Goal: Task Accomplishment & Management: Manage account settings

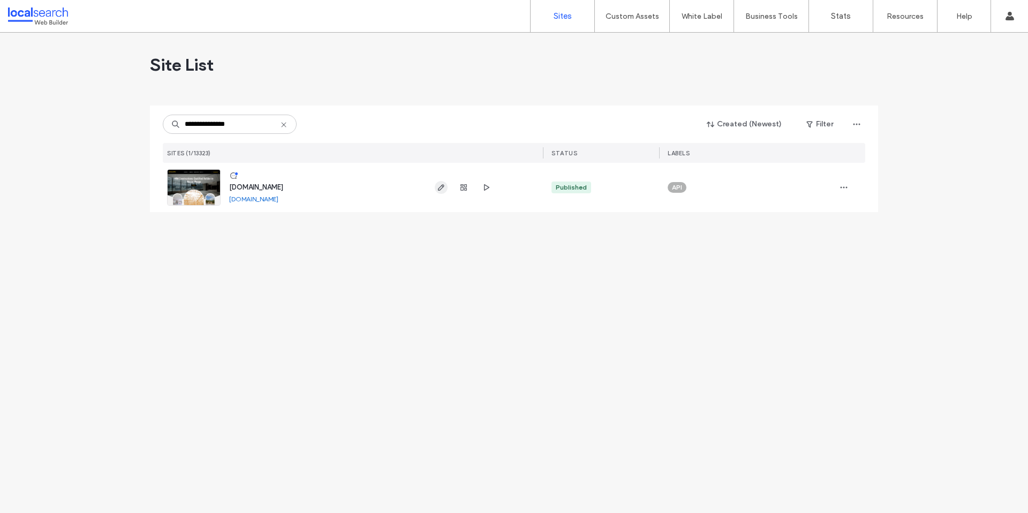
type input "**********"
click at [437, 185] on icon "button" at bounding box center [441, 187] width 9 height 9
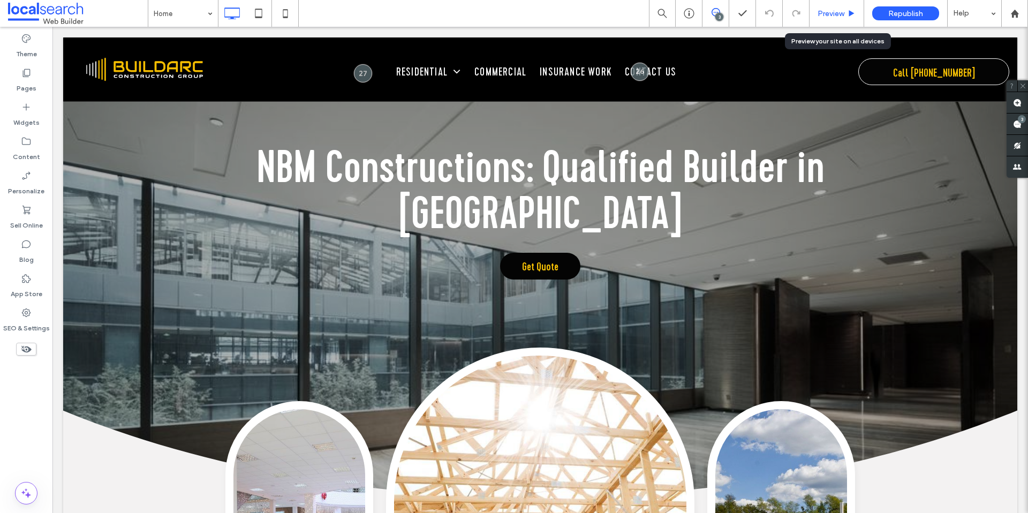
click at [830, 6] on div "Preview" at bounding box center [836, 13] width 55 height 27
click at [833, 19] on div "Preview" at bounding box center [836, 13] width 55 height 27
click at [824, 12] on span "Preview" at bounding box center [830, 13] width 27 height 9
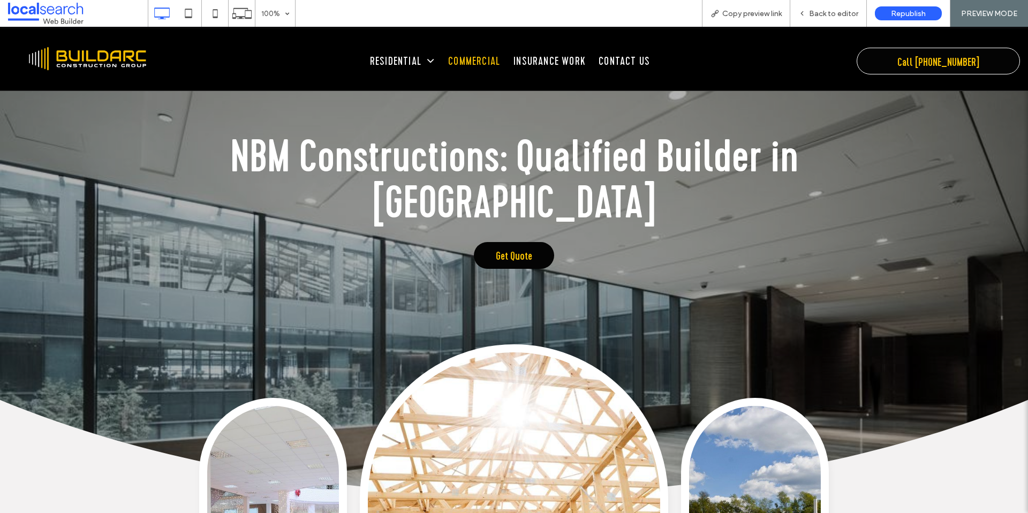
click at [484, 58] on span "Commercial" at bounding box center [474, 61] width 52 height 18
click at [810, 17] on span "Back to editor" at bounding box center [833, 13] width 49 height 9
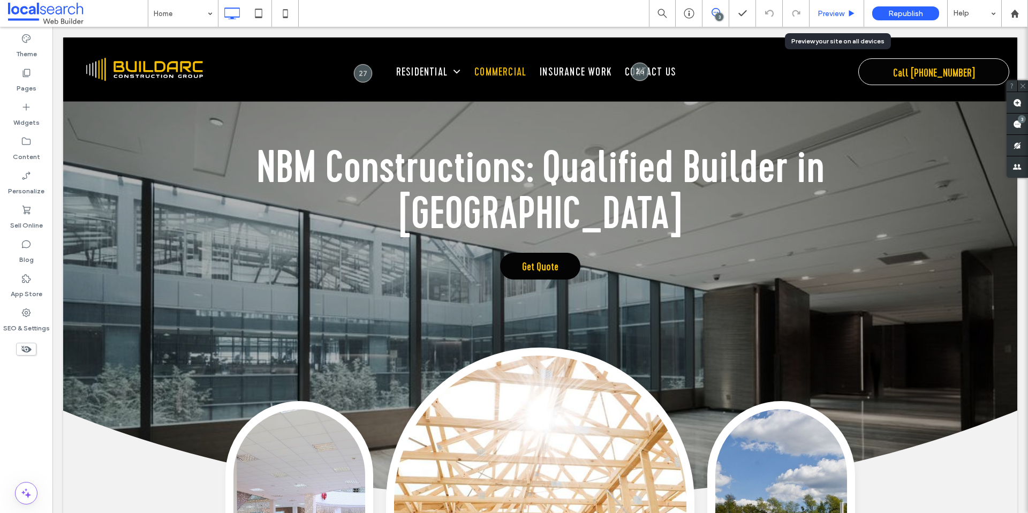
click at [820, 18] on span "Preview" at bounding box center [830, 13] width 27 height 9
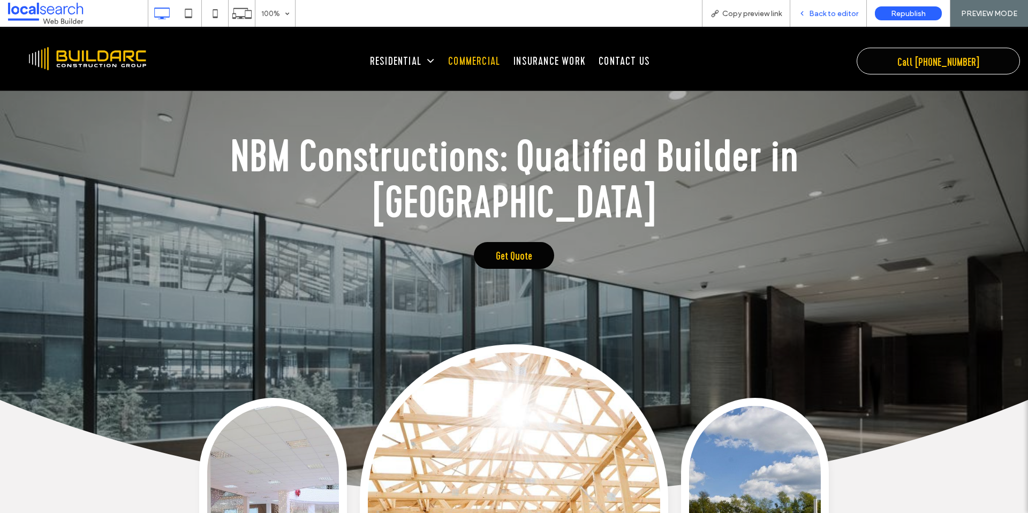
click at [820, 10] on span "Back to editor" at bounding box center [833, 13] width 49 height 9
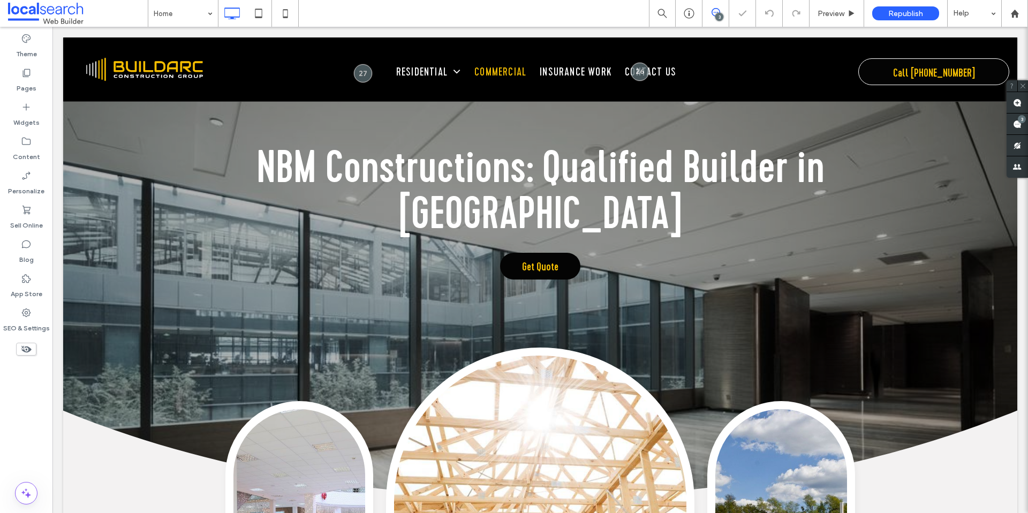
click at [718, 11] on icon at bounding box center [715, 12] width 9 height 9
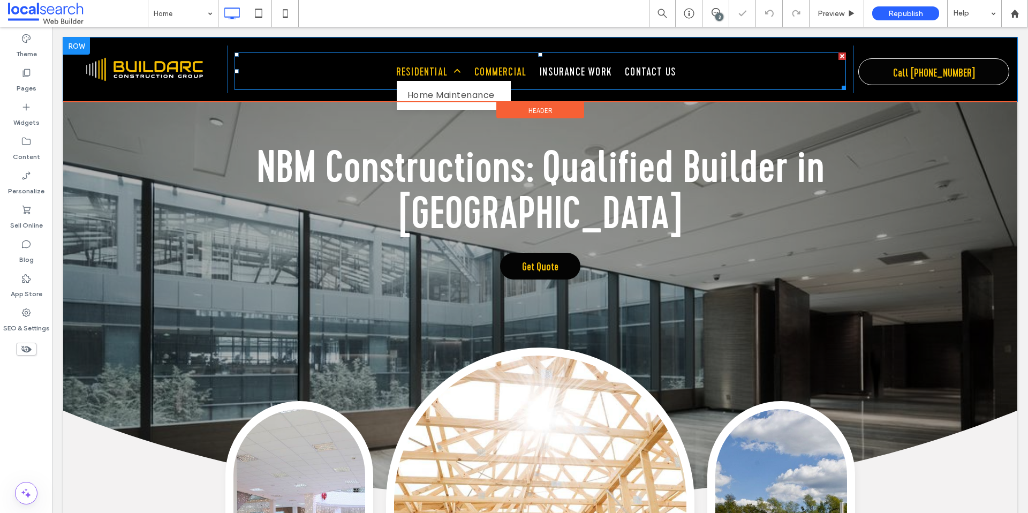
click at [423, 75] on span "Residential" at bounding box center [428, 72] width 65 height 18
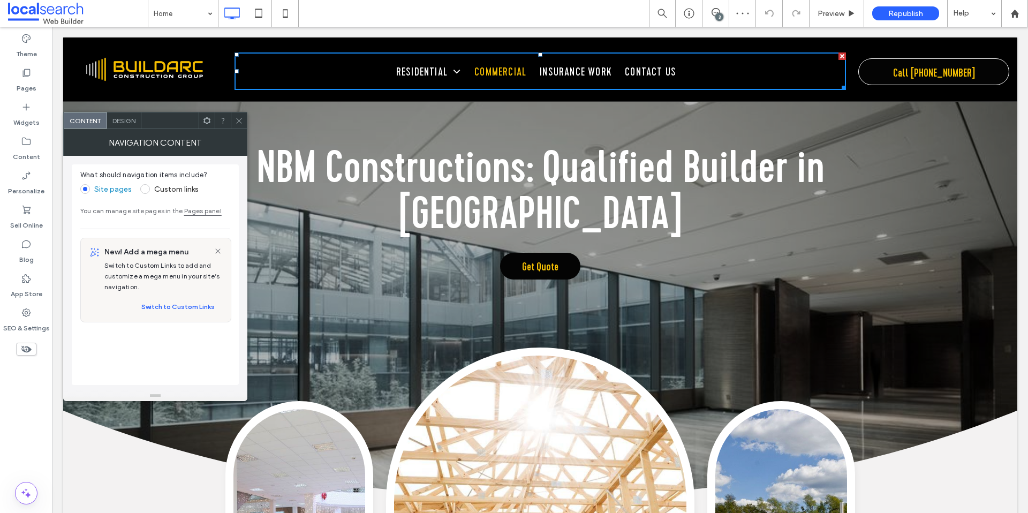
click at [237, 118] on icon at bounding box center [239, 121] width 8 height 8
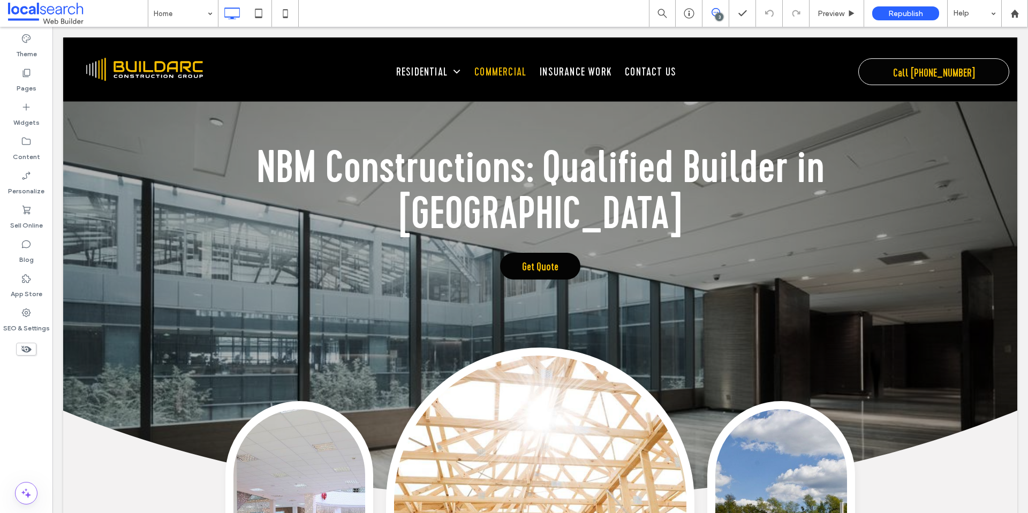
click at [709, 10] on span at bounding box center [715, 12] width 26 height 9
click at [1020, 102] on use at bounding box center [1017, 102] width 9 height 9
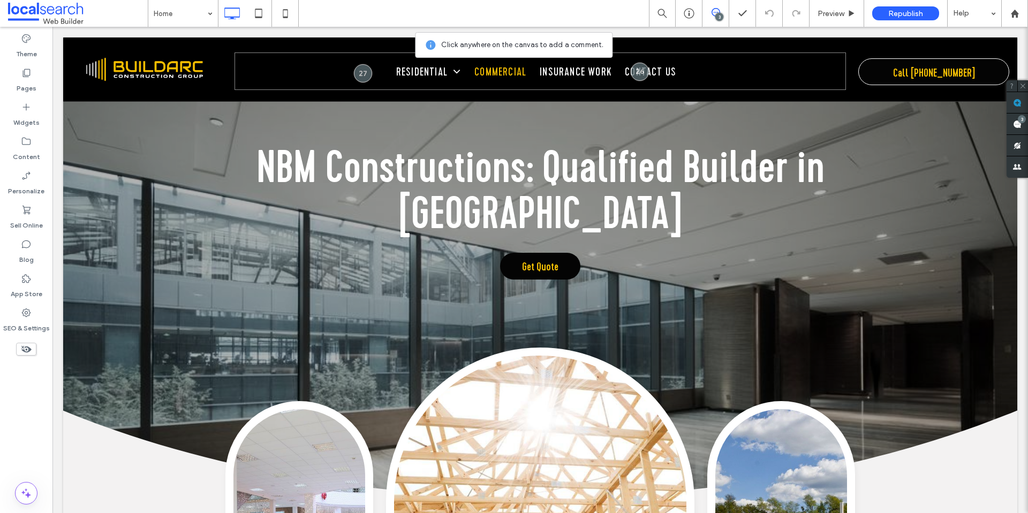
click at [431, 88] on nav "Residential Home Maintenance Commercial Insurance Work Contact Us" at bounding box center [539, 70] width 611 height 37
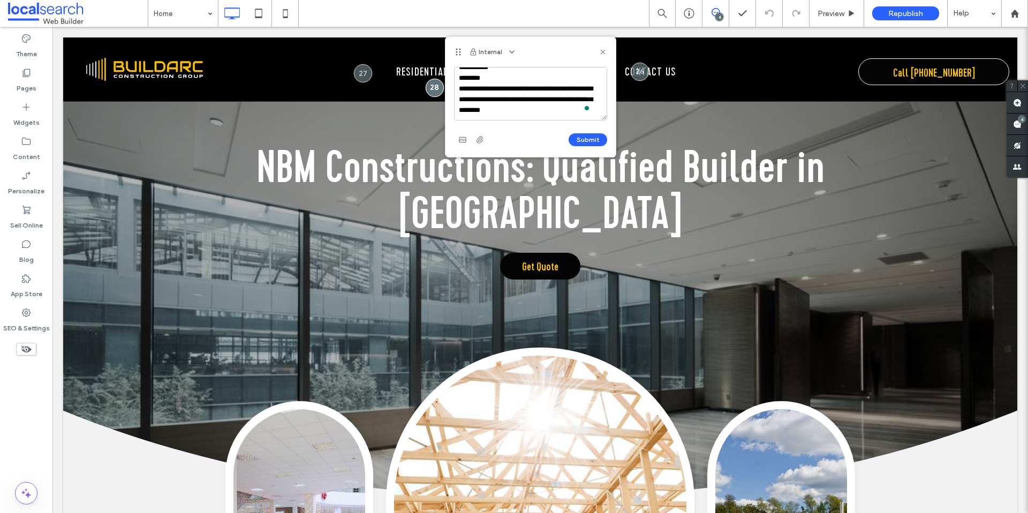
scroll to position [14, 0]
click at [499, 72] on textarea "**********" at bounding box center [530, 94] width 153 height 54
click at [496, 107] on textarea "**********" at bounding box center [530, 94] width 153 height 54
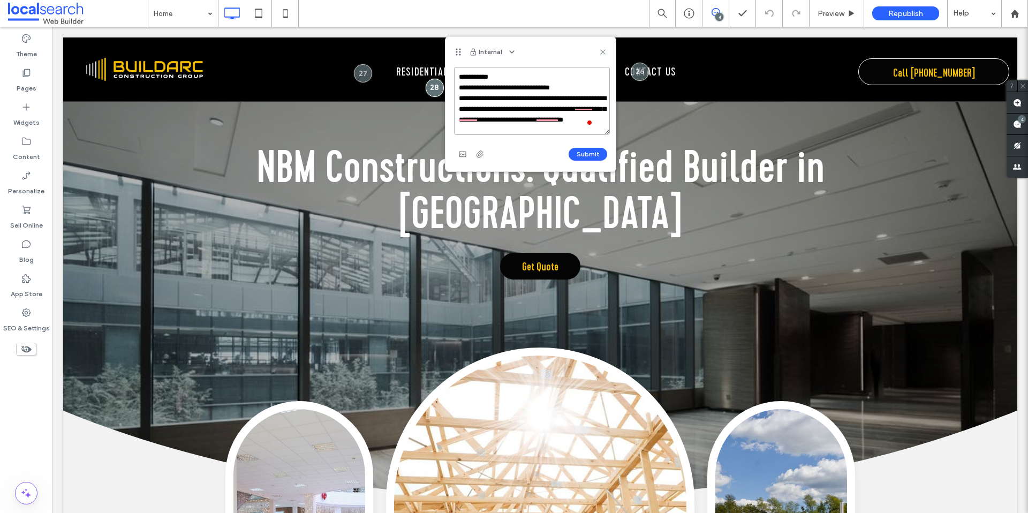
scroll to position [0, 0]
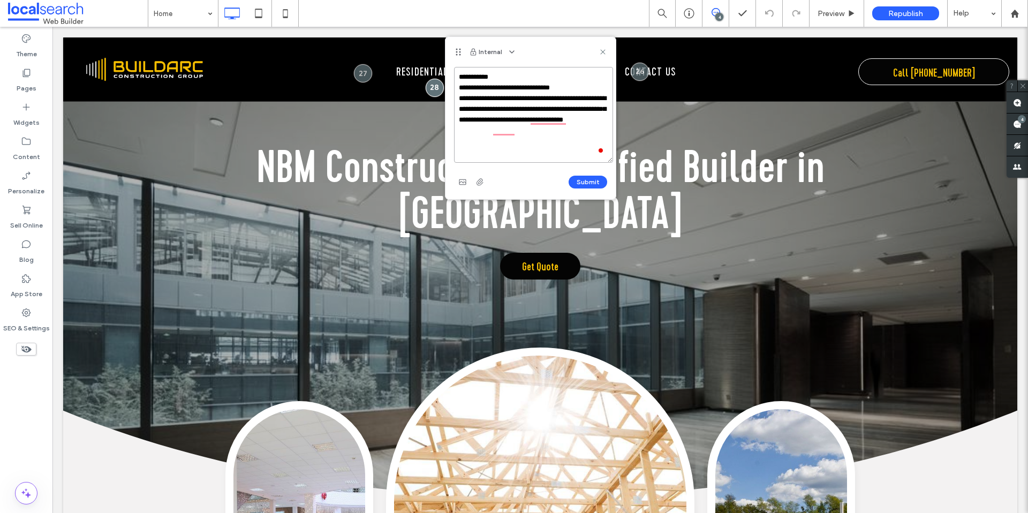
drag, startPoint x: 604, startPoint y: 116, endPoint x: 610, endPoint y: 158, distance: 42.7
click at [610, 158] on textarea "**********" at bounding box center [533, 115] width 159 height 96
drag, startPoint x: 513, startPoint y: 97, endPoint x: 556, endPoint y: 101, distance: 43.6
click at [556, 101] on textarea "**********" at bounding box center [533, 115] width 159 height 96
click at [514, 107] on textarea "**********" at bounding box center [533, 115] width 159 height 96
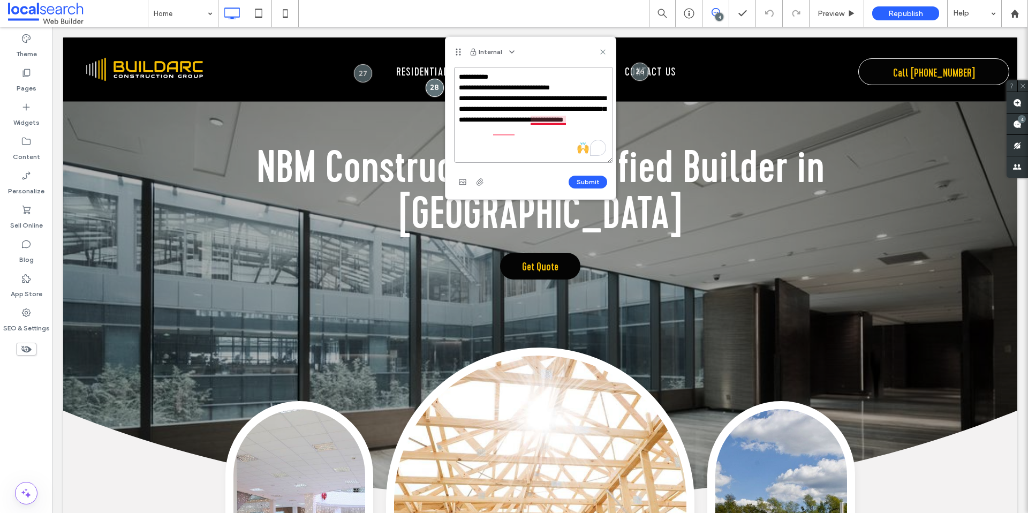
click at [538, 117] on textarea "**********" at bounding box center [533, 115] width 159 height 96
type textarea "**********"
click at [582, 177] on button "Submit" at bounding box center [587, 182] width 39 height 13
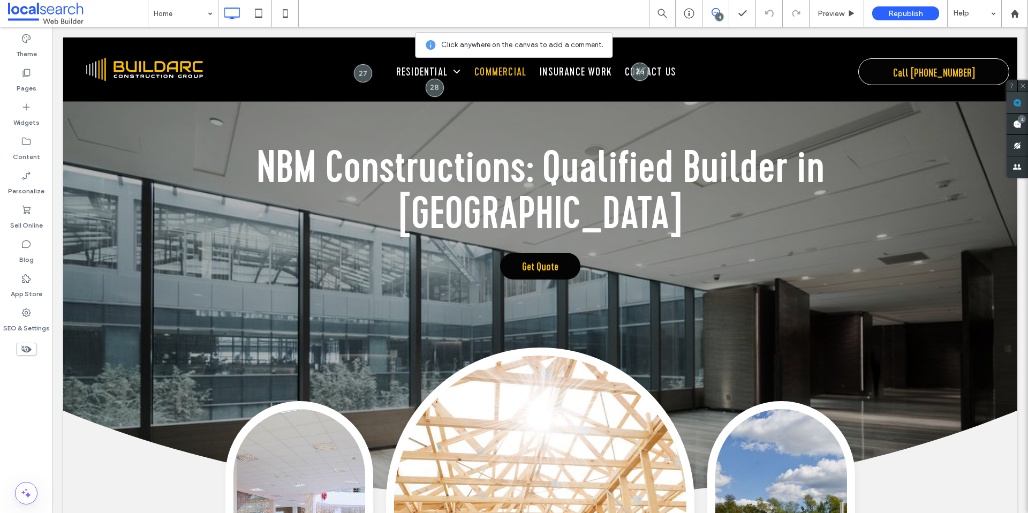
click at [1009, 102] on span at bounding box center [1016, 102] width 21 height 21
click at [378, 89] on nav "Residential Home Maintenance Commercial Insurance Work Contact Us" at bounding box center [539, 70] width 611 height 37
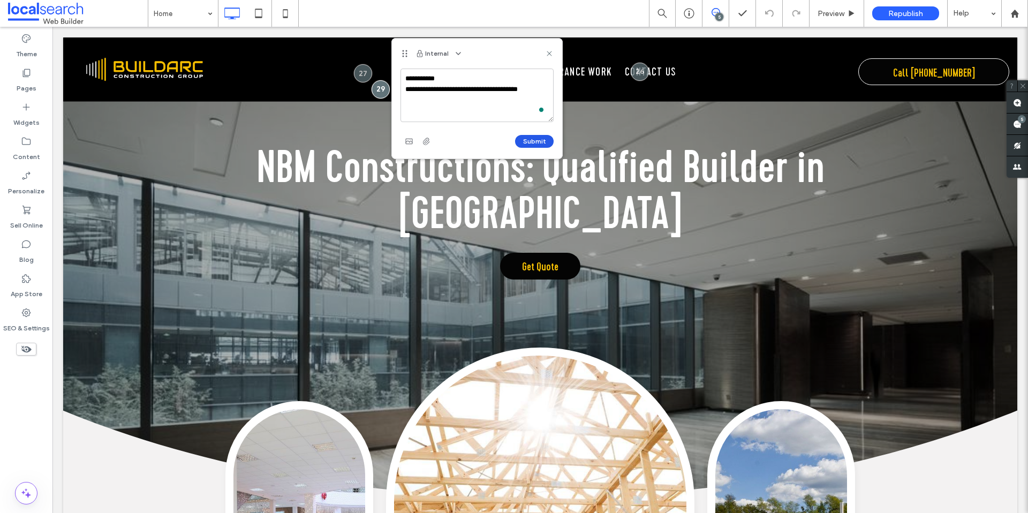
type textarea "**********"
click at [528, 142] on button "Submit" at bounding box center [534, 141] width 39 height 13
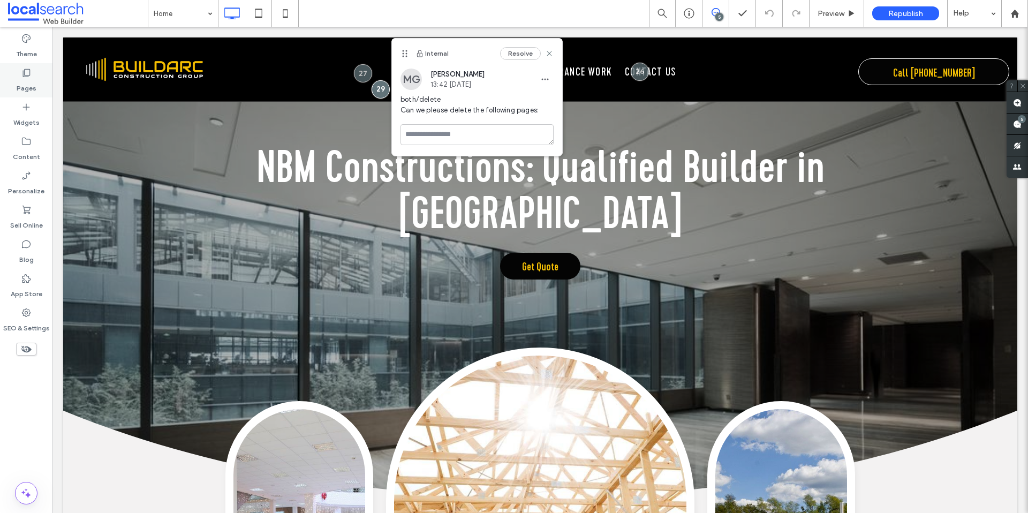
click at [25, 86] on label "Pages" at bounding box center [27, 85] width 20 height 15
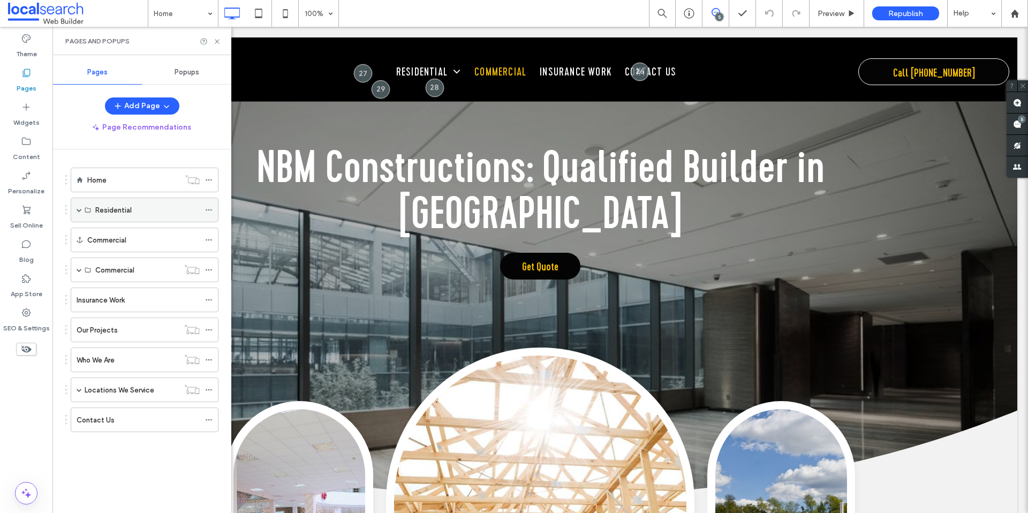
click at [77, 212] on span at bounding box center [79, 209] width 5 height 5
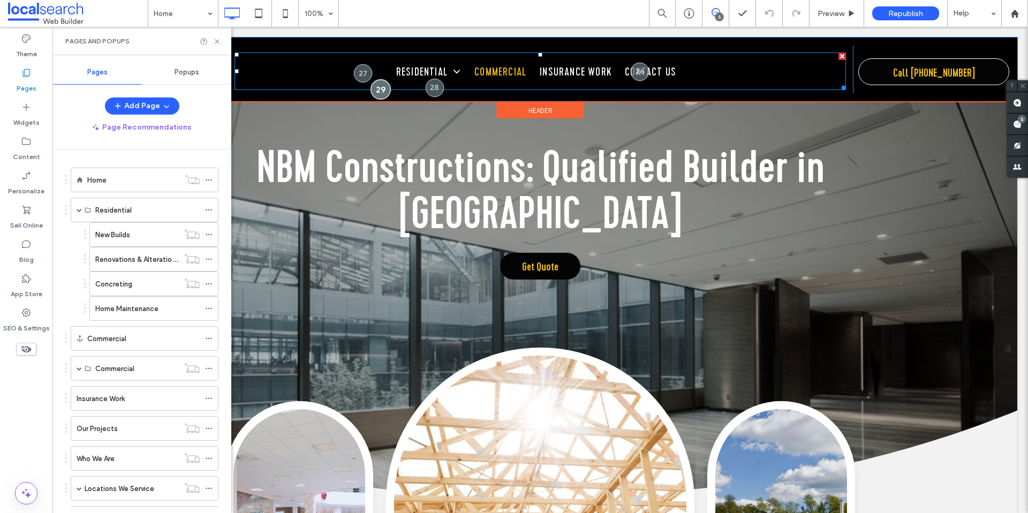
click at [378, 90] on div at bounding box center [380, 89] width 20 height 20
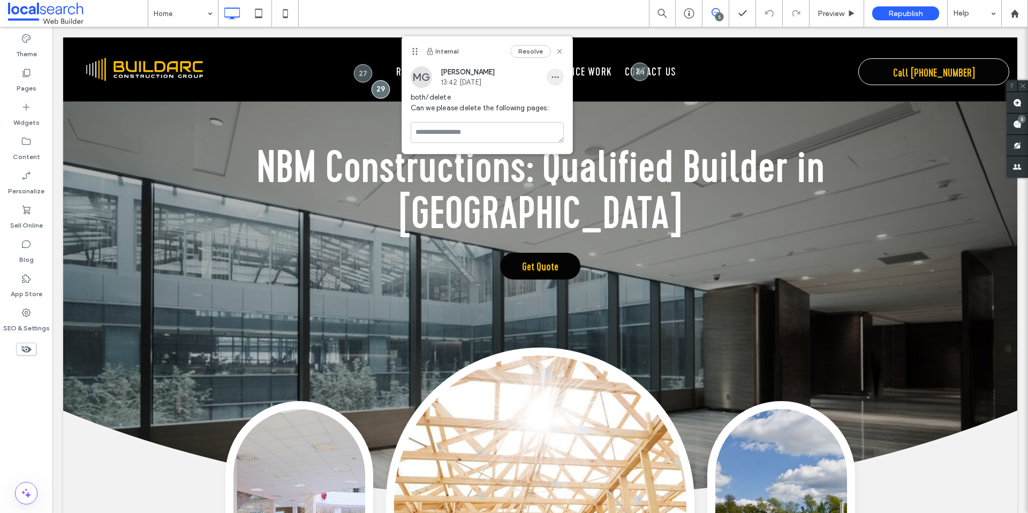
click at [558, 74] on icon "button" at bounding box center [555, 77] width 9 height 9
click at [552, 99] on div "Edit" at bounding box center [594, 105] width 95 height 20
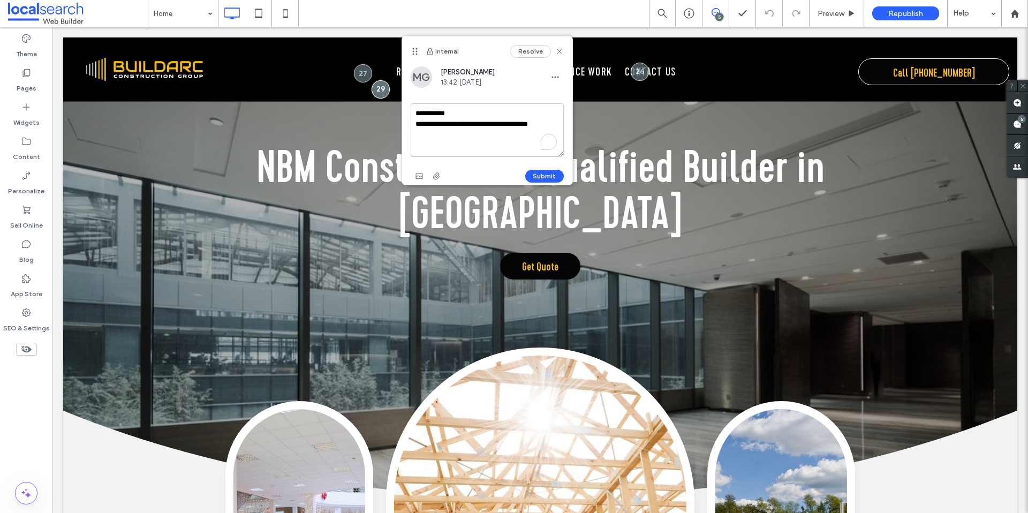
click at [553, 123] on textarea "**********" at bounding box center [487, 130] width 153 height 54
click at [496, 114] on textarea "**********" at bounding box center [487, 130] width 153 height 54
type textarea "**********"
click at [551, 170] on button "Submit" at bounding box center [544, 176] width 39 height 13
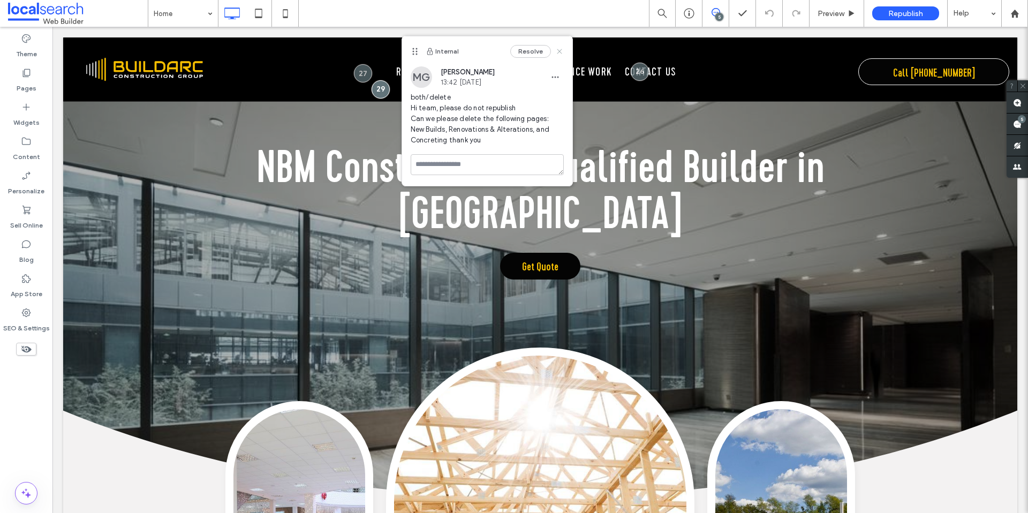
click at [559, 50] on icon at bounding box center [559, 51] width 9 height 9
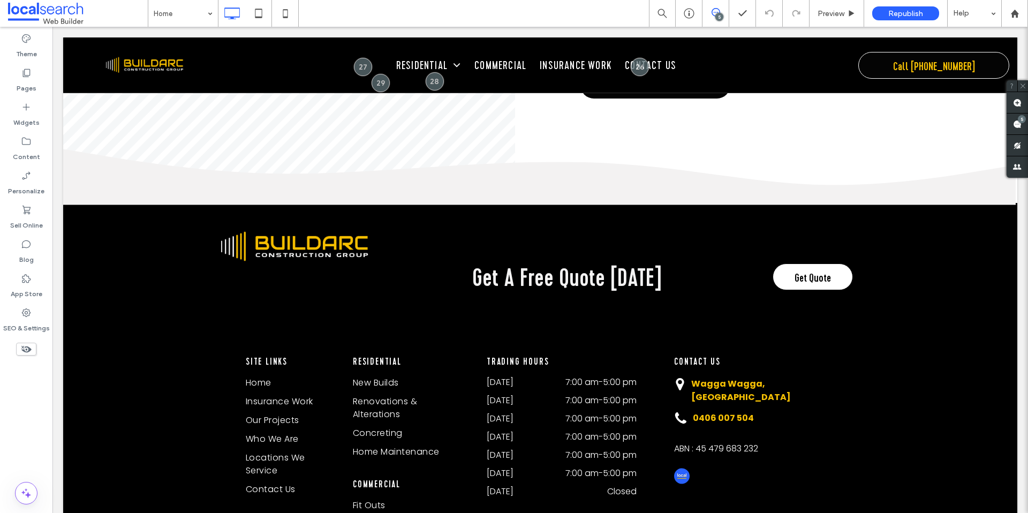
scroll to position [4144, 0]
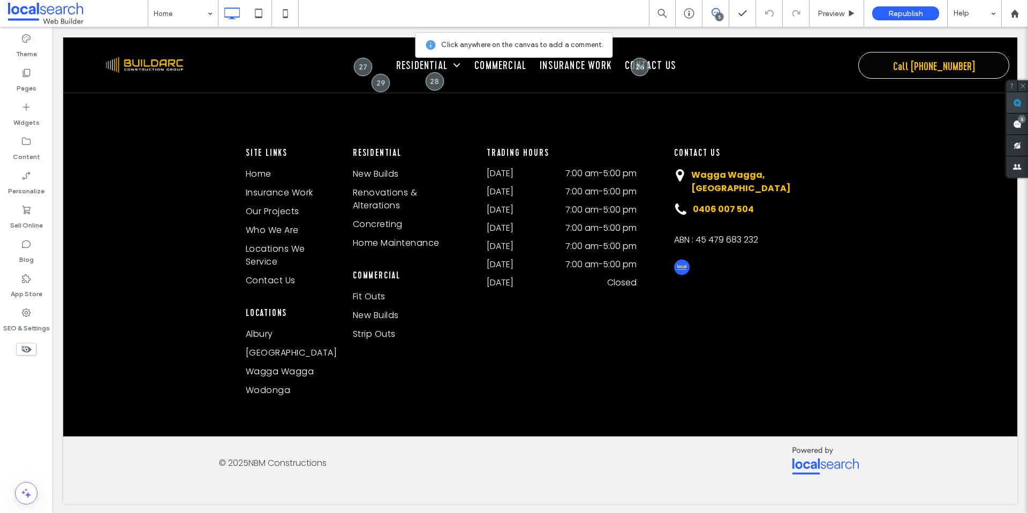
click at [1017, 103] on use at bounding box center [1017, 102] width 9 height 9
click at [297, 330] on link "Albury" at bounding box center [291, 335] width 91 height 19
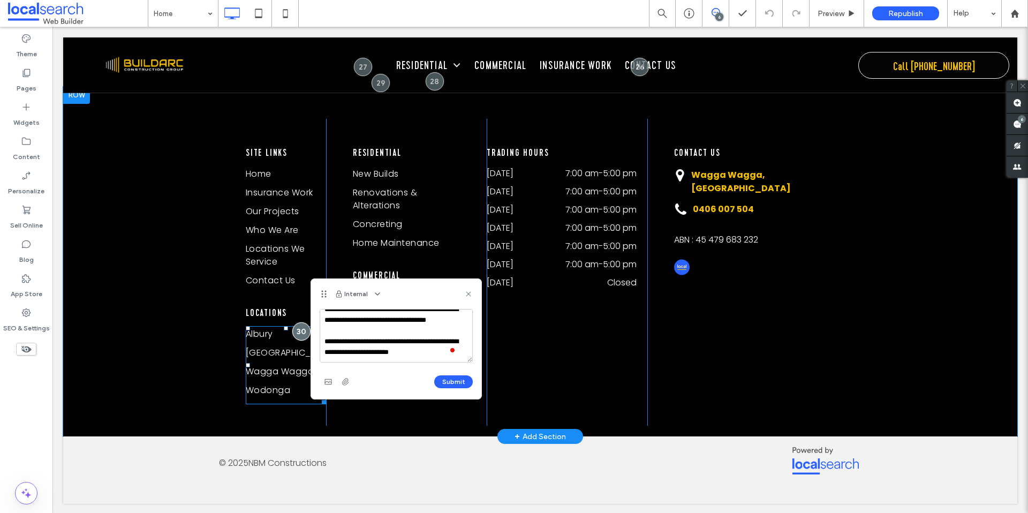
scroll to position [47, 0]
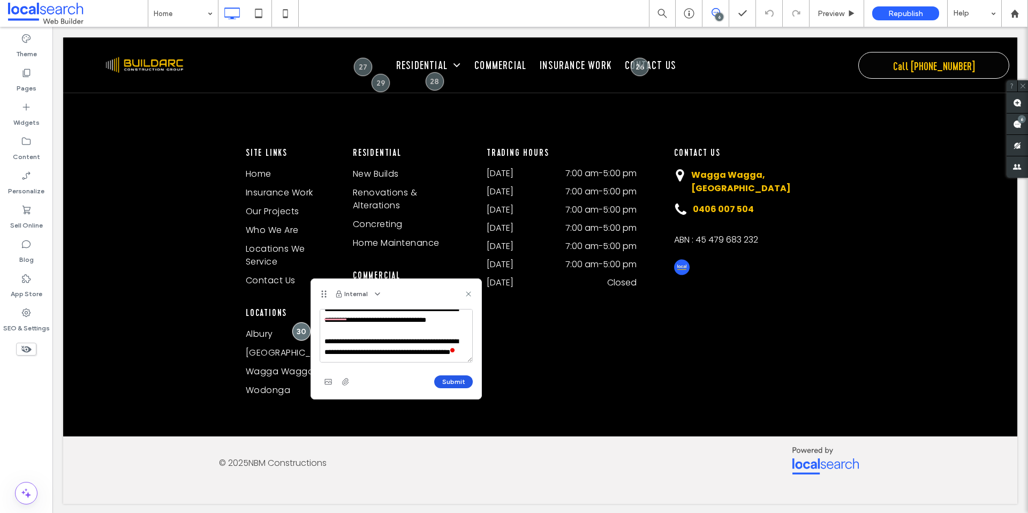
type textarea "**********"
click at [461, 382] on button "Submit" at bounding box center [453, 381] width 39 height 13
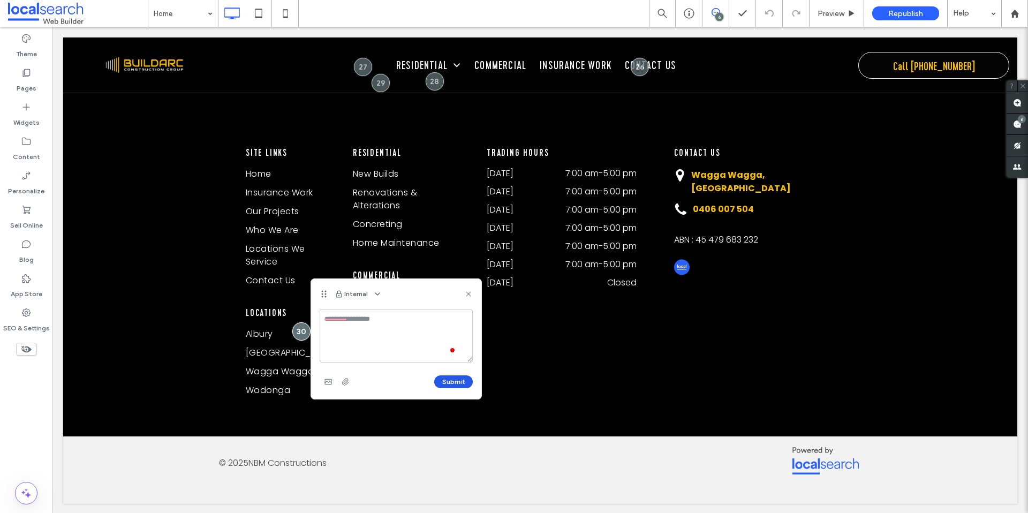
scroll to position [0, 0]
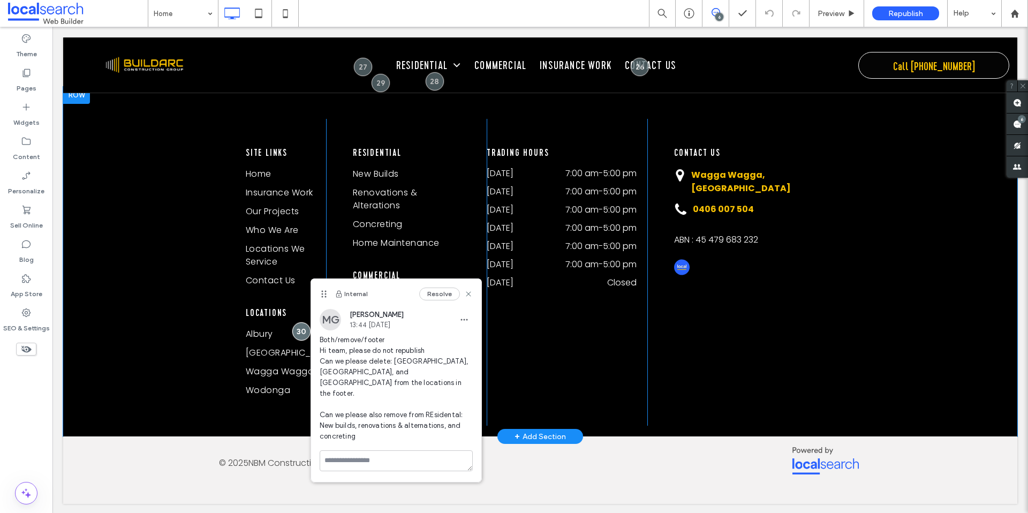
click at [546, 340] on div "Trading Hours Monday 7:00 am - 5:00 pm Tuesday 7:00 am - 5:00 pm Wednesday 7:00…" at bounding box center [567, 272] width 161 height 307
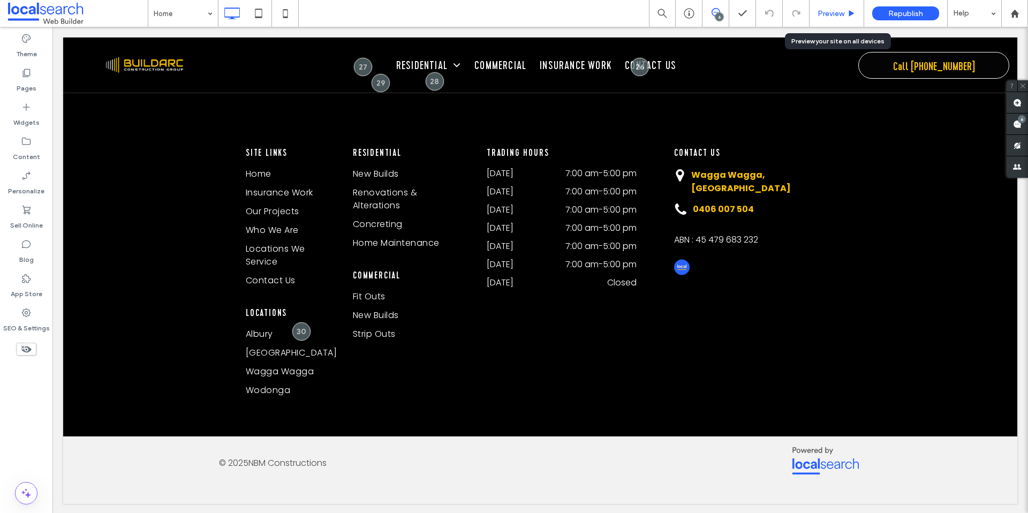
click at [844, 19] on div "Preview" at bounding box center [836, 13] width 55 height 27
click at [842, 17] on span "Preview" at bounding box center [830, 13] width 27 height 9
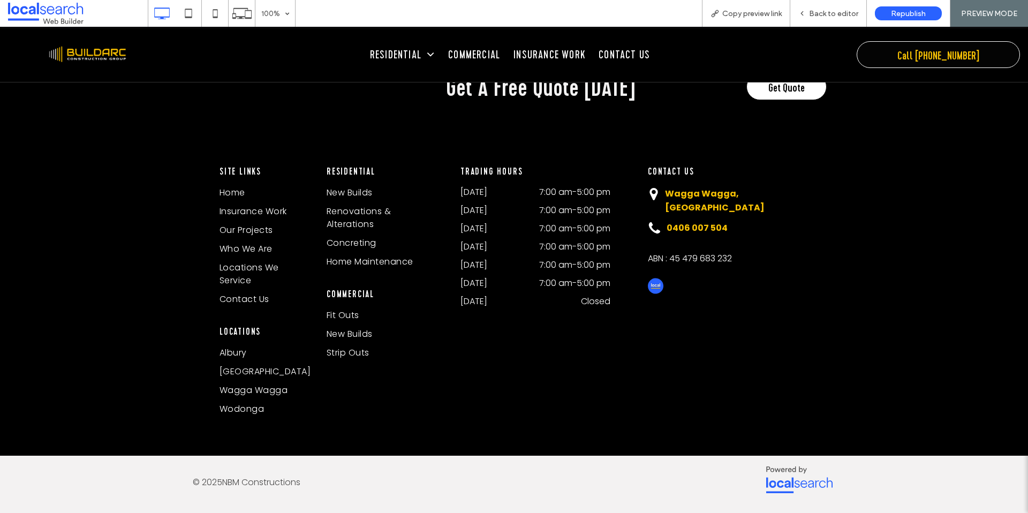
scroll to position [4138, 0]
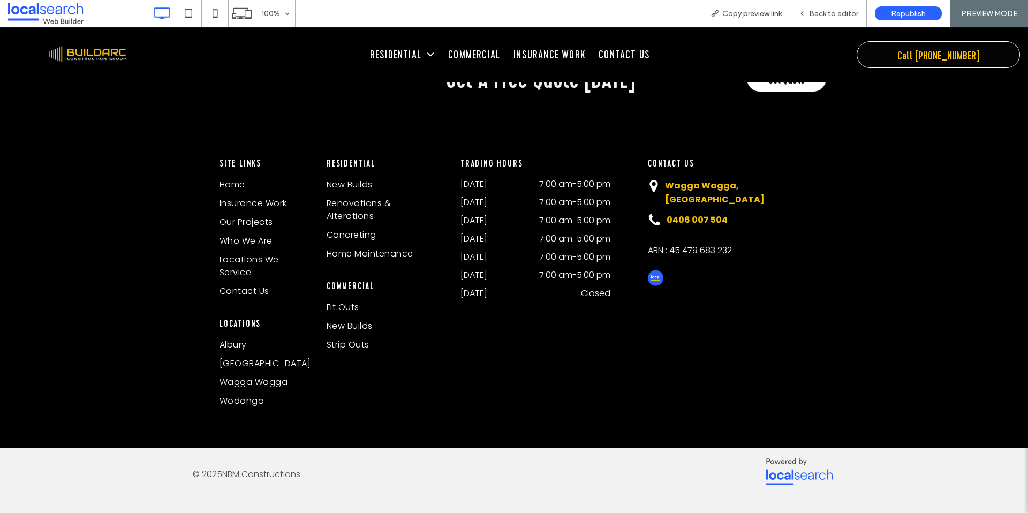
drag, startPoint x: 337, startPoint y: 303, endPoint x: 341, endPoint y: 333, distance: 29.7
click at [337, 303] on span "Fit Outs" at bounding box center [342, 307] width 33 height 13
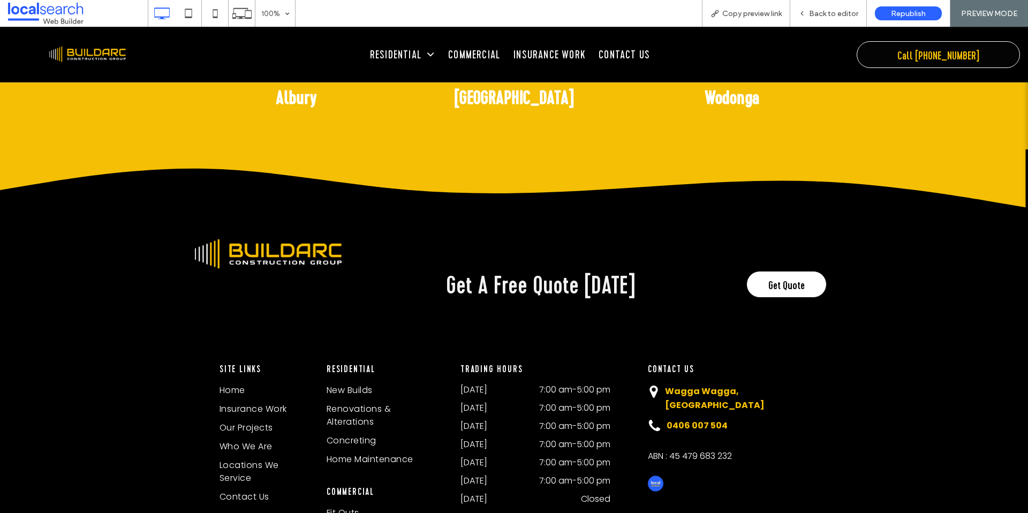
scroll to position [1948, 0]
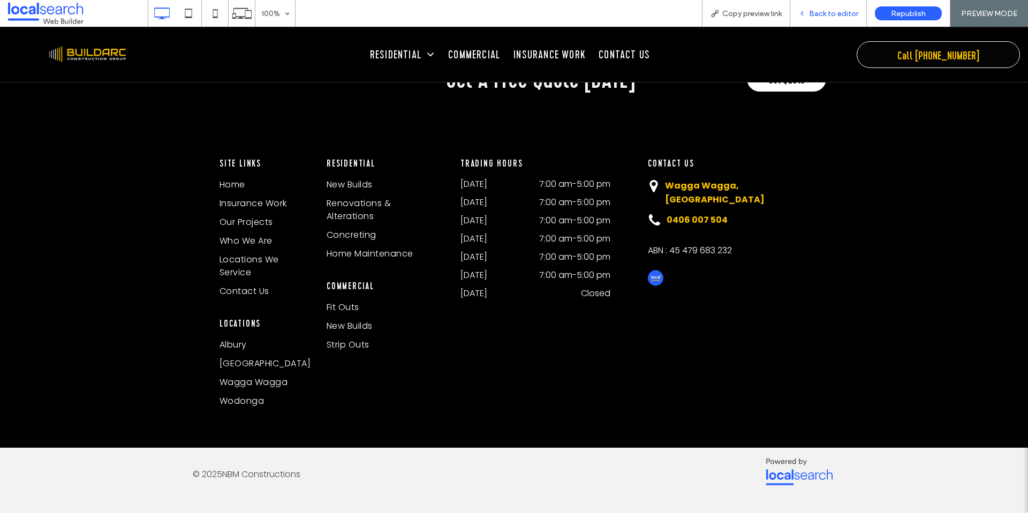
click at [825, 21] on div "Back to editor" at bounding box center [828, 13] width 77 height 27
click at [835, 13] on span "Back to editor" at bounding box center [833, 13] width 49 height 9
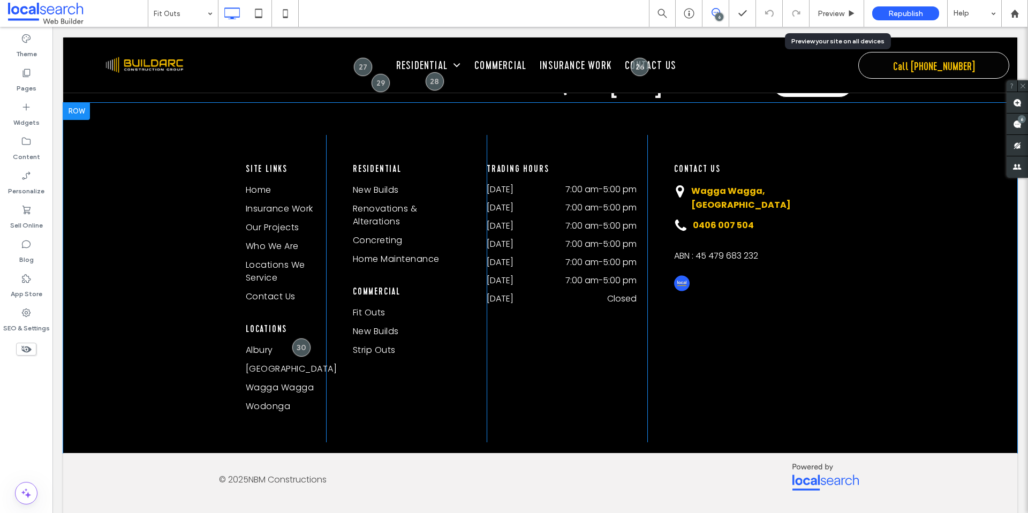
scroll to position [1935, 0]
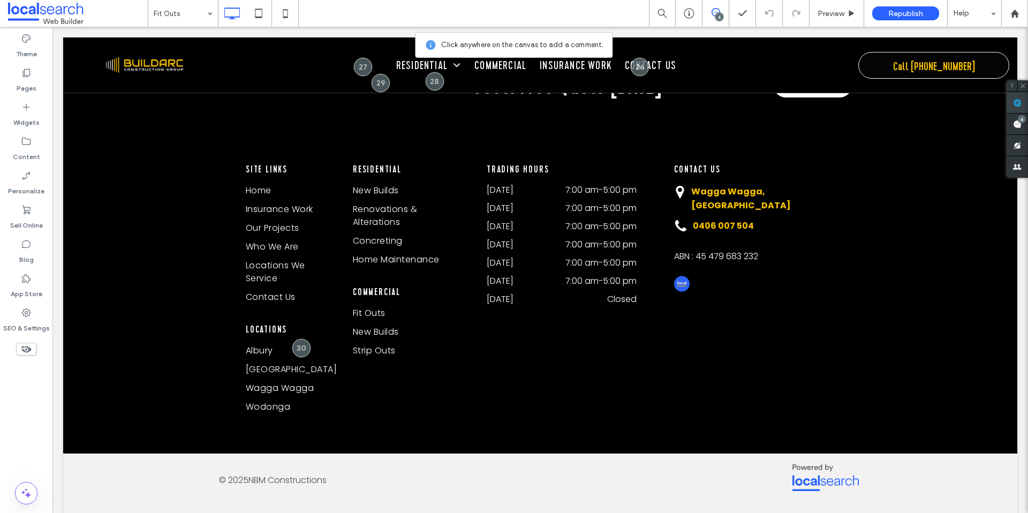
click at [1019, 105] on use at bounding box center [1017, 102] width 9 height 9
click at [427, 308] on link "Fit Outs" at bounding box center [402, 314] width 99 height 19
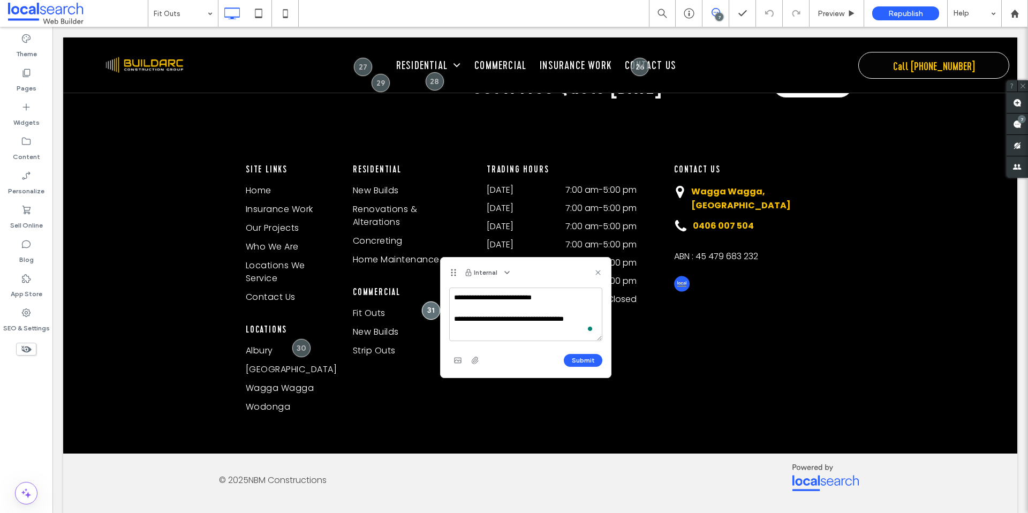
type textarea "**********"
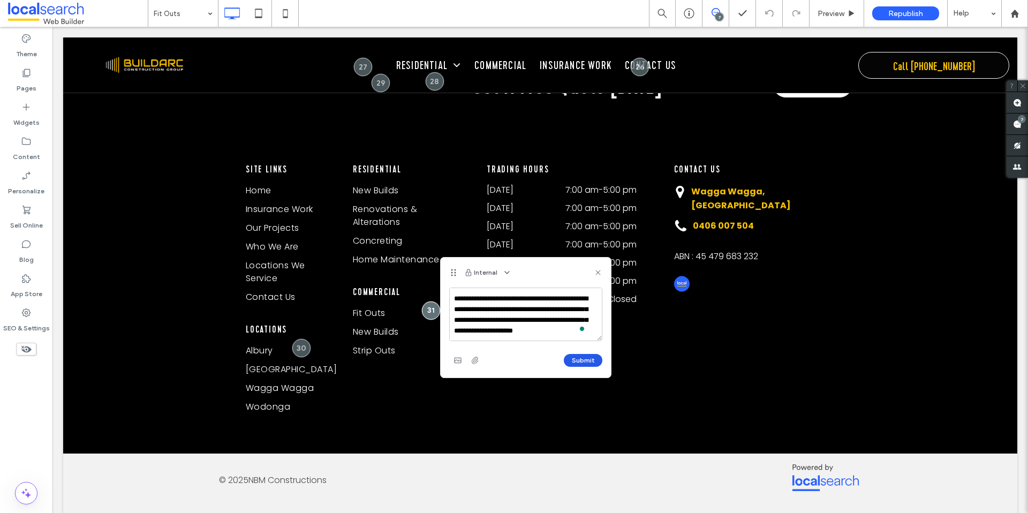
type textarea "**********"
click at [571, 358] on button "Submit" at bounding box center [583, 360] width 39 height 13
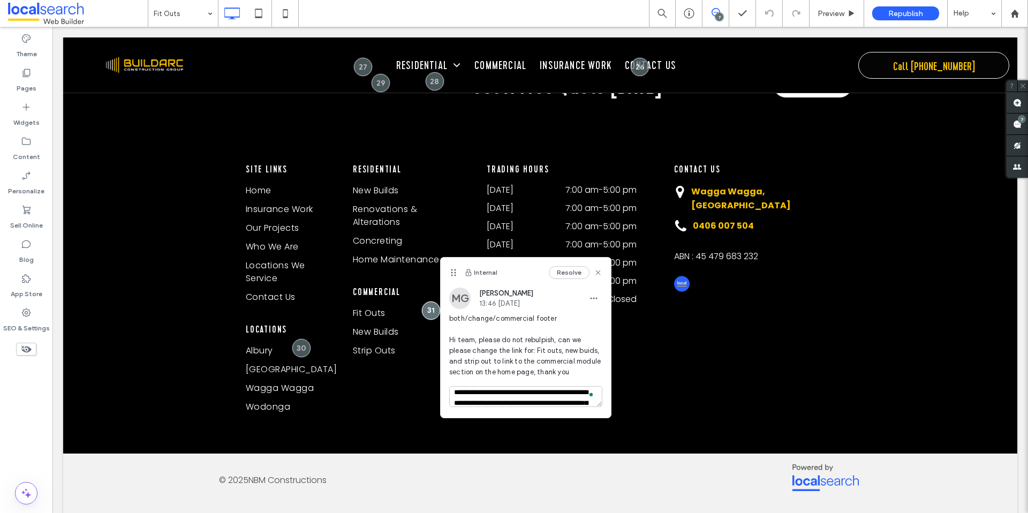
scroll to position [0, 0]
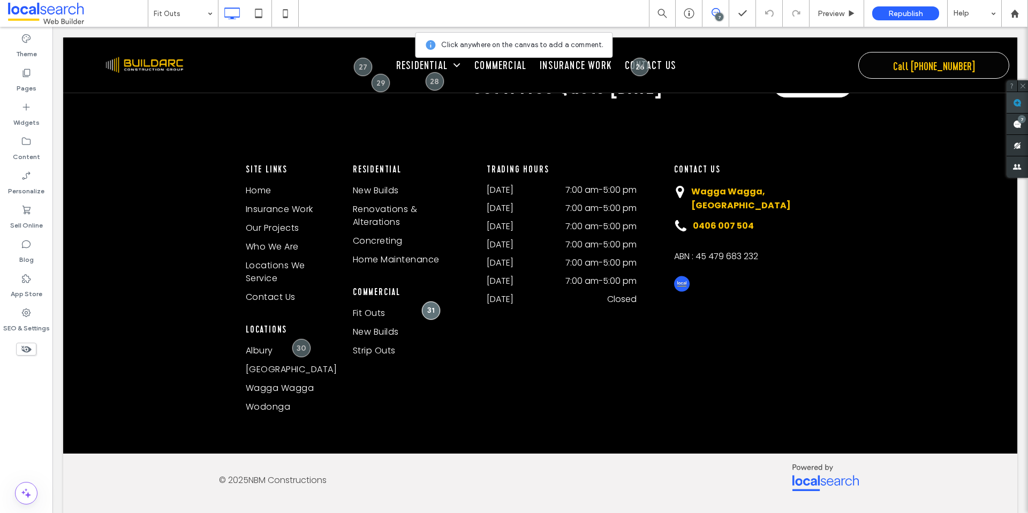
click at [1008, 102] on span at bounding box center [1016, 102] width 21 height 21
click at [1013, 101] on use at bounding box center [1017, 102] width 9 height 9
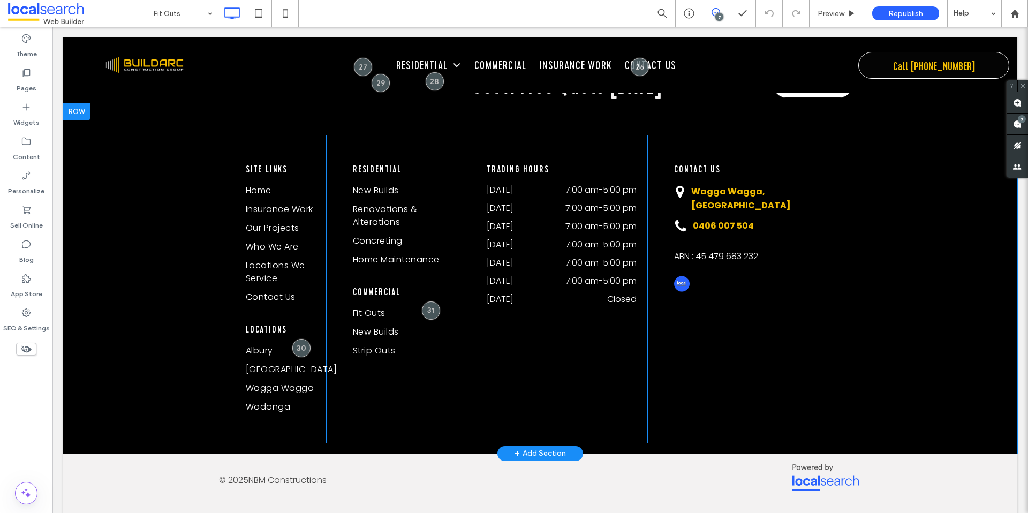
click at [219, 183] on div "Site Links Home Insurance Work Our Projects Who We Are Locations We Service Con…" at bounding box center [272, 288] width 107 height 307
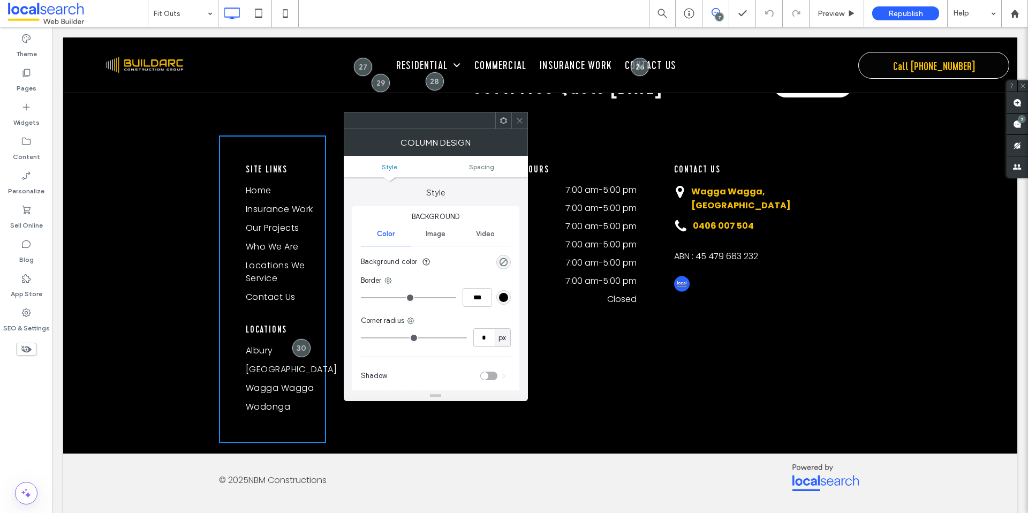
click at [513, 129] on div "Column Design" at bounding box center [436, 142] width 184 height 27
click at [519, 123] on icon at bounding box center [519, 121] width 8 height 8
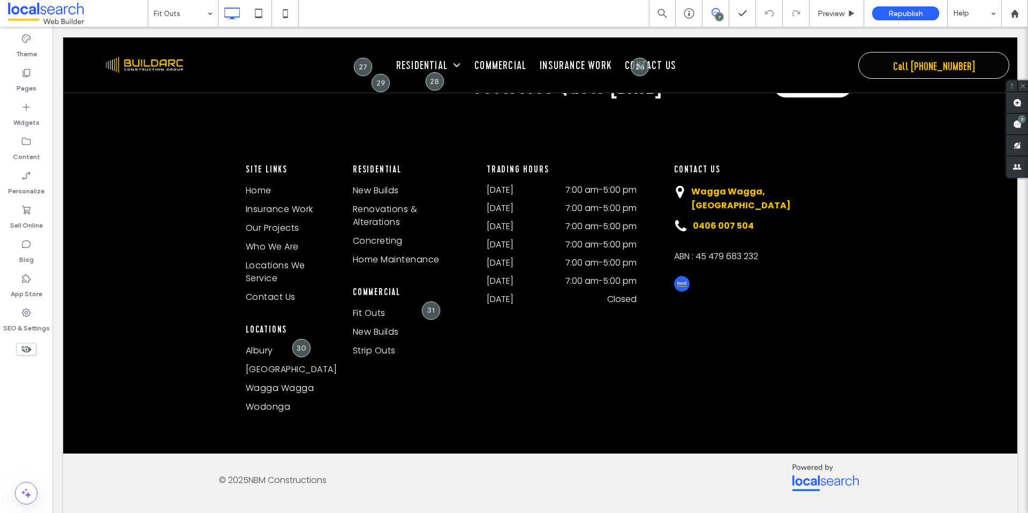
click at [711, 13] on use at bounding box center [715, 12] width 9 height 9
click at [721, 17] on div "7" at bounding box center [719, 17] width 8 height 8
click at [1013, 100] on icon at bounding box center [1017, 102] width 9 height 9
click at [191, 156] on div "Site Links Home Insurance Work Our Projects Who We Are Locations We Service Con…" at bounding box center [540, 278] width 954 height 350
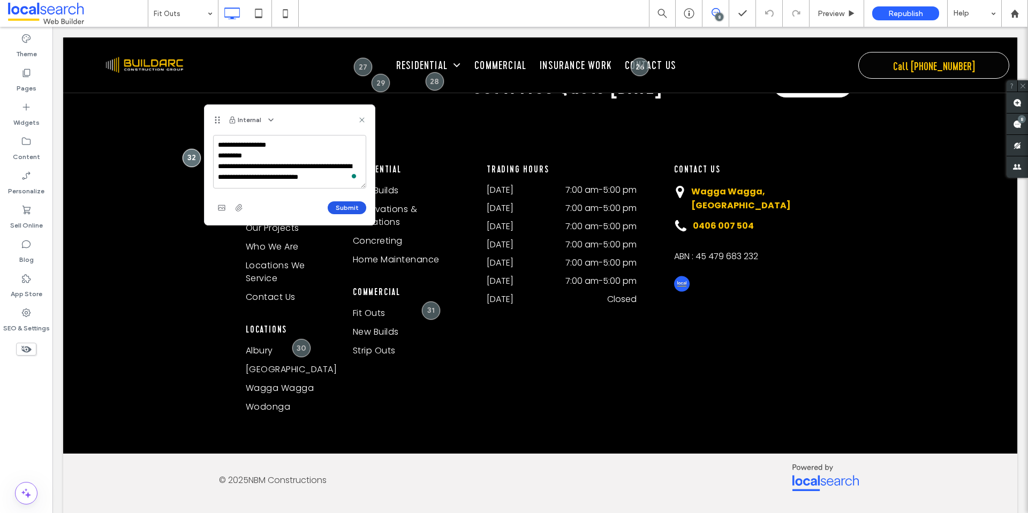
type textarea "**********"
click at [341, 202] on button "Submit" at bounding box center [347, 207] width 39 height 13
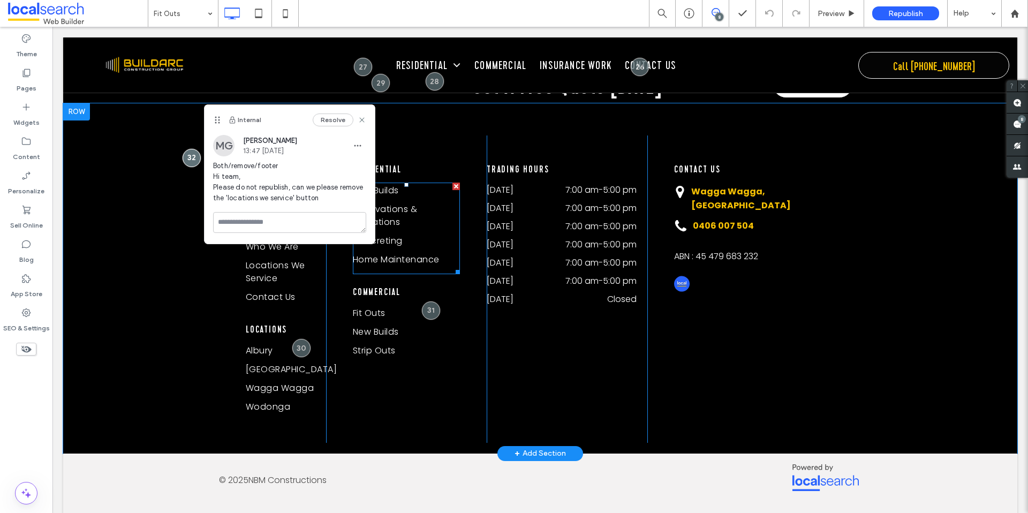
click at [447, 203] on span "Renovations & Alterations" at bounding box center [402, 216] width 99 height 26
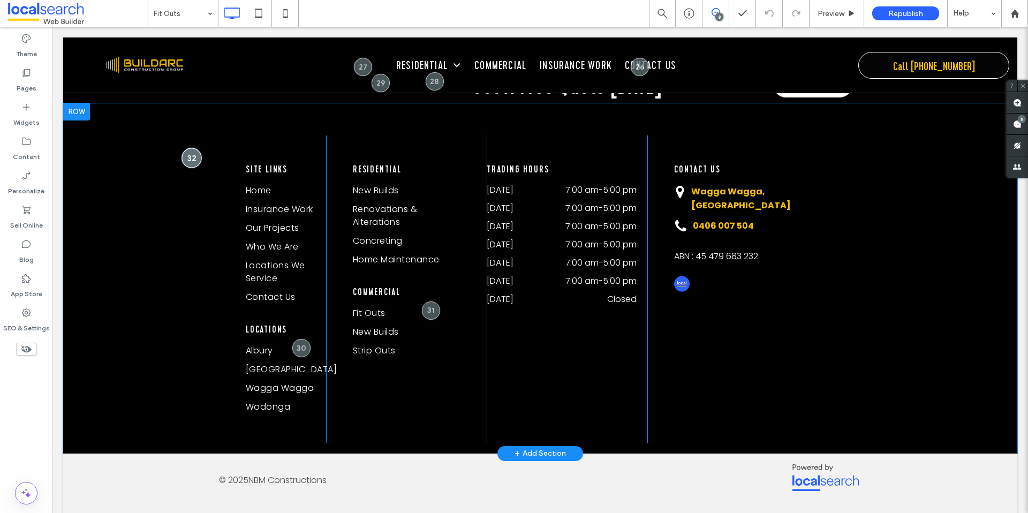
click at [189, 157] on div at bounding box center [191, 158] width 20 height 20
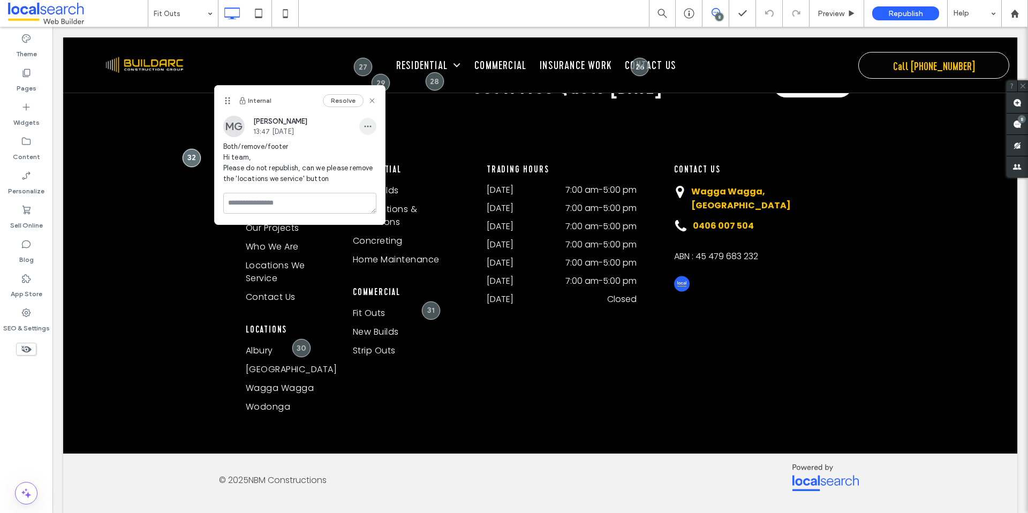
click at [361, 130] on span "button" at bounding box center [367, 126] width 17 height 17
click at [371, 154] on span "Edit" at bounding box center [375, 154] width 14 height 11
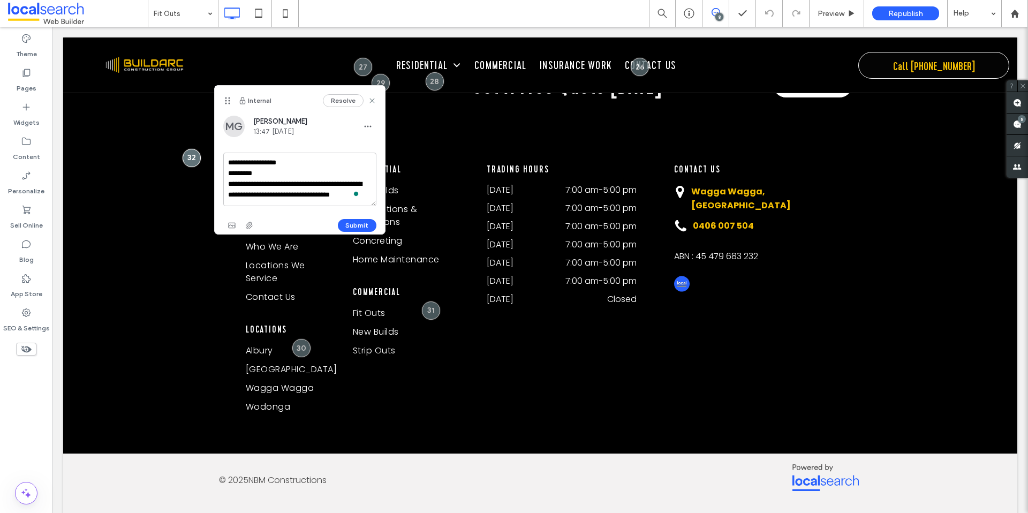
click at [342, 197] on textarea "**********" at bounding box center [299, 180] width 153 height 54
click at [341, 204] on textarea "**********" at bounding box center [299, 180] width 153 height 54
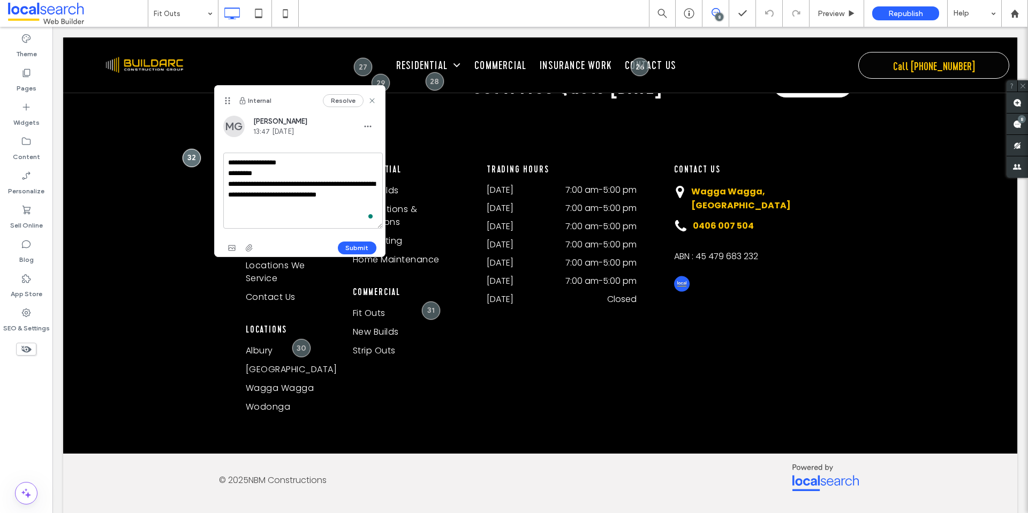
drag, startPoint x: 371, startPoint y: 202, endPoint x: 378, endPoint y: 224, distance: 23.4
click at [378, 224] on textarea "**********" at bounding box center [302, 191] width 159 height 76
type textarea "**********"
click at [366, 247] on button "Submit" at bounding box center [357, 247] width 39 height 13
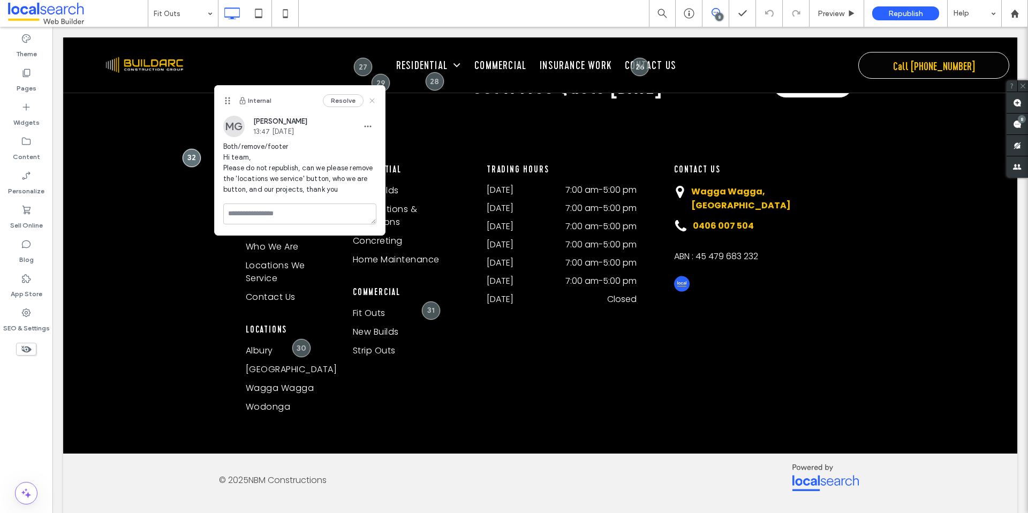
click at [374, 97] on icon at bounding box center [372, 100] width 9 height 9
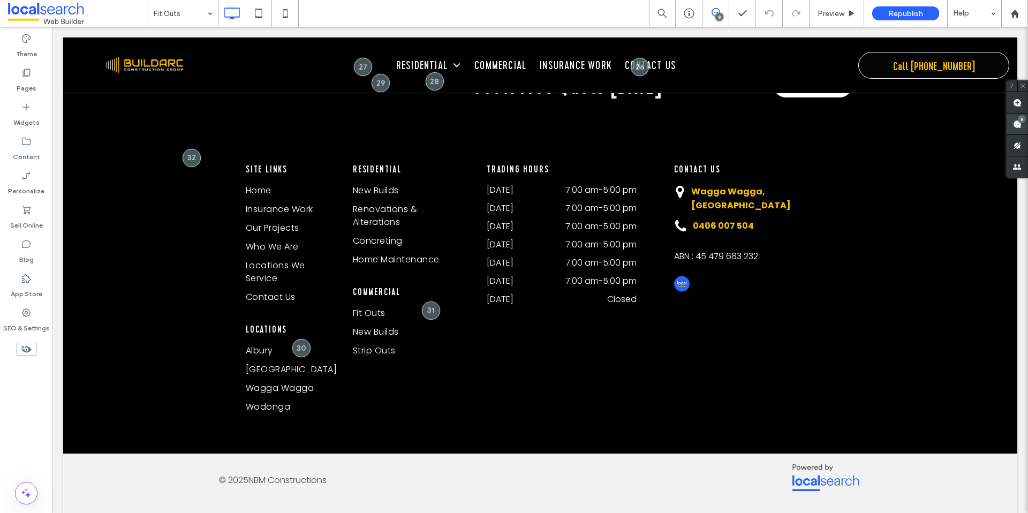
click at [1011, 127] on span at bounding box center [1016, 123] width 21 height 21
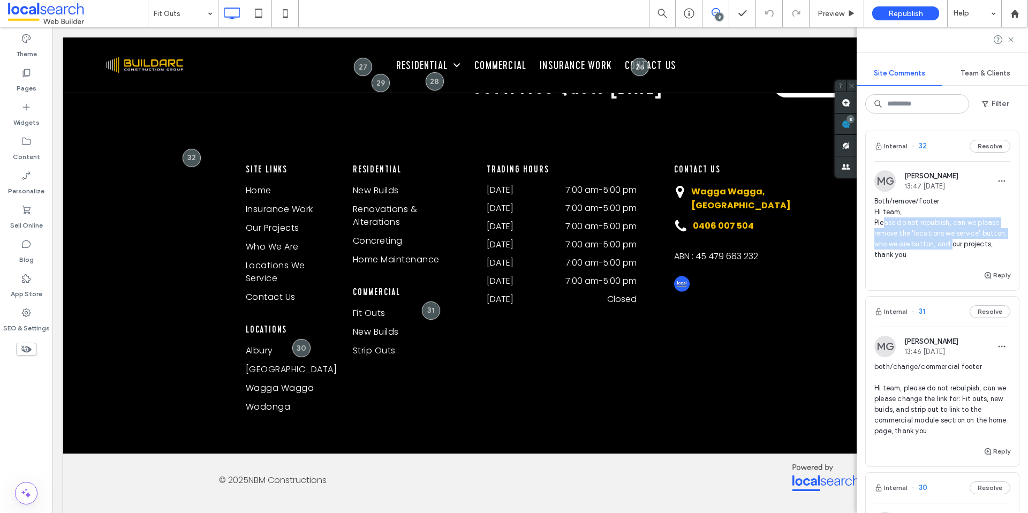
drag, startPoint x: 883, startPoint y: 220, endPoint x: 977, endPoint y: 247, distance: 97.4
click at [977, 247] on span "Both/remove/footer Hi team, Please do not republish, can we please remove the '…" at bounding box center [942, 228] width 136 height 64
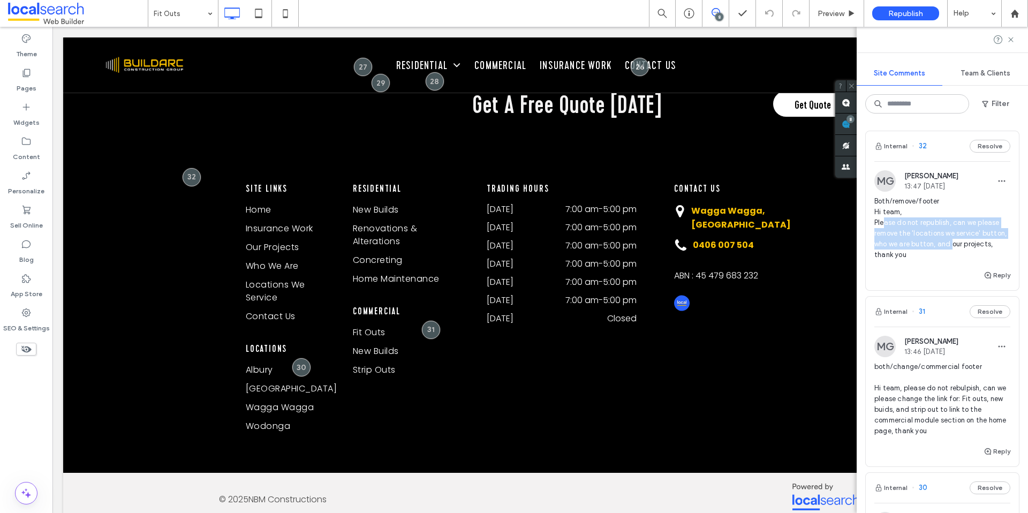
scroll to position [1915, 0]
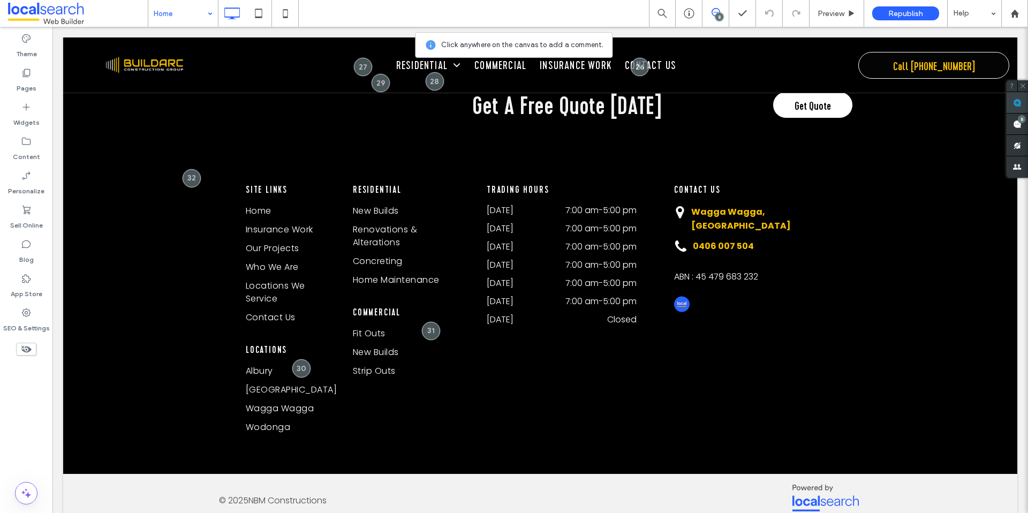
click at [1015, 108] on span at bounding box center [1016, 102] width 21 height 21
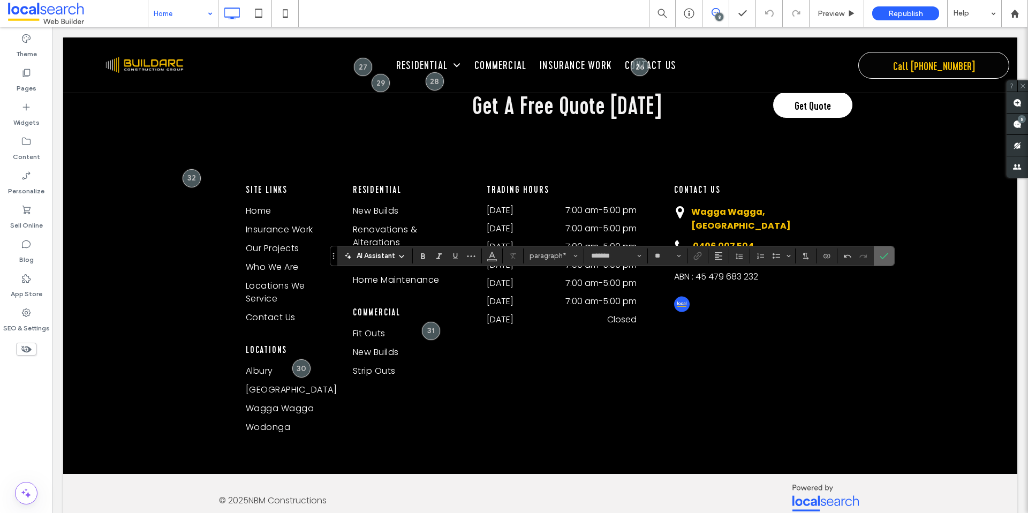
click at [878, 257] on label "Confirm" at bounding box center [884, 255] width 16 height 19
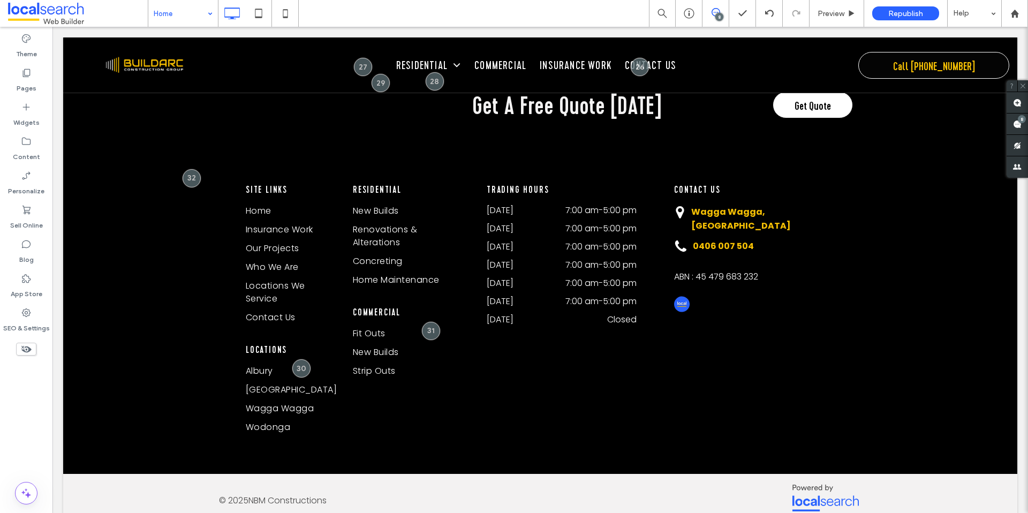
type input "*******"
type input "**"
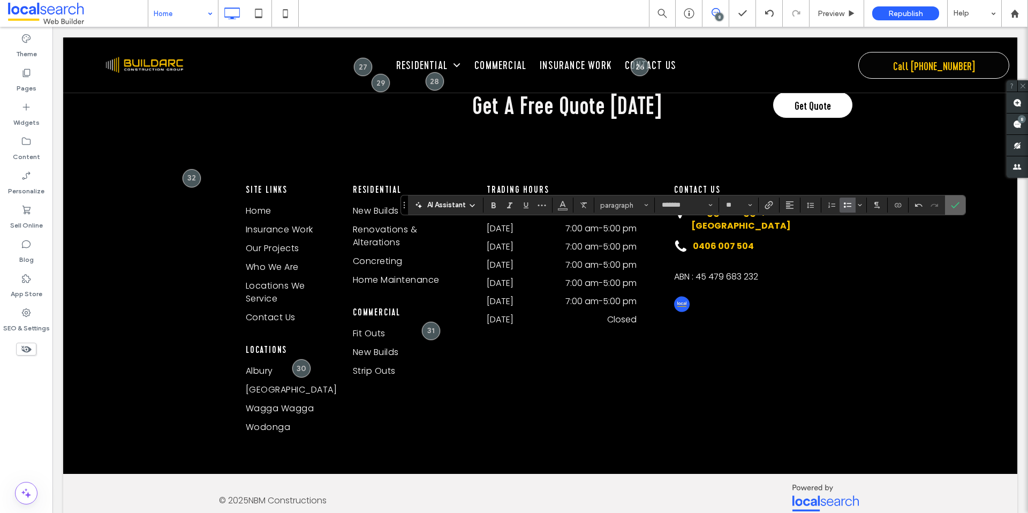
click at [960, 204] on label "Confirm" at bounding box center [955, 204] width 16 height 19
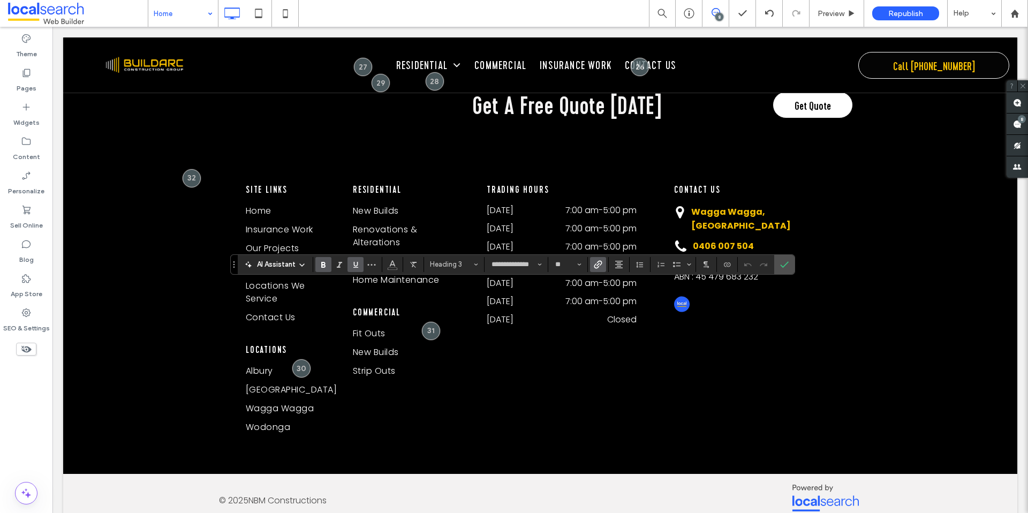
click at [594, 261] on icon "Link" at bounding box center [598, 264] width 9 height 9
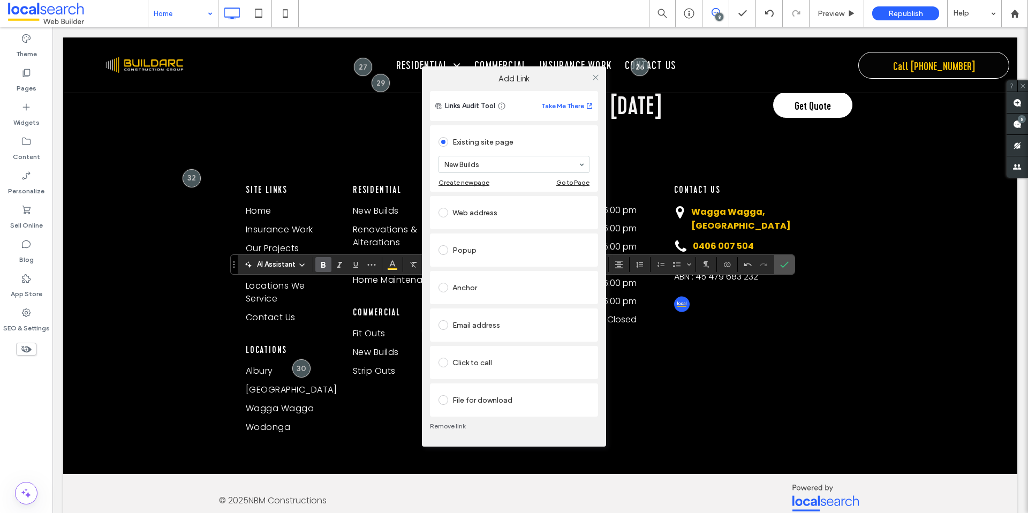
click at [457, 423] on link "Remove link" at bounding box center [514, 426] width 168 height 9
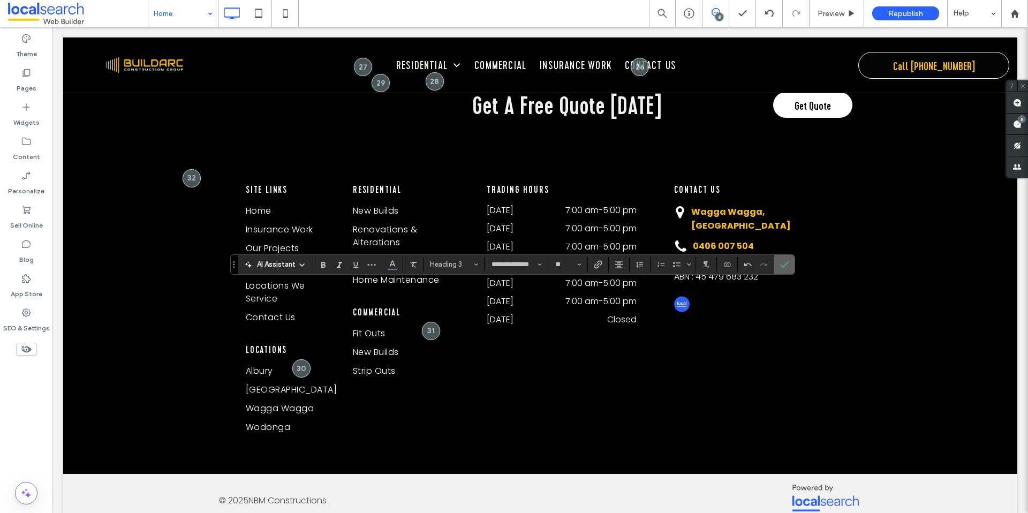
click at [785, 263] on icon "Confirm" at bounding box center [784, 264] width 9 height 9
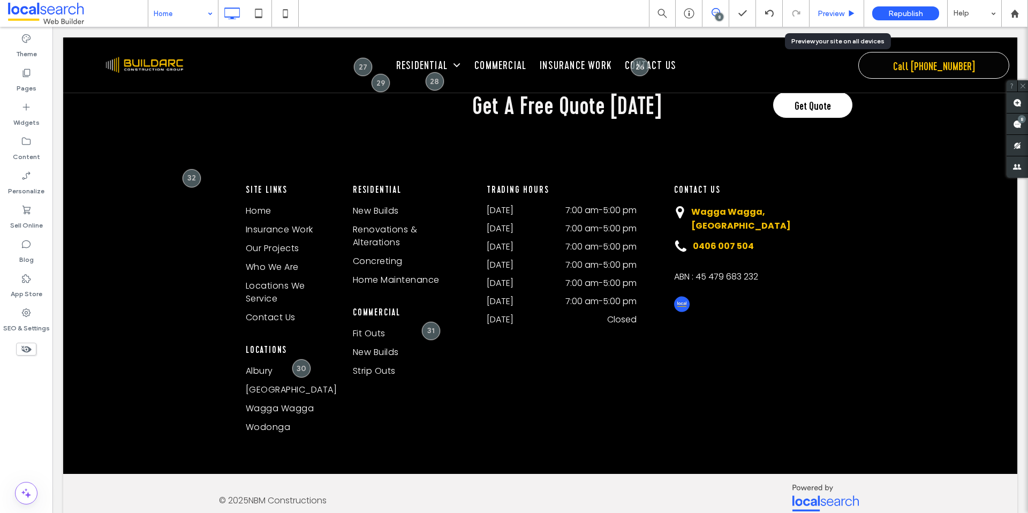
click at [831, 21] on div "Preview" at bounding box center [836, 13] width 55 height 27
type input "*******"
type input "**"
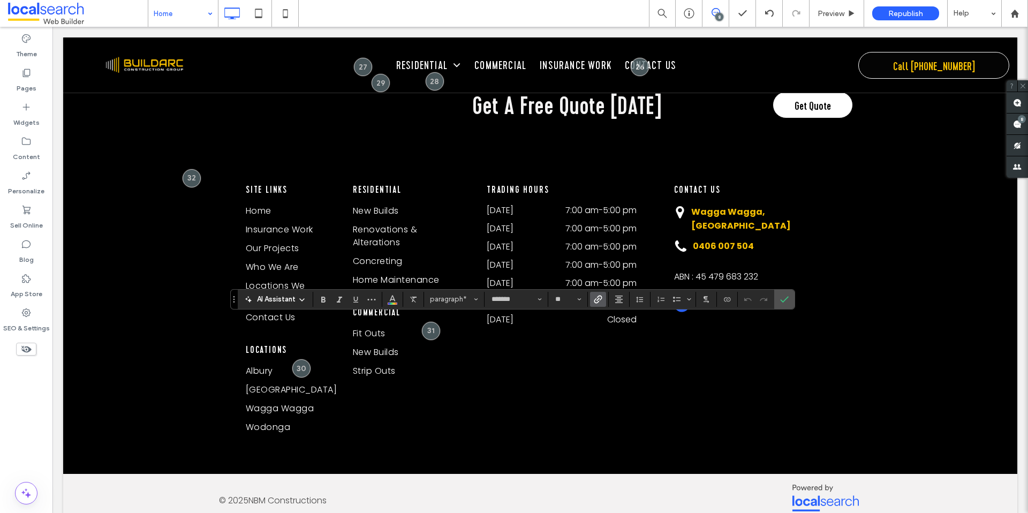
click at [597, 304] on span "Link" at bounding box center [596, 299] width 5 height 15
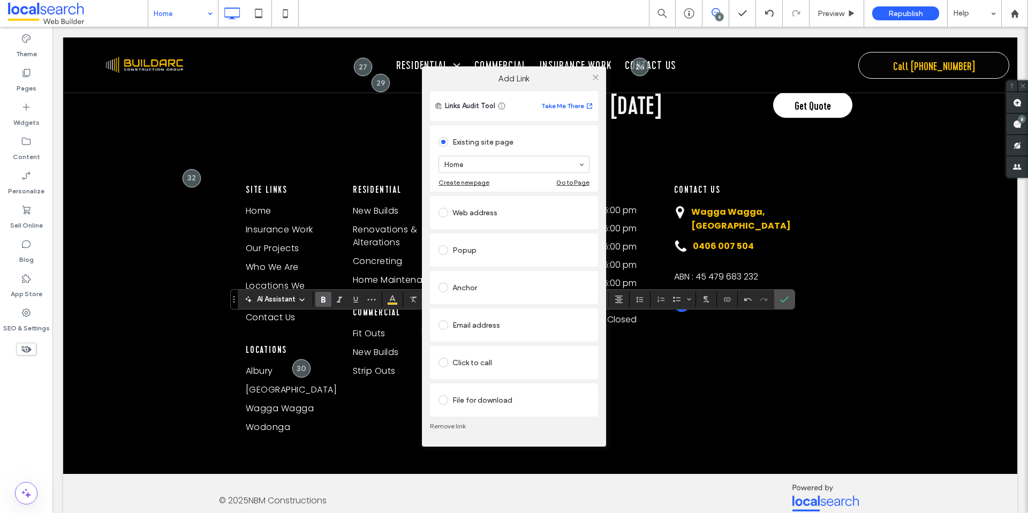
click at [622, 324] on div "Add Link Links Audit Tool Take Me There Existing site page Home Create new page…" at bounding box center [514, 256] width 1028 height 513
click at [628, 326] on div "Add Link Links Audit Tool Take Me There Existing site page Home Create new page…" at bounding box center [514, 256] width 1028 height 513
click at [630, 328] on div "Add Link Links Audit Tool Take Me There Existing site page Home Create new page…" at bounding box center [514, 256] width 1028 height 513
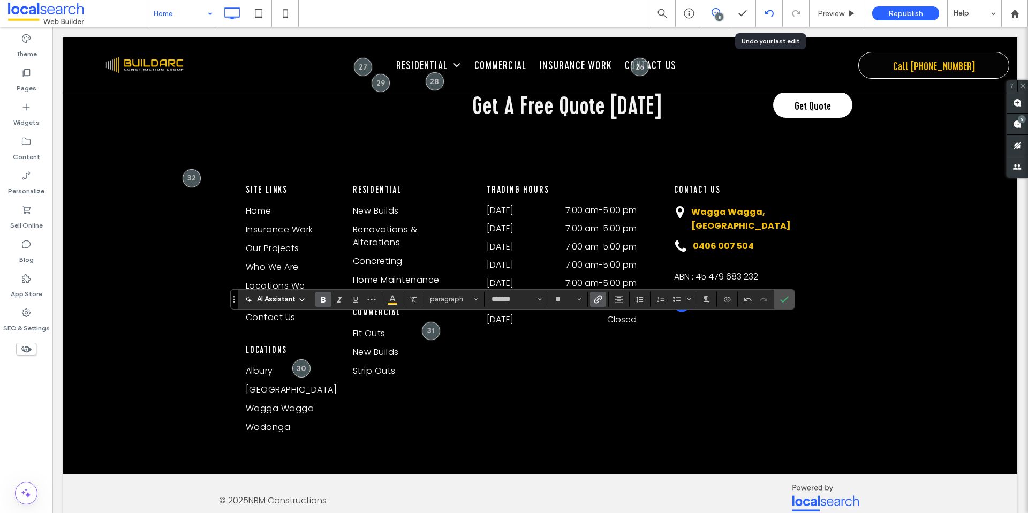
click at [767, 15] on icon at bounding box center [769, 13] width 9 height 9
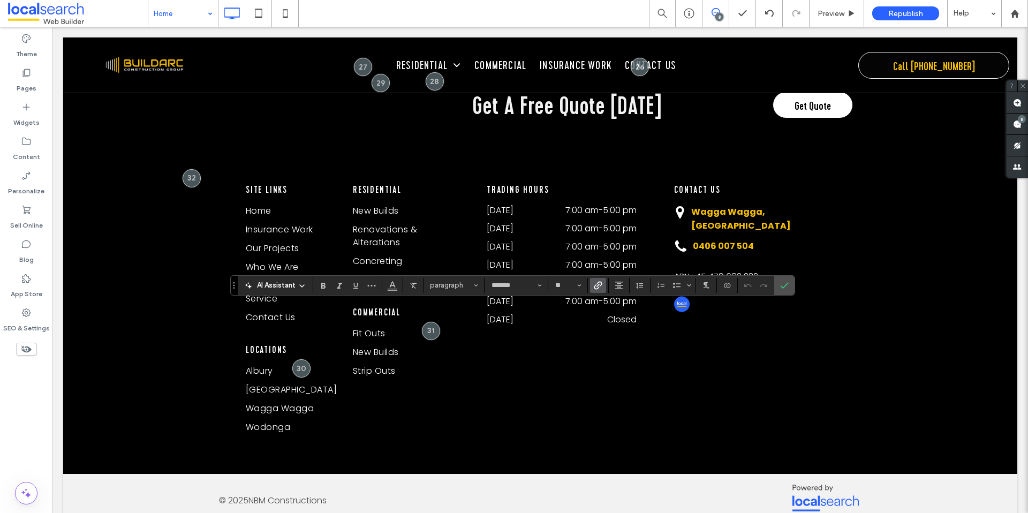
click at [596, 287] on icon "Link" at bounding box center [598, 285] width 9 height 9
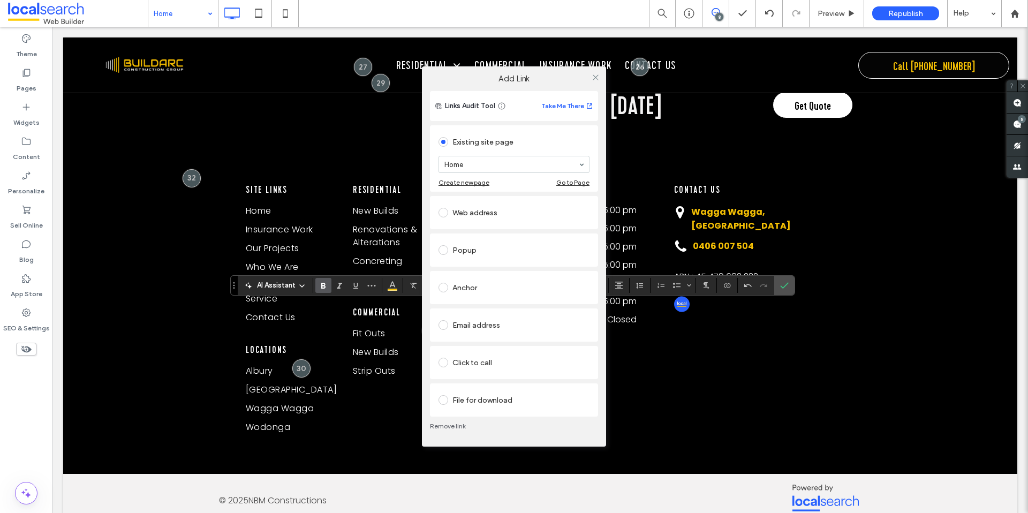
click at [437, 423] on link "Remove link" at bounding box center [514, 426] width 168 height 9
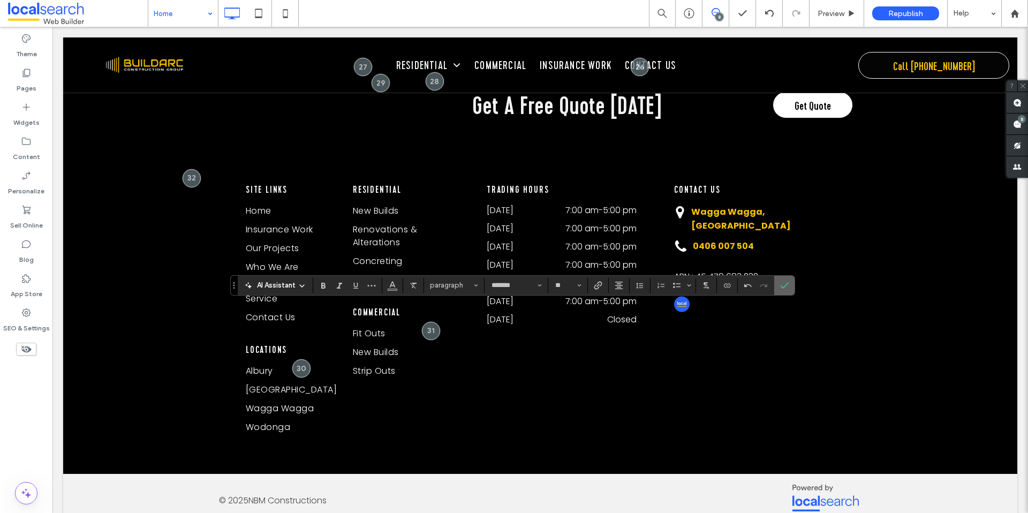
click at [788, 288] on label "Confirm" at bounding box center [784, 285] width 16 height 19
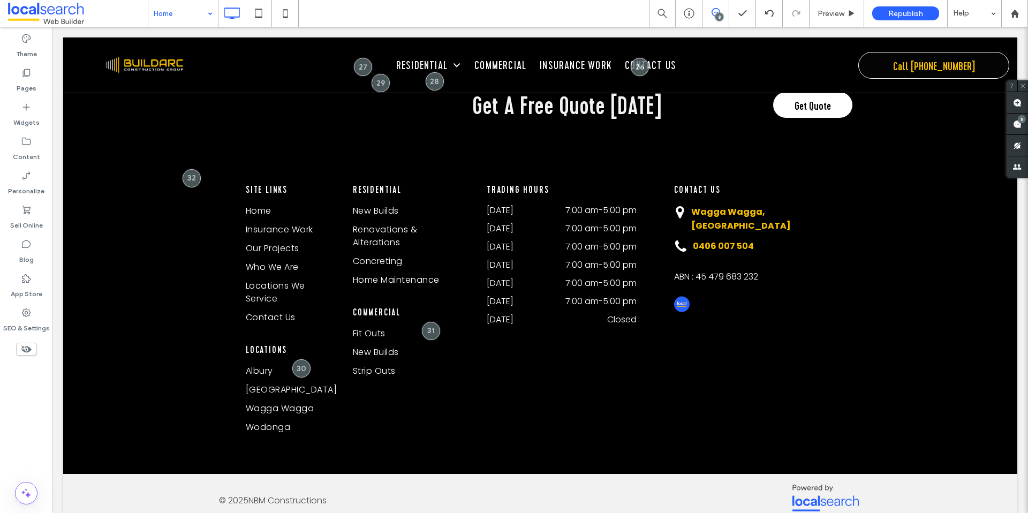
type input "**********"
type input "**"
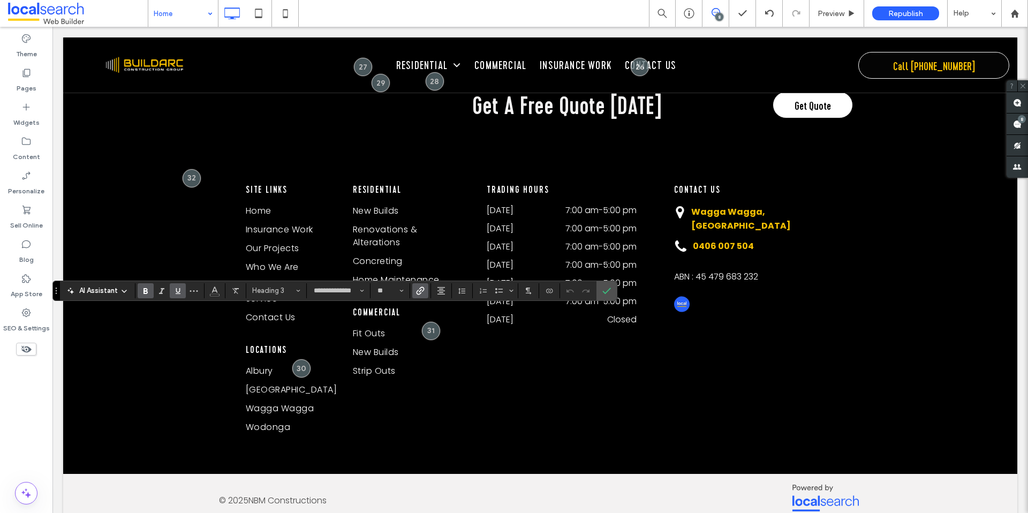
click at [420, 286] on icon "Link" at bounding box center [420, 290] width 9 height 9
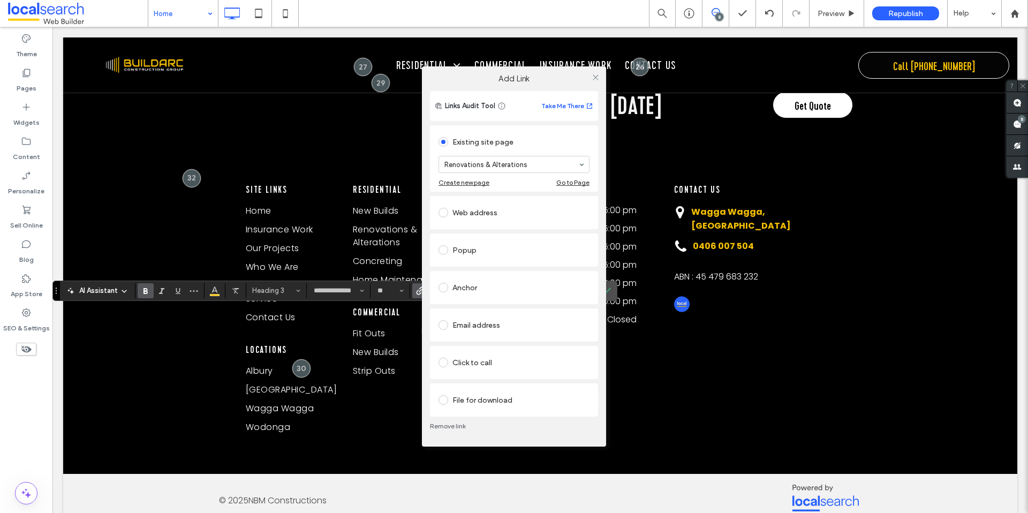
click at [451, 428] on link "Remove link" at bounding box center [514, 426] width 168 height 9
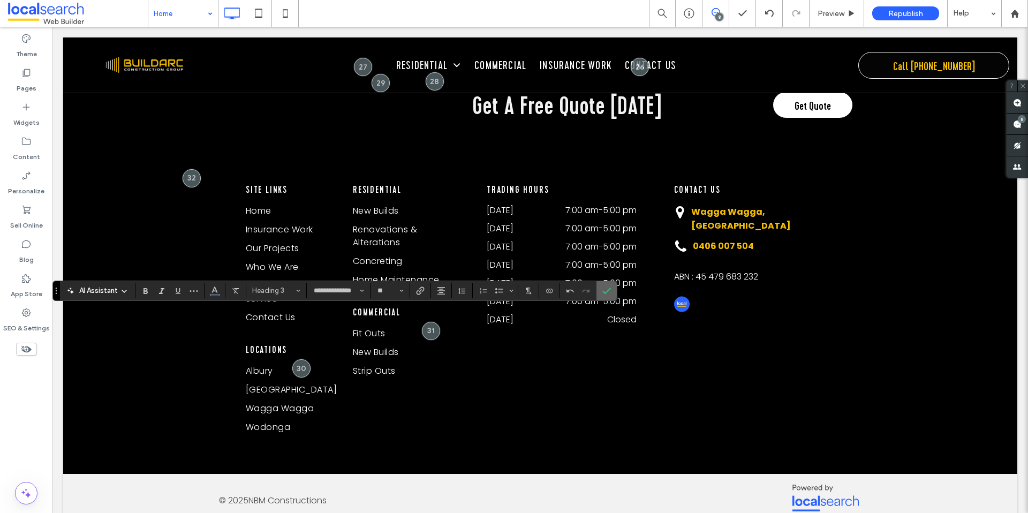
click at [612, 290] on label "Confirm" at bounding box center [606, 290] width 16 height 19
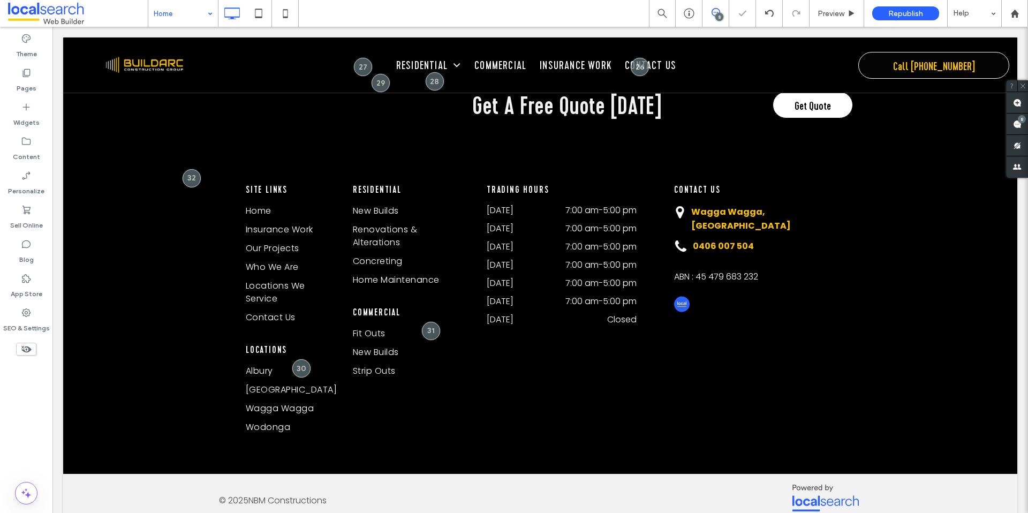
type input "*******"
type input "**"
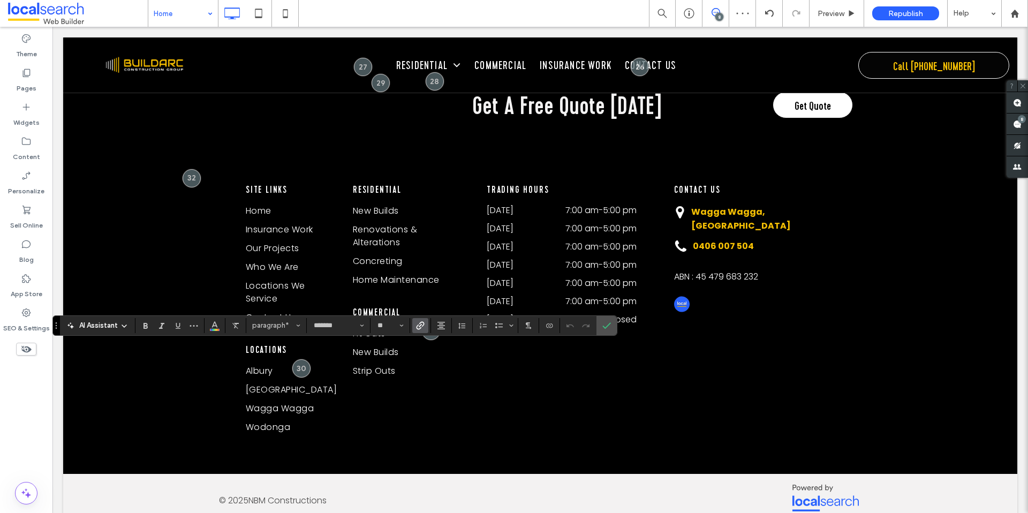
click at [420, 327] on icon "Link" at bounding box center [420, 325] width 9 height 9
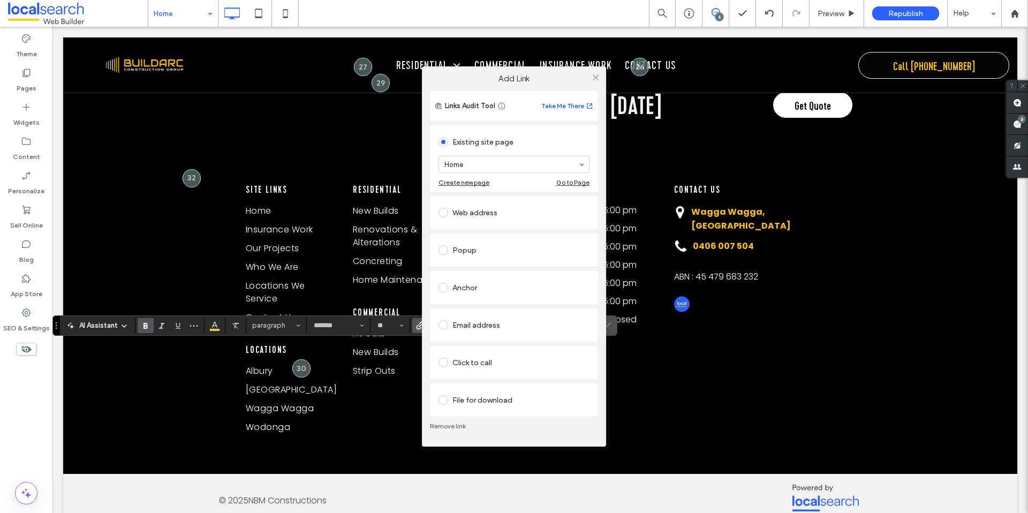
click at [444, 424] on link "Remove link" at bounding box center [514, 426] width 168 height 9
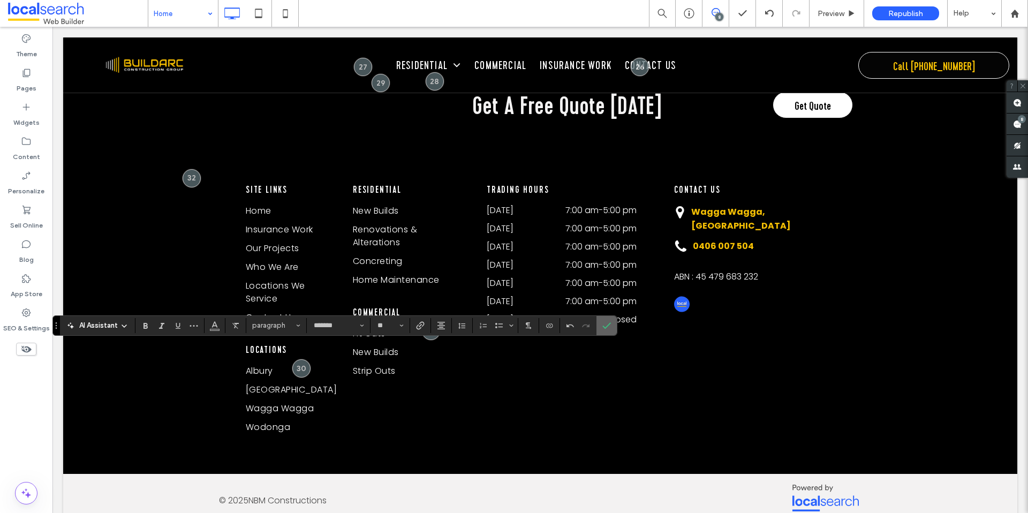
click at [611, 330] on label "Confirm" at bounding box center [606, 325] width 16 height 19
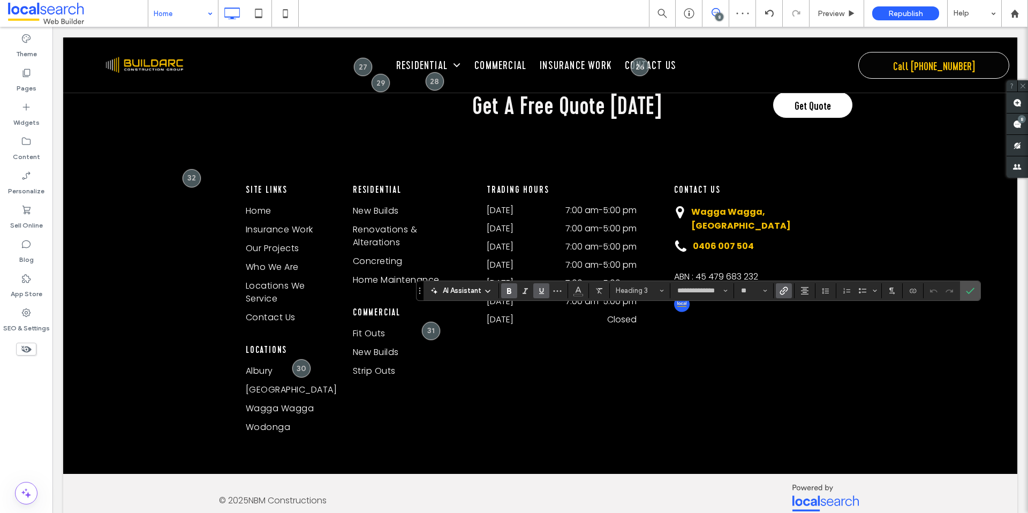
click at [782, 291] on icon "Link" at bounding box center [783, 290] width 9 height 9
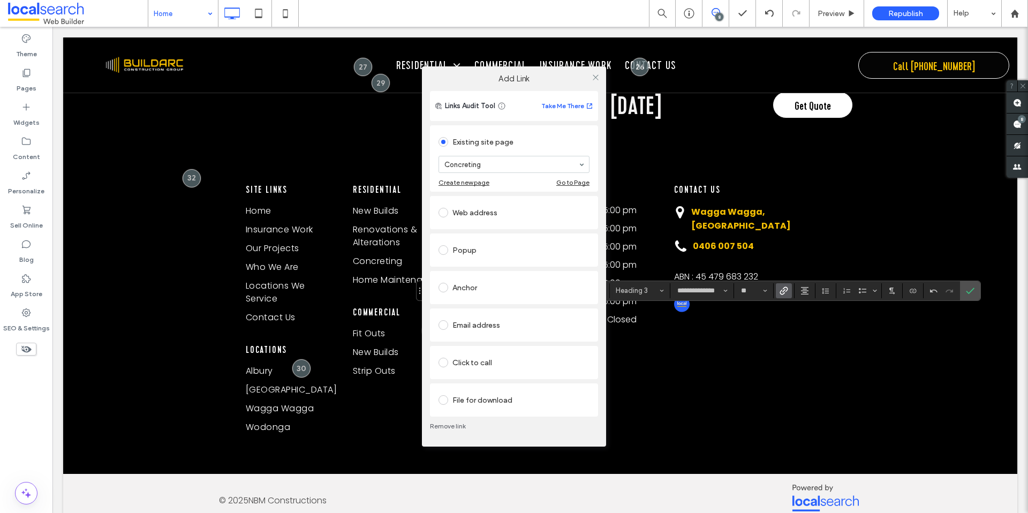
click at [446, 425] on link "Remove link" at bounding box center [514, 426] width 168 height 9
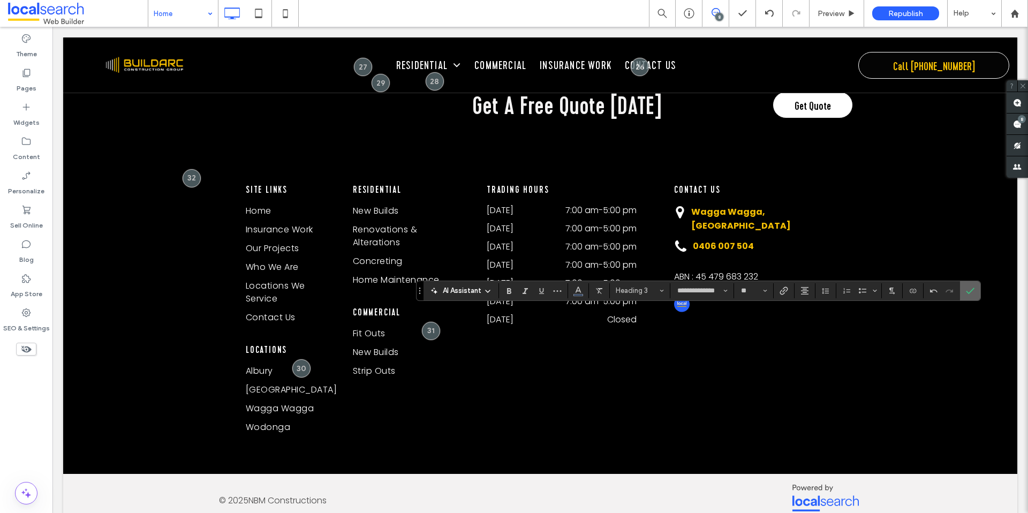
click at [969, 297] on span "Confirm" at bounding box center [968, 290] width 5 height 19
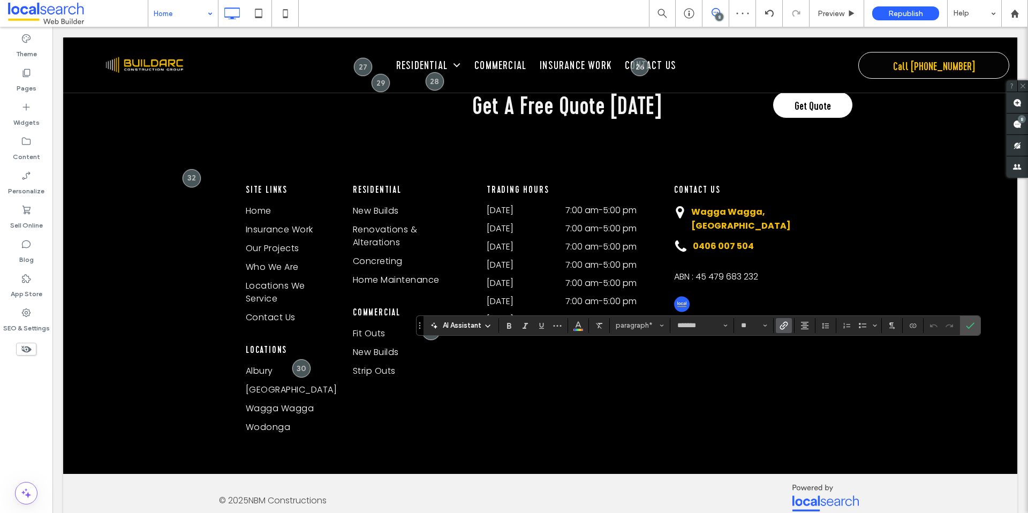
click at [786, 328] on icon "Link" at bounding box center [783, 325] width 9 height 9
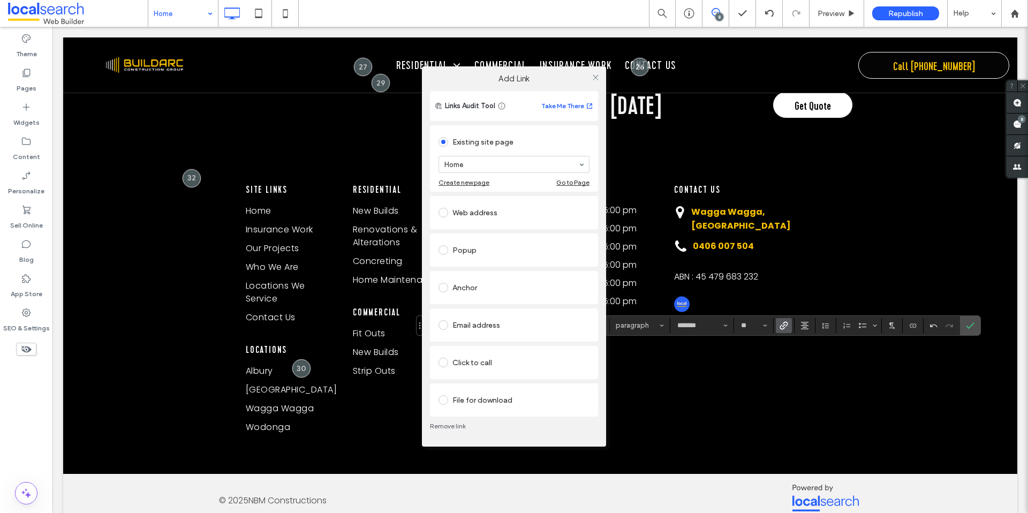
click at [439, 426] on link "Remove link" at bounding box center [514, 426] width 168 height 9
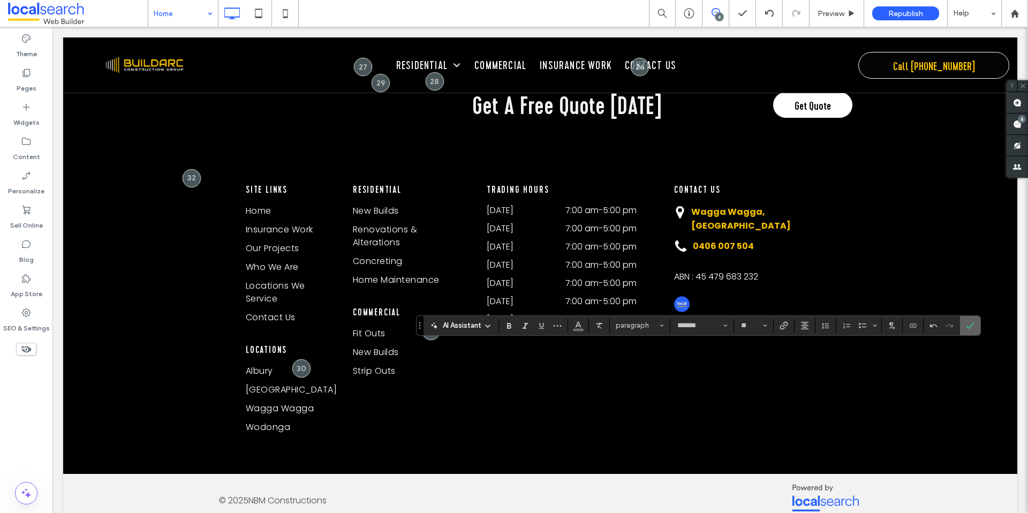
click at [960, 327] on section at bounding box center [970, 325] width 20 height 19
click at [962, 329] on label "Confirm" at bounding box center [970, 325] width 16 height 19
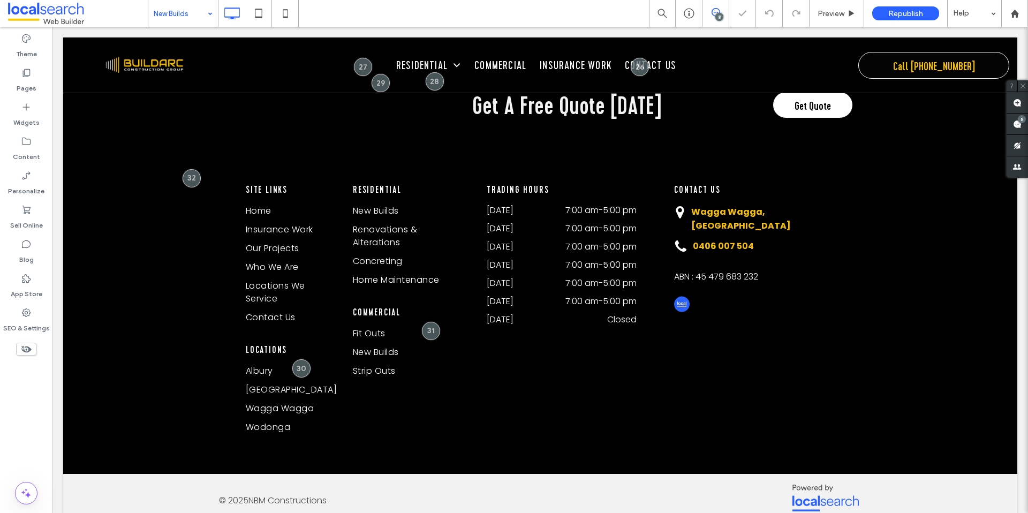
click at [184, 18] on input at bounding box center [181, 13] width 54 height 27
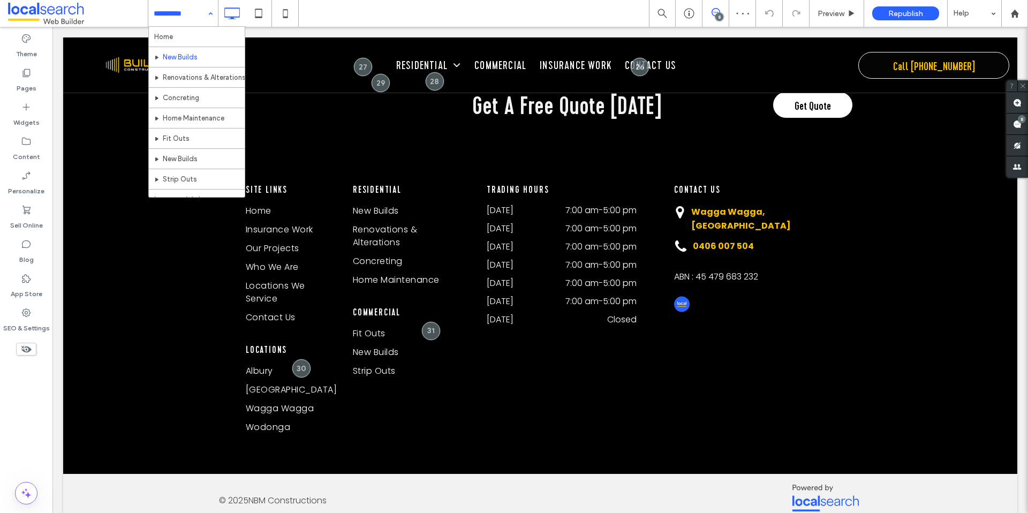
click at [193, 7] on input at bounding box center [181, 13] width 54 height 27
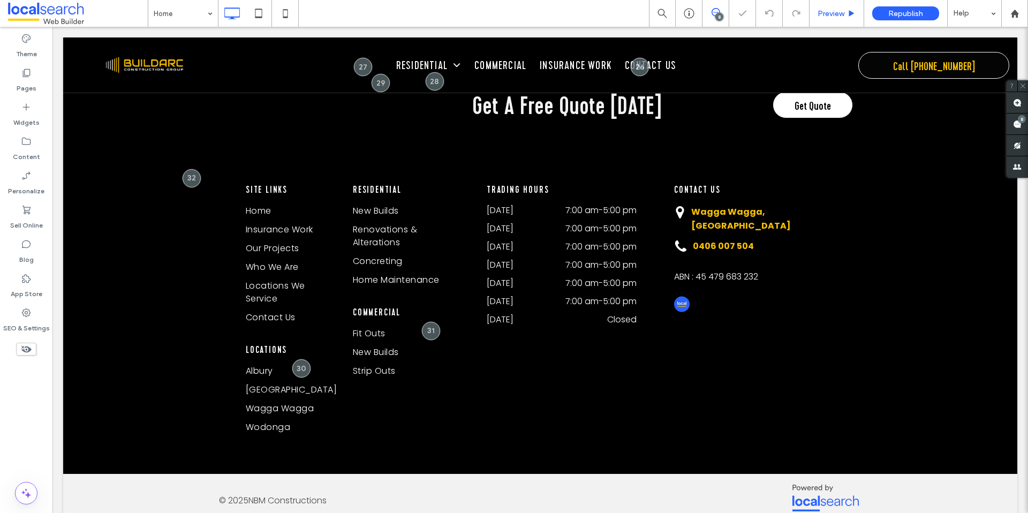
click at [823, 8] on div "Preview" at bounding box center [836, 13] width 55 height 27
click at [828, 17] on span "Preview" at bounding box center [830, 13] width 27 height 9
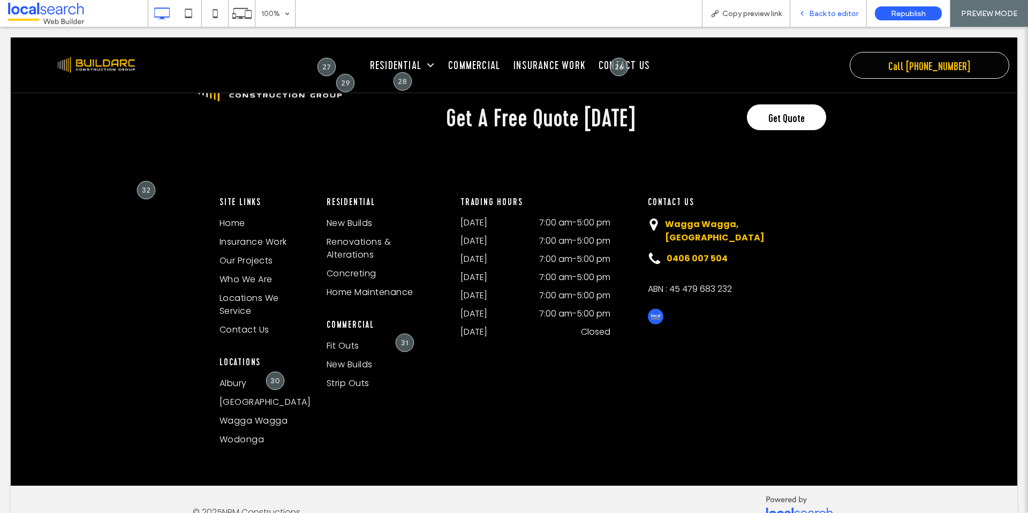
click at [847, 19] on div "Back to editor" at bounding box center [828, 13] width 77 height 27
click at [823, 13] on span "Back to editor" at bounding box center [833, 13] width 49 height 9
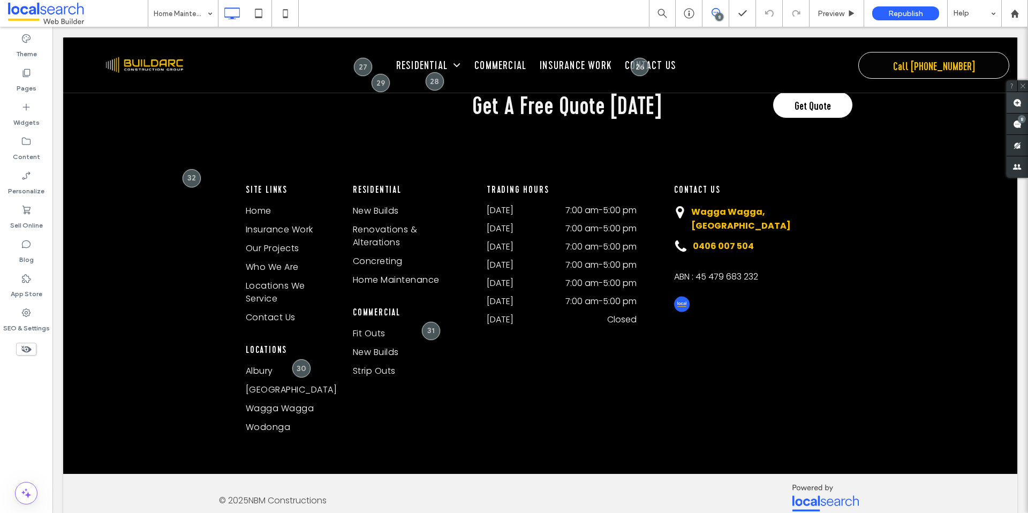
click at [1019, 100] on use at bounding box center [1017, 102] width 9 height 9
click at [1025, 84] on icon at bounding box center [1022, 85] width 7 height 7
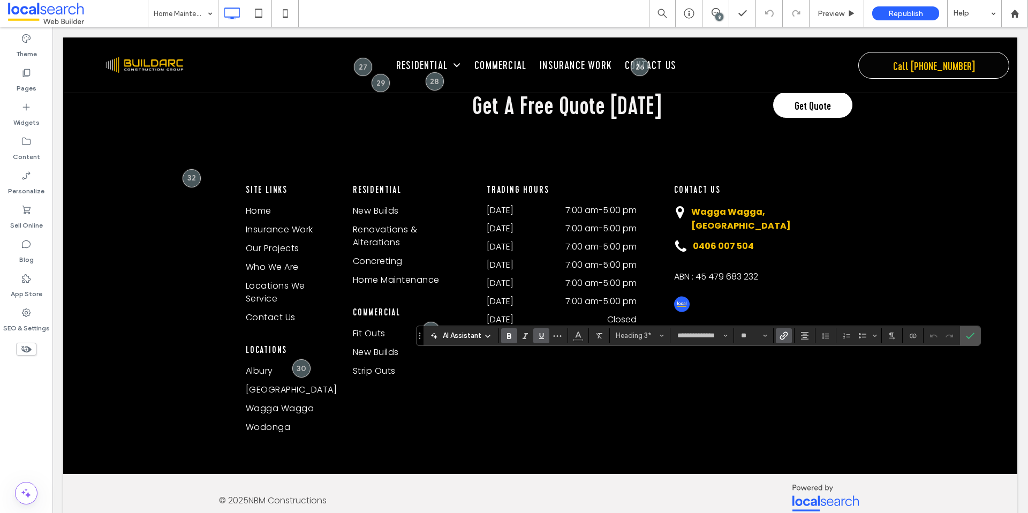
click at [784, 339] on icon "Link" at bounding box center [783, 335] width 9 height 9
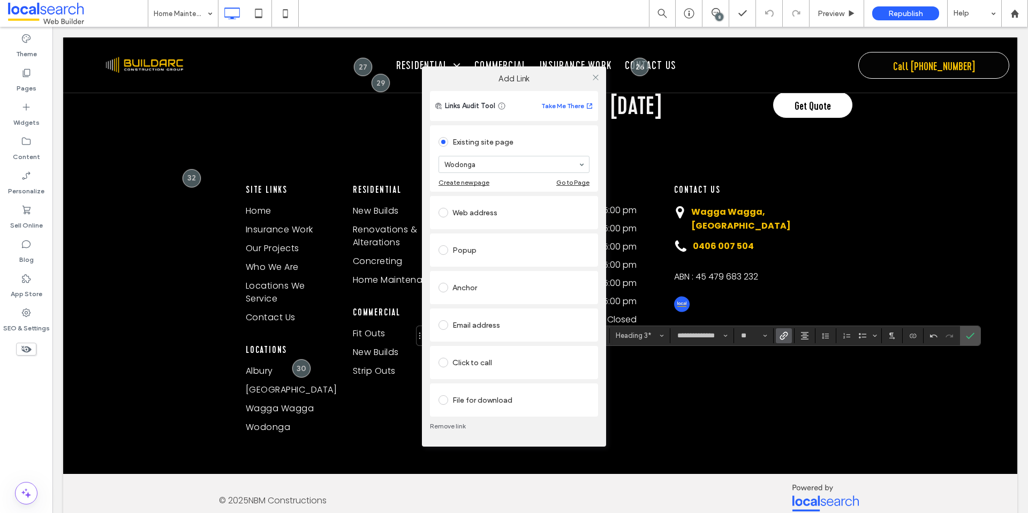
click at [445, 421] on div "Remove link" at bounding box center [514, 425] width 168 height 19
click at [968, 331] on div "Add Link Links Audit Tool Take Me There Existing site page Wodonga Create new p…" at bounding box center [514, 256] width 1028 height 513
click at [970, 338] on div "Add Link Links Audit Tool Take Me There Existing site page Wodonga Create new p…" at bounding box center [514, 256] width 1028 height 513
click at [969, 338] on div "Add Link Links Audit Tool Take Me There Existing site page Wodonga Create new p…" at bounding box center [514, 256] width 1028 height 513
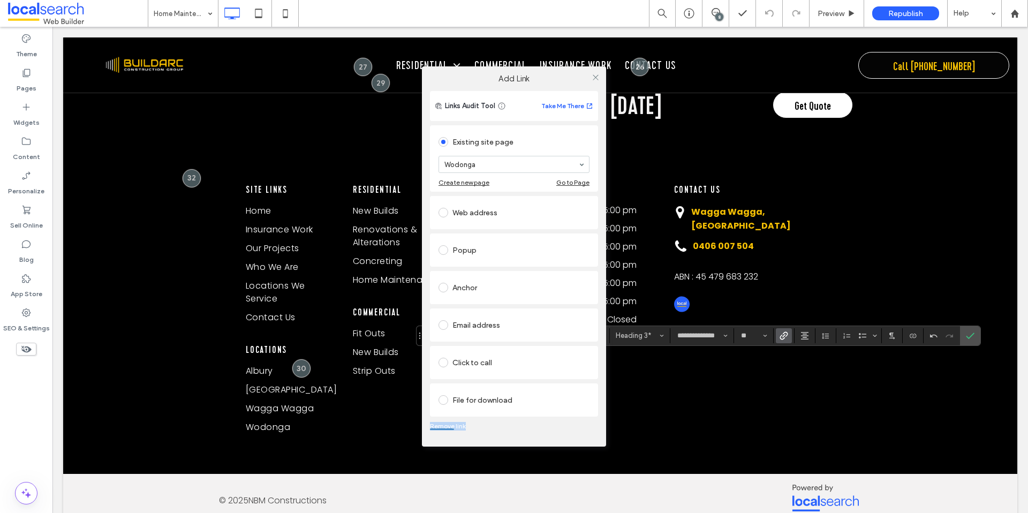
click at [969, 338] on div "Add Link Links Audit Tool Take Me There Existing site page Wodonga Create new p…" at bounding box center [514, 256] width 1028 height 513
click at [504, 428] on link "Remove link" at bounding box center [514, 426] width 168 height 9
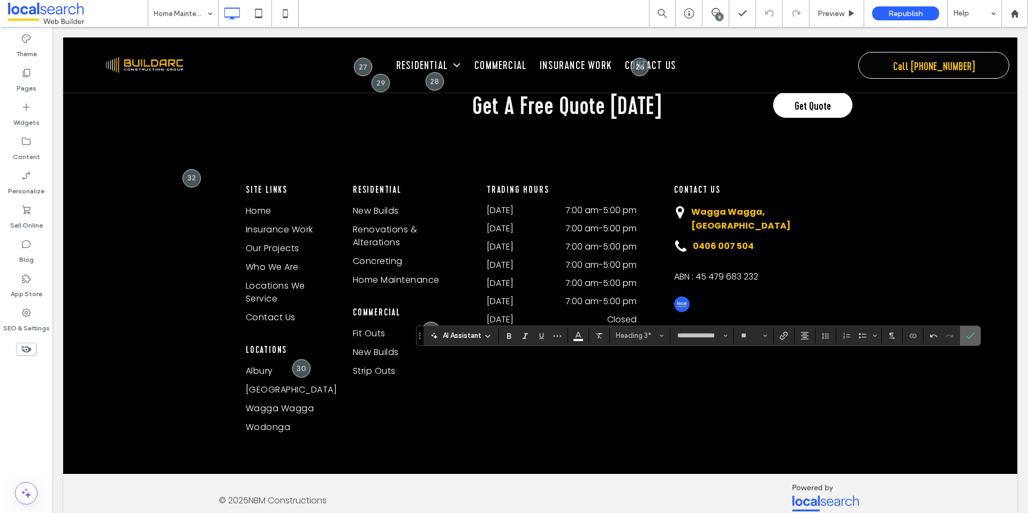
click at [975, 332] on label "Confirm" at bounding box center [970, 335] width 16 height 19
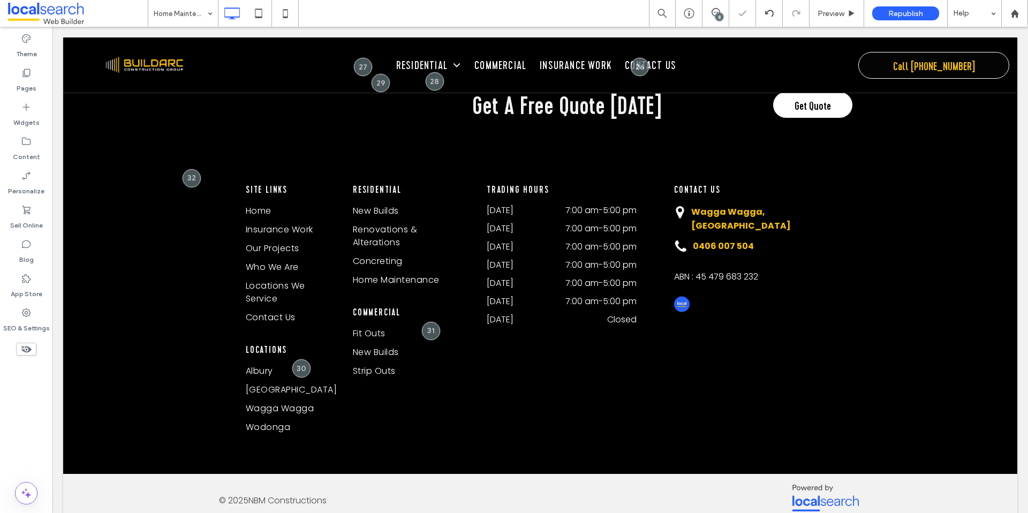
type input "**********"
type input "**"
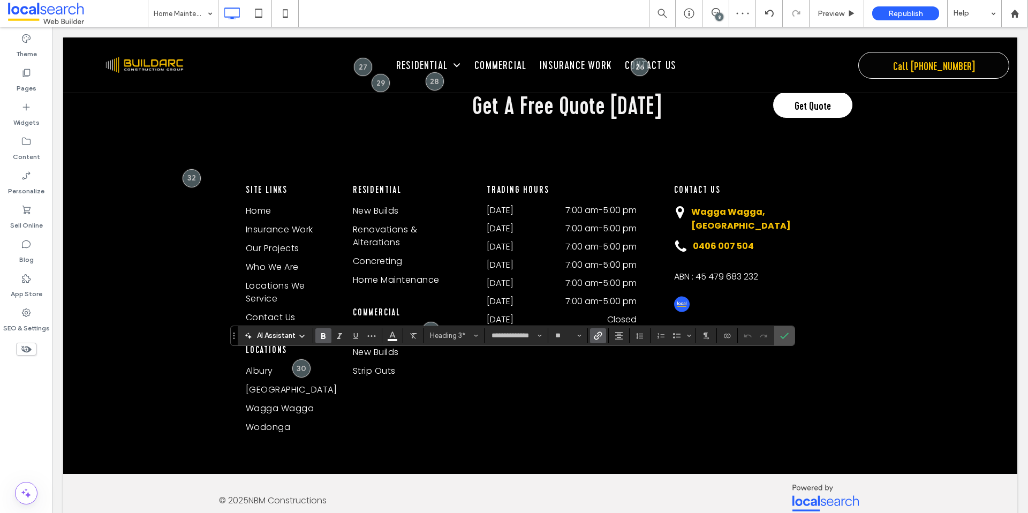
click at [595, 339] on use "Link" at bounding box center [598, 335] width 8 height 8
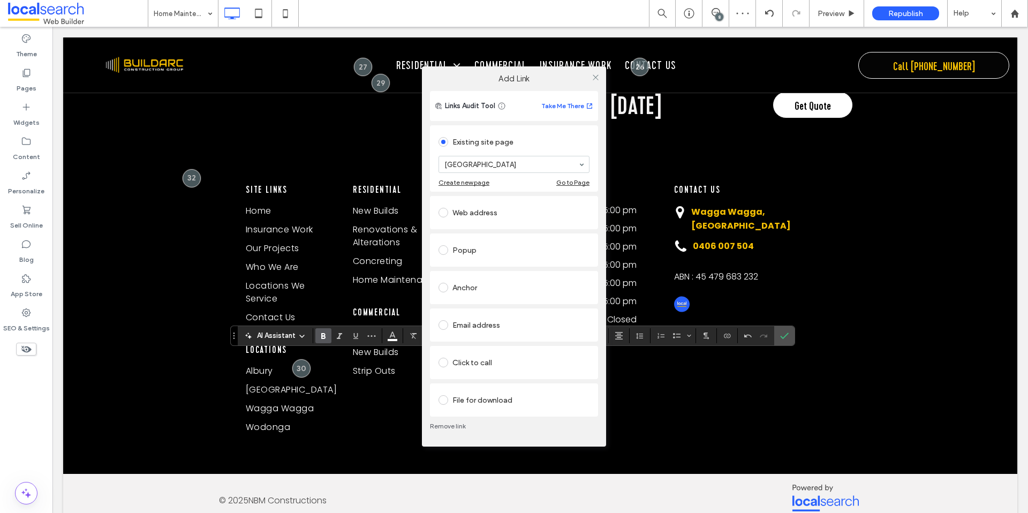
click at [430, 424] on link "Remove link" at bounding box center [514, 426] width 168 height 9
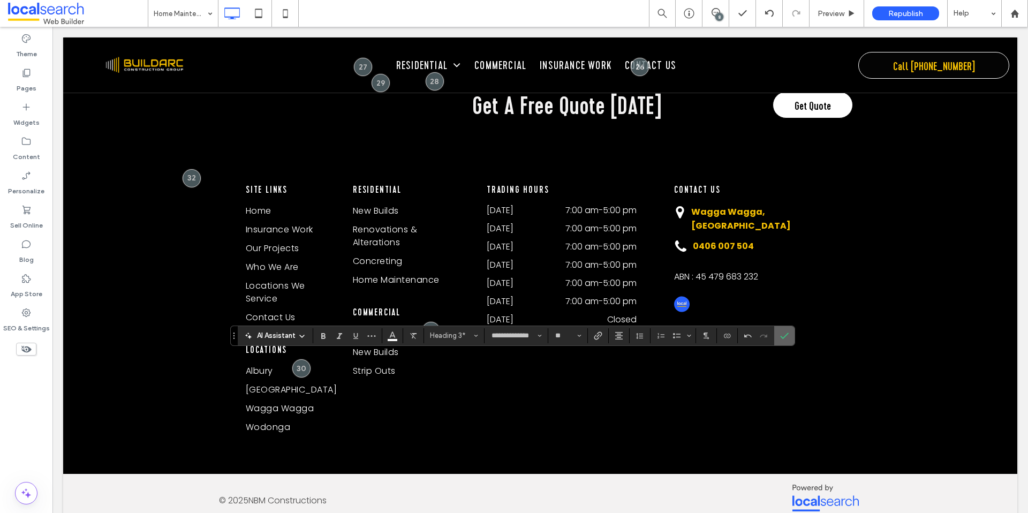
click at [784, 331] on icon "Confirm" at bounding box center [784, 335] width 9 height 9
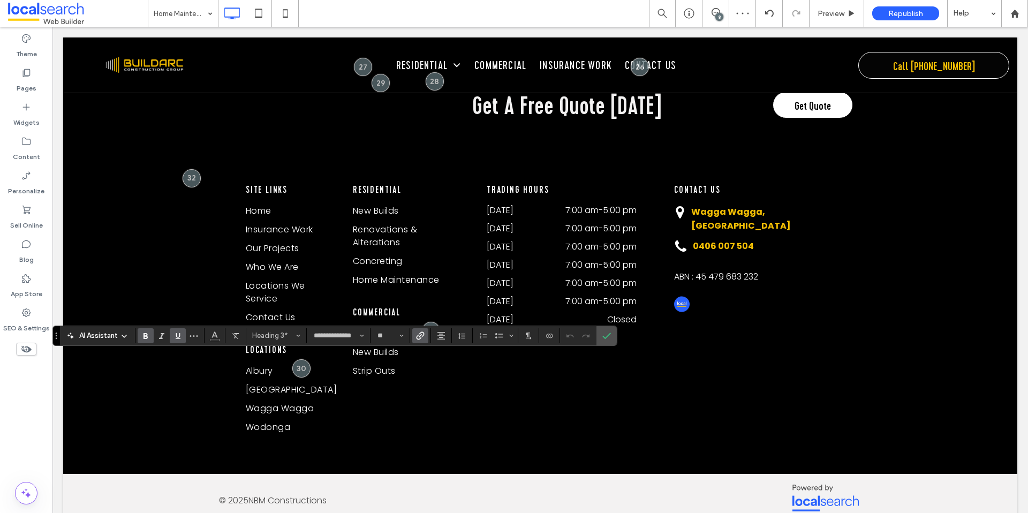
click at [423, 338] on icon "Link" at bounding box center [420, 335] width 9 height 9
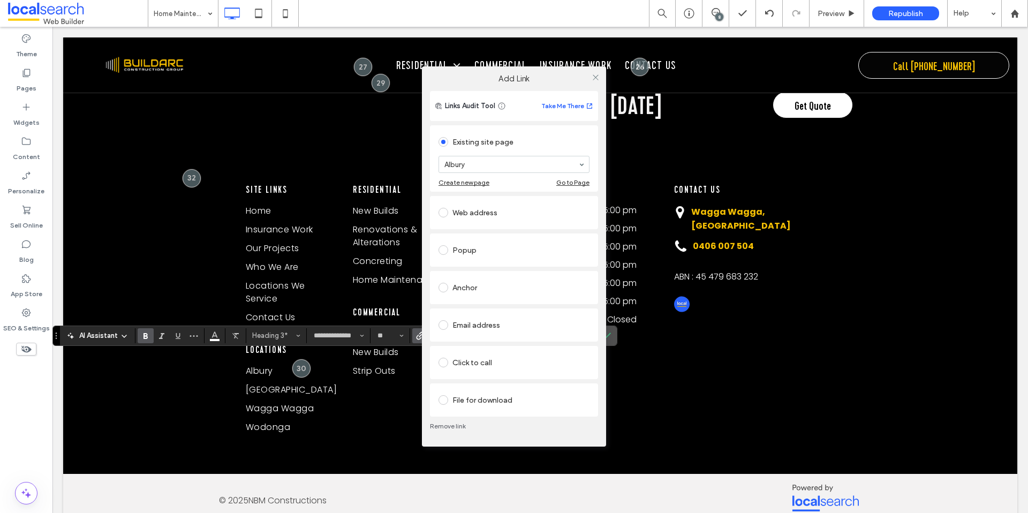
click at [442, 426] on link "Remove link" at bounding box center [514, 426] width 168 height 9
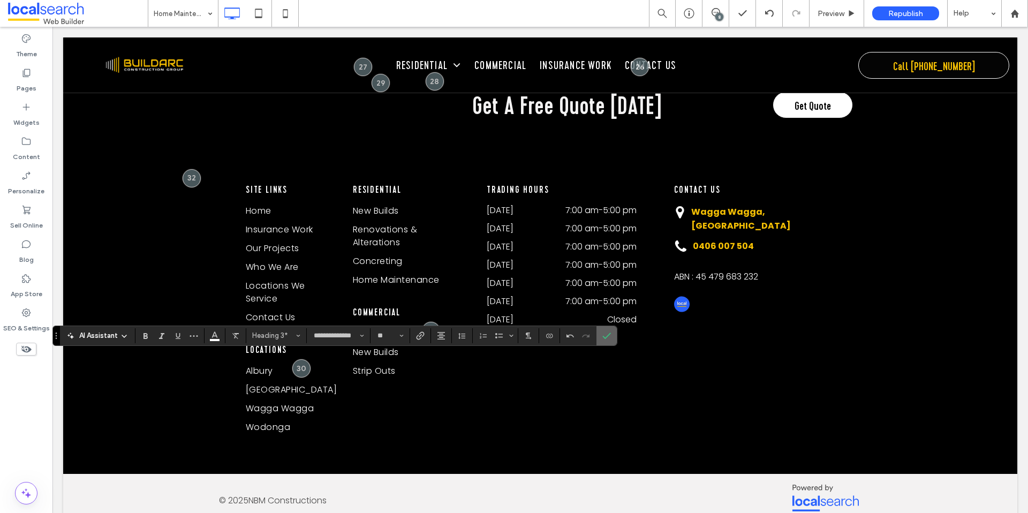
click at [611, 332] on label "Confirm" at bounding box center [606, 335] width 16 height 19
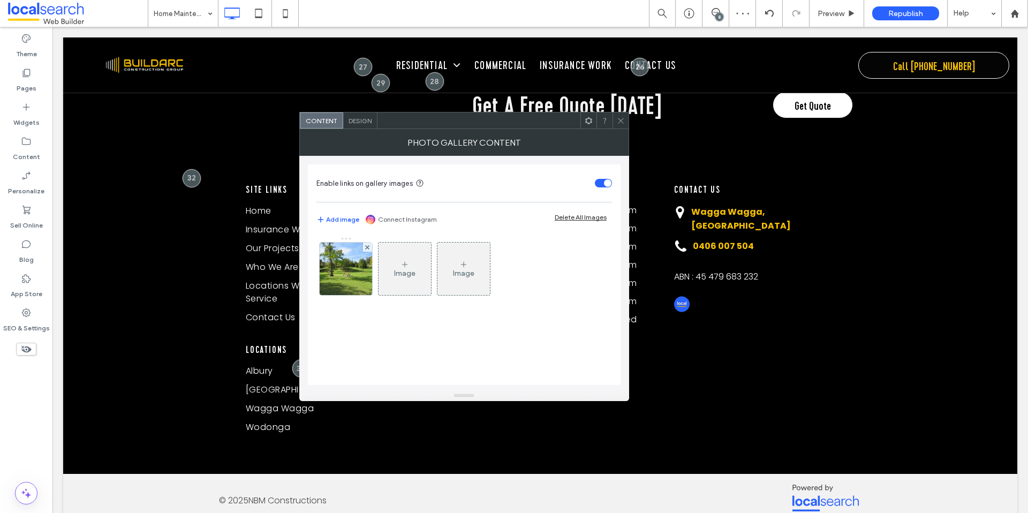
click at [616, 130] on div "Photo Gallery Content" at bounding box center [464, 142] width 330 height 27
click at [618, 126] on span at bounding box center [621, 120] width 8 height 16
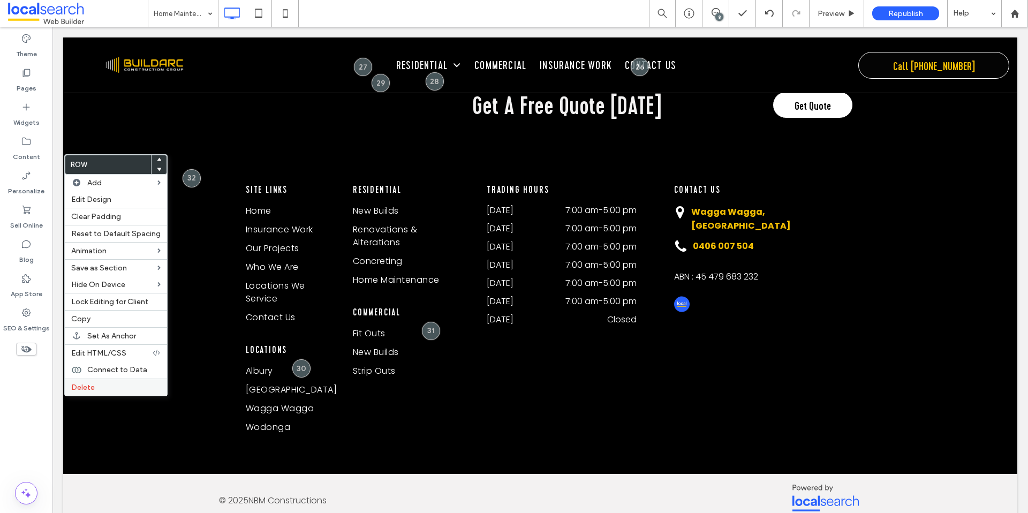
click at [87, 390] on span "Delete" at bounding box center [83, 387] width 24 height 9
click at [81, 385] on span "Delete" at bounding box center [83, 387] width 24 height 9
click at [102, 383] on label "Delete" at bounding box center [115, 387] width 89 height 9
click at [94, 386] on span "Delete" at bounding box center [83, 389] width 24 height 9
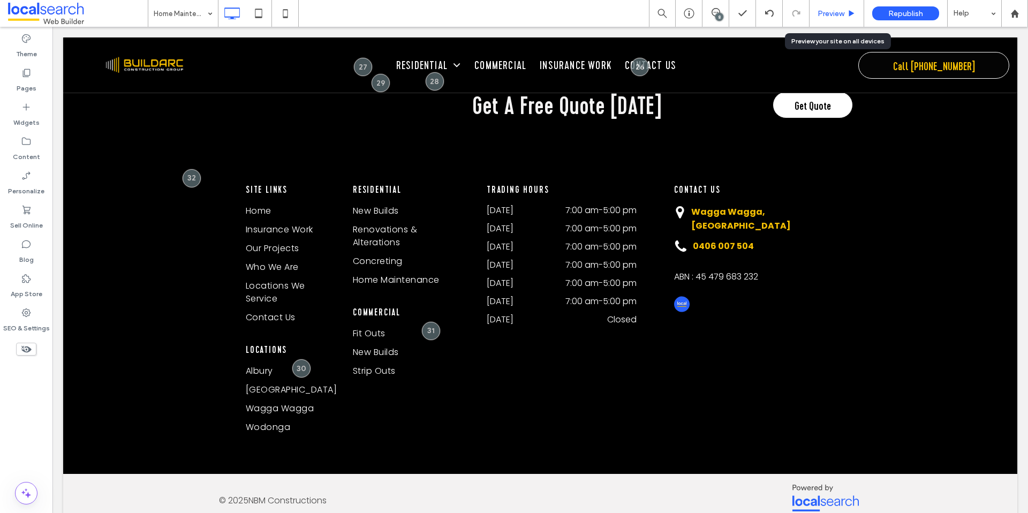
click at [823, 18] on div "Preview" at bounding box center [836, 13] width 55 height 27
click at [841, 24] on div "Preview" at bounding box center [836, 13] width 55 height 27
click at [824, 13] on span "Preview" at bounding box center [830, 13] width 27 height 9
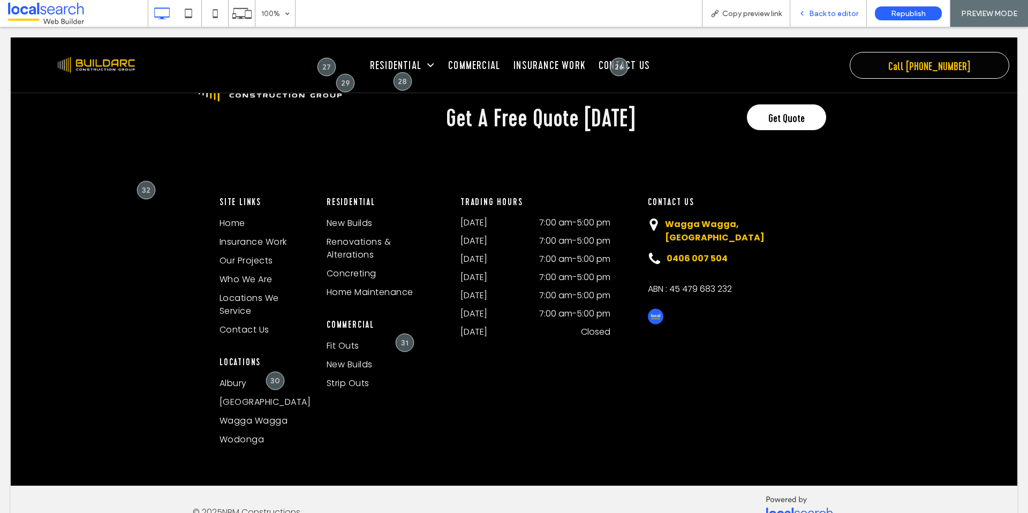
click at [811, 19] on div "Back to editor" at bounding box center [828, 13] width 77 height 27
click at [812, 18] on div "Back to editor" at bounding box center [828, 13] width 77 height 27
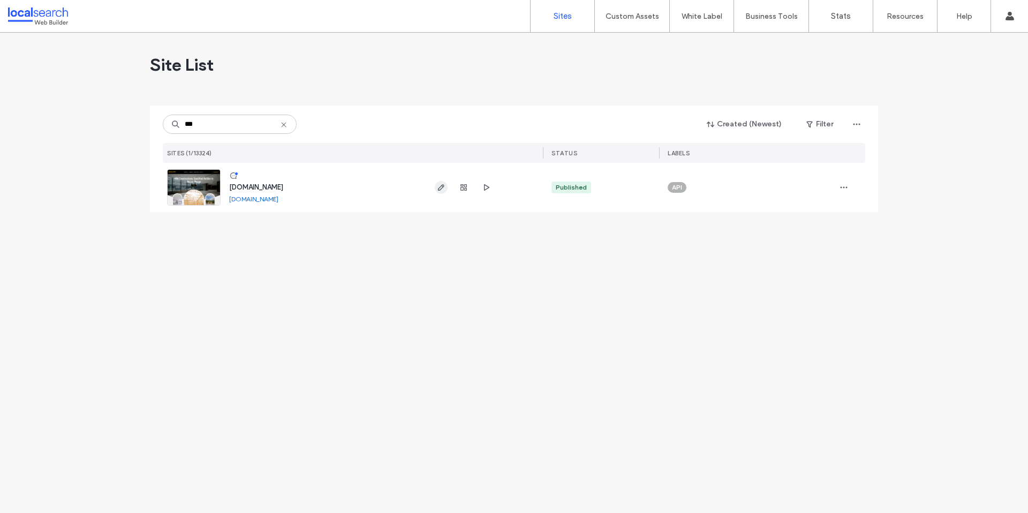
type input "***"
click at [444, 189] on icon "button" at bounding box center [441, 187] width 9 height 9
type input "******"
click at [435, 189] on span "button" at bounding box center [441, 187] width 13 height 13
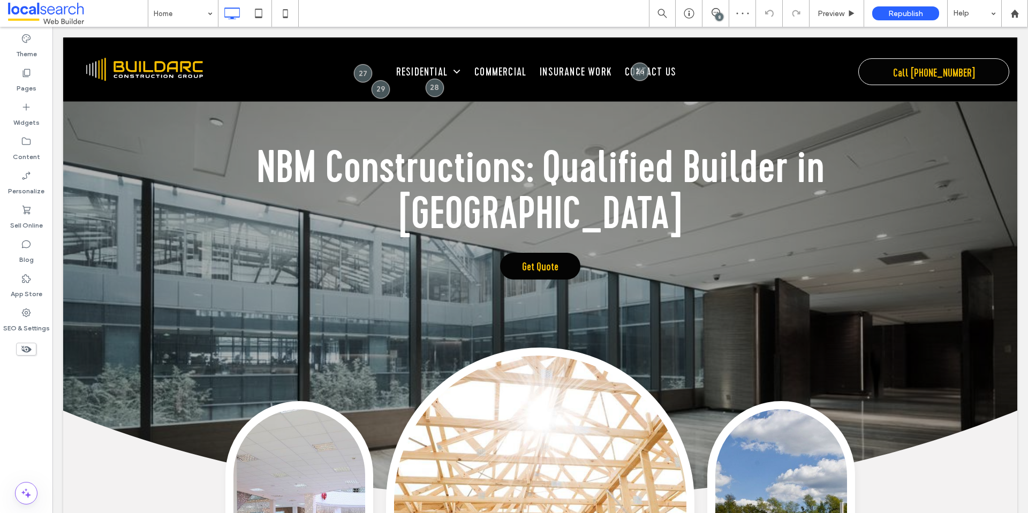
click at [720, 17] on div "8" at bounding box center [719, 17] width 8 height 8
click at [1012, 123] on span at bounding box center [1016, 123] width 21 height 21
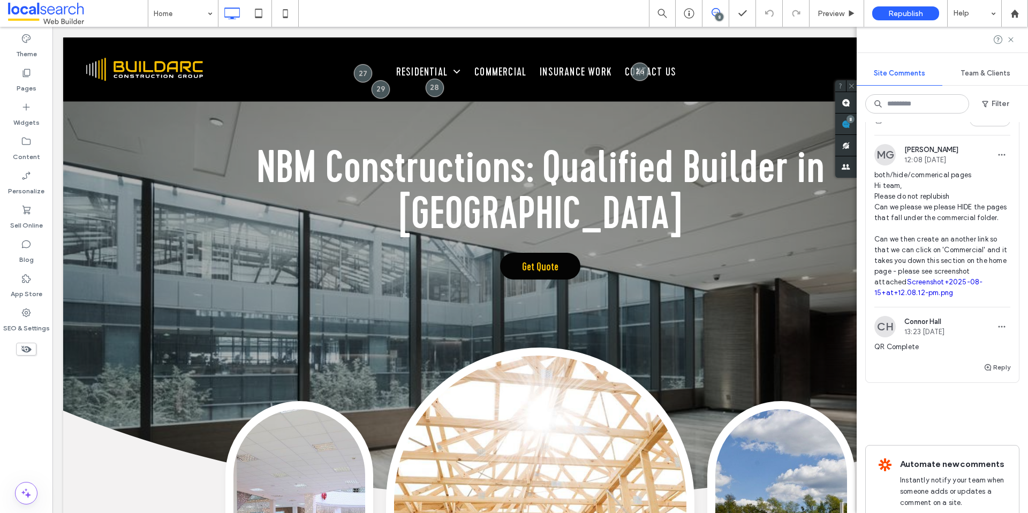
scroll to position [1296, 0]
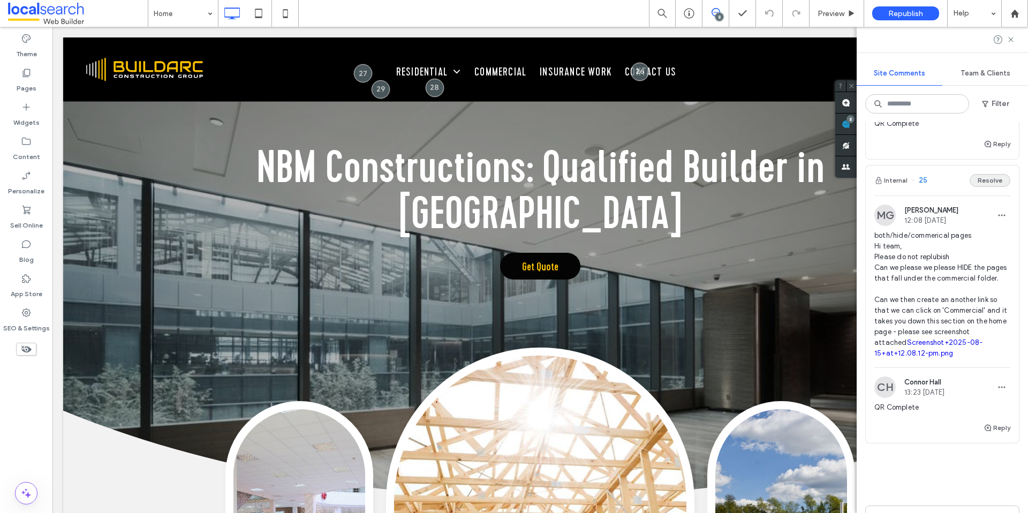
click at [977, 174] on button "Resolve" at bounding box center [989, 180] width 41 height 13
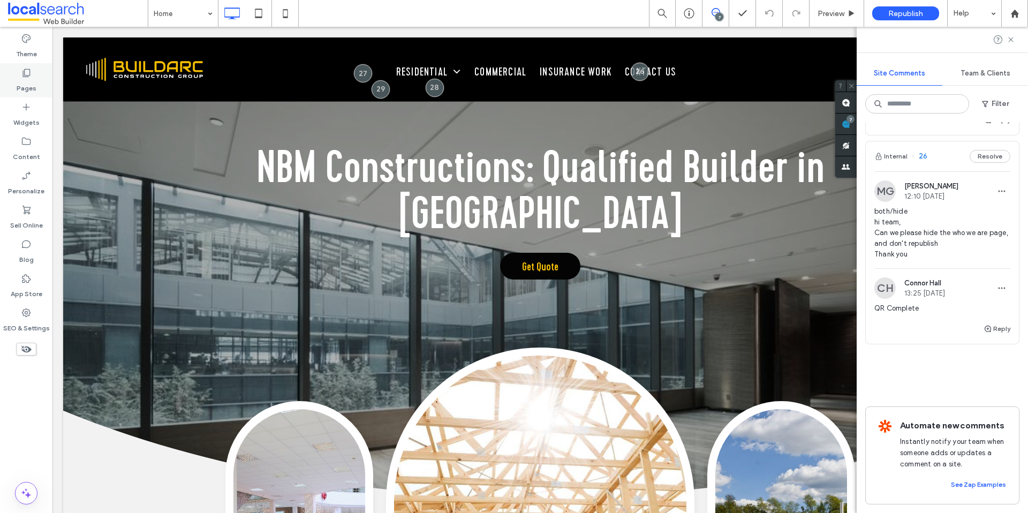
click at [20, 80] on label "Pages" at bounding box center [27, 85] width 20 height 15
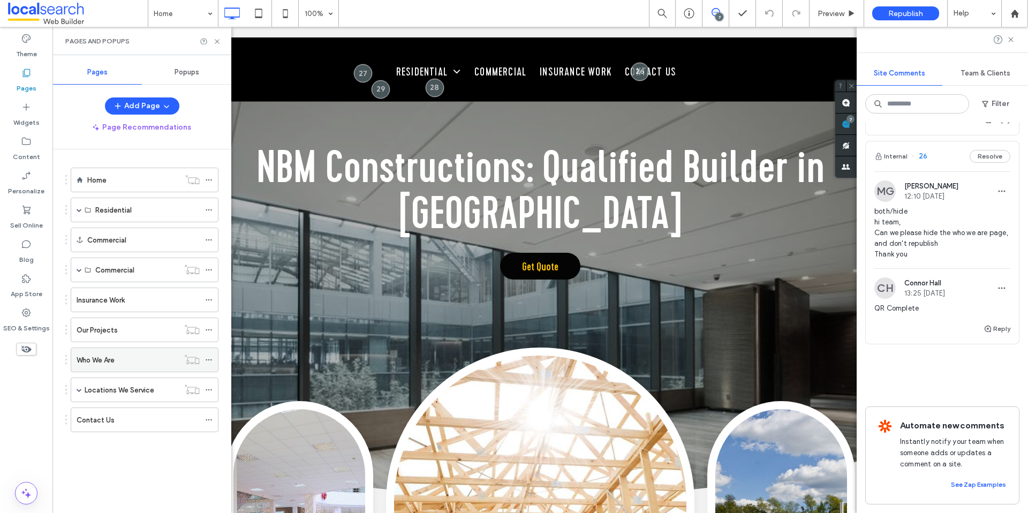
click at [108, 353] on label "Who We Are" at bounding box center [96, 360] width 38 height 19
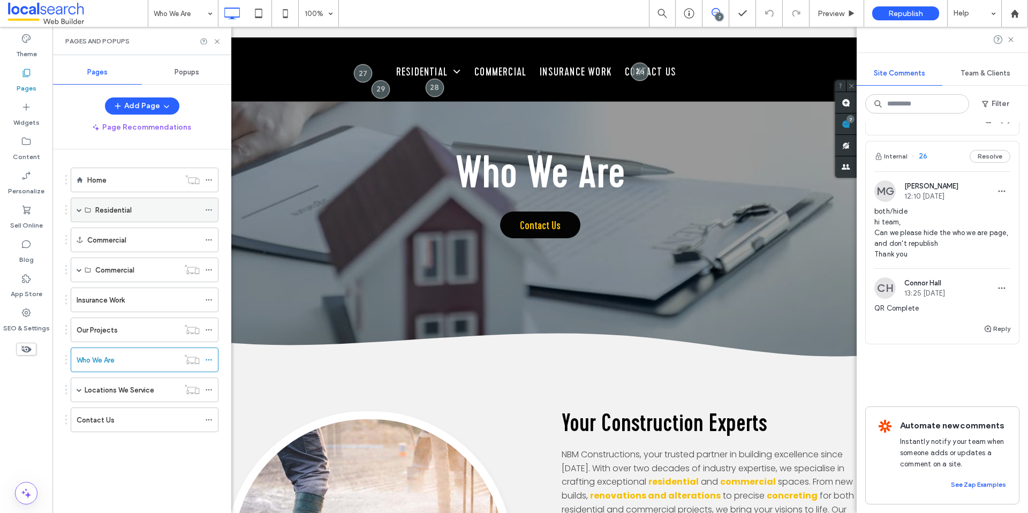
scroll to position [1112, 0]
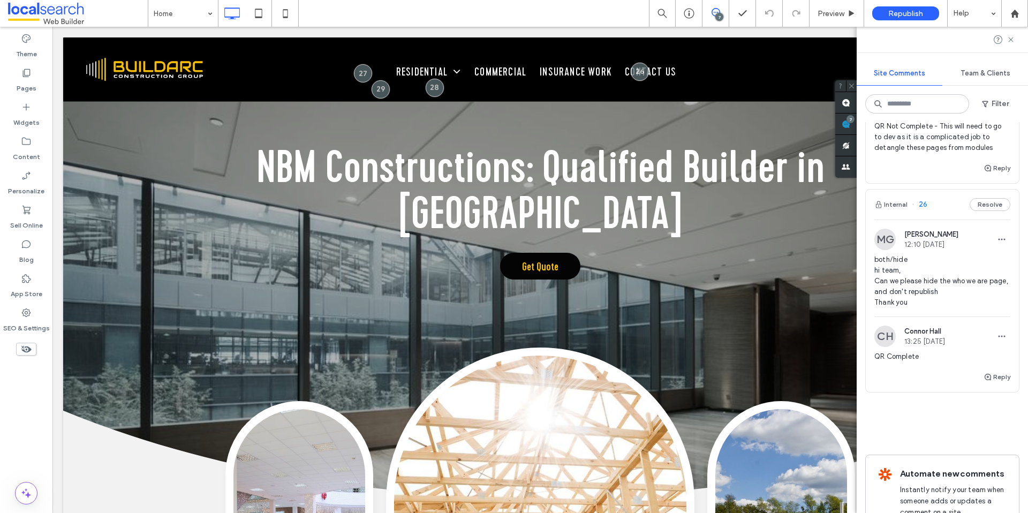
scroll to position [1048, 0]
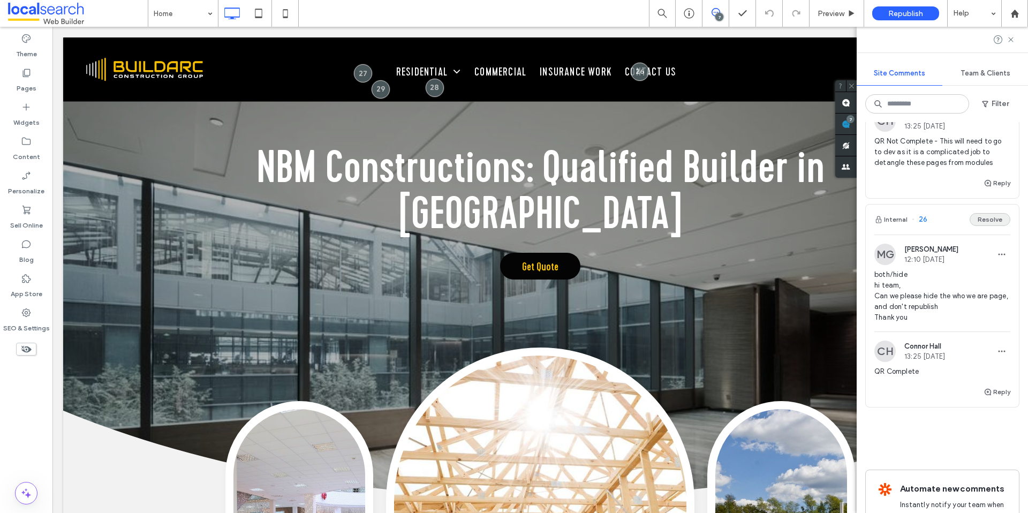
click at [980, 213] on button "Resolve" at bounding box center [989, 219] width 41 height 13
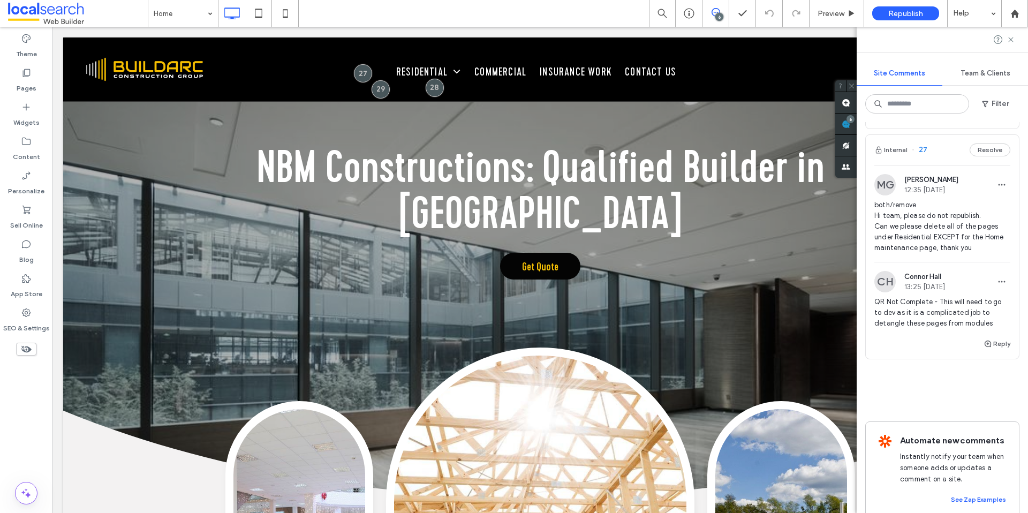
scroll to position [838, 0]
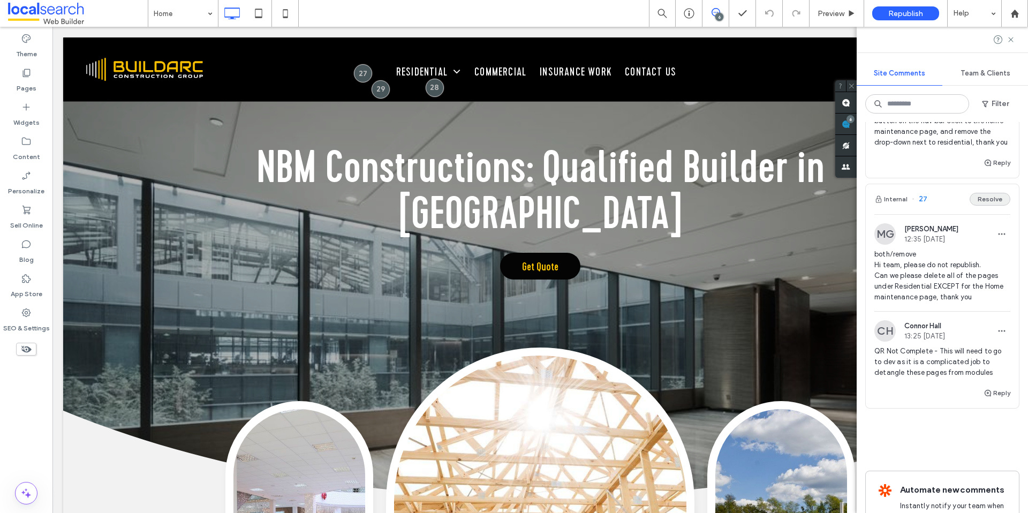
click at [970, 193] on button "Resolve" at bounding box center [989, 199] width 41 height 13
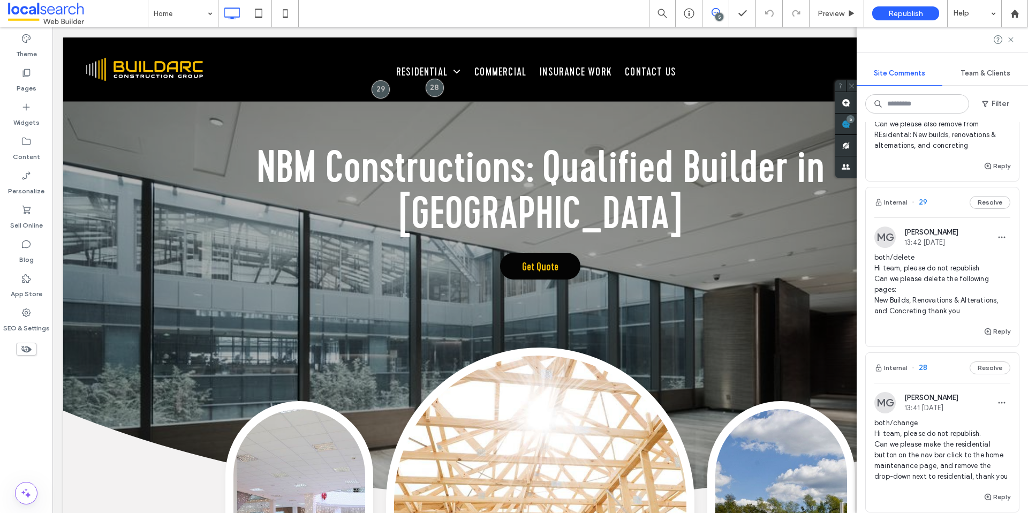
scroll to position [2, 0]
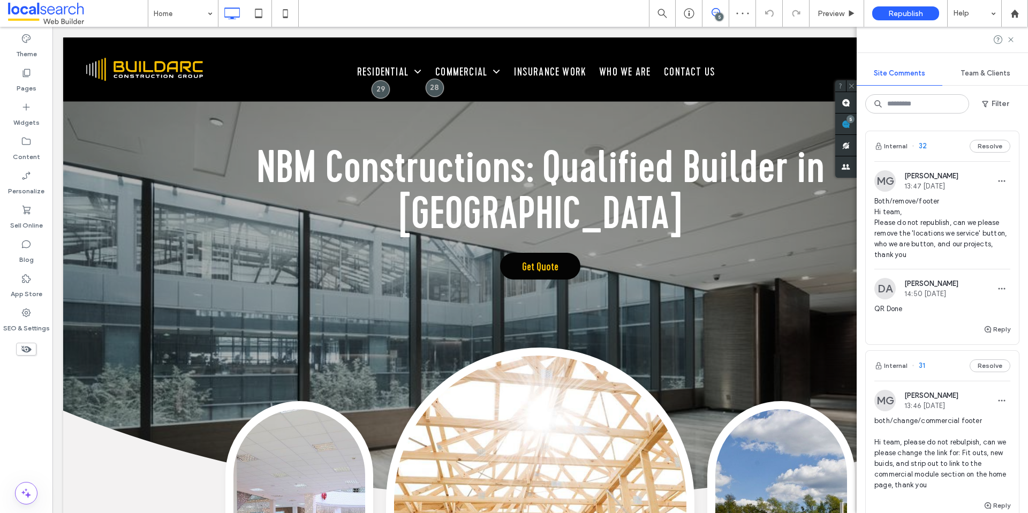
scroll to position [4, 0]
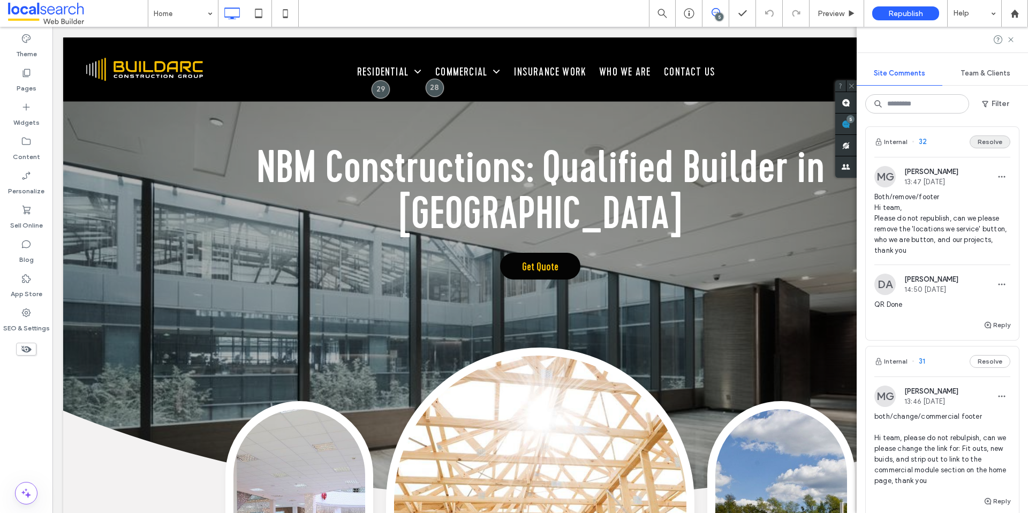
click at [980, 146] on button "Resolve" at bounding box center [989, 141] width 41 height 13
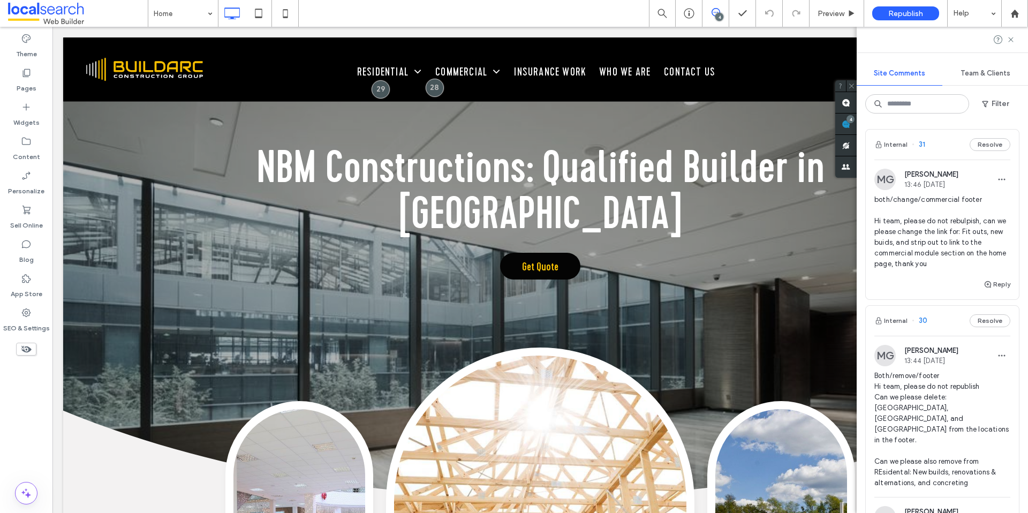
scroll to position [2, 0]
drag, startPoint x: 879, startPoint y: 220, endPoint x: 995, endPoint y: 247, distance: 119.2
click at [995, 247] on span "both/change/commercial footer Hi team, please do not rebulpish, can we please c…" at bounding box center [942, 231] width 136 height 75
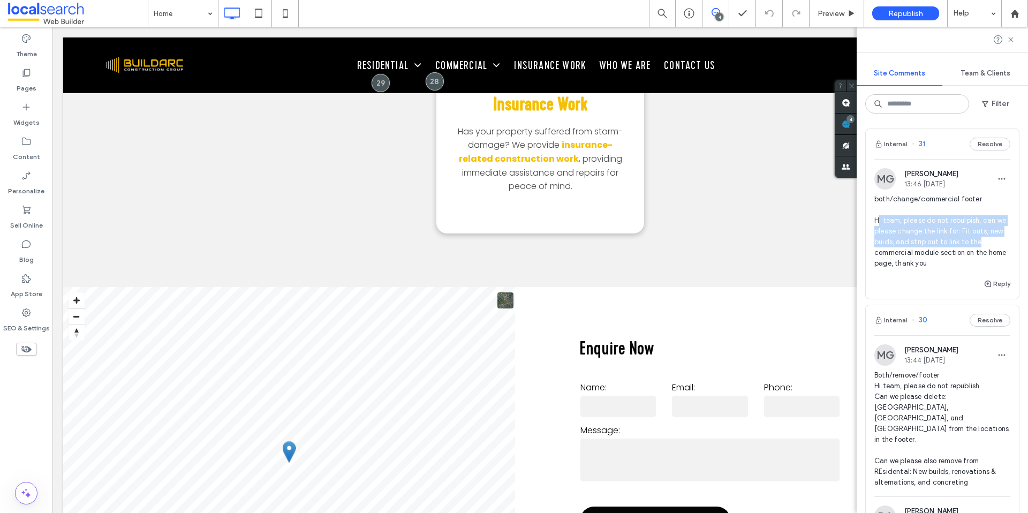
click at [994, 245] on span "both/change/commercial footer Hi team, please do not rebulpish, can we please c…" at bounding box center [942, 231] width 136 height 75
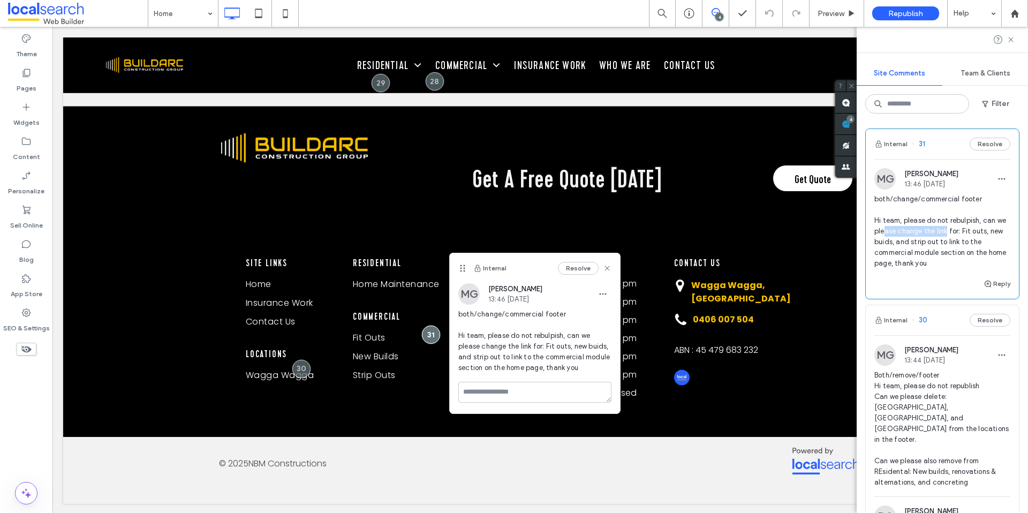
drag, startPoint x: 894, startPoint y: 230, endPoint x: 958, endPoint y: 229, distance: 63.7
click at [958, 229] on span "both/change/commercial footer Hi team, please do not rebulpish, can we please c…" at bounding box center [942, 231] width 136 height 75
click at [961, 229] on span "both/change/commercial footer Hi team, please do not rebulpish, can we please c…" at bounding box center [942, 231] width 136 height 75
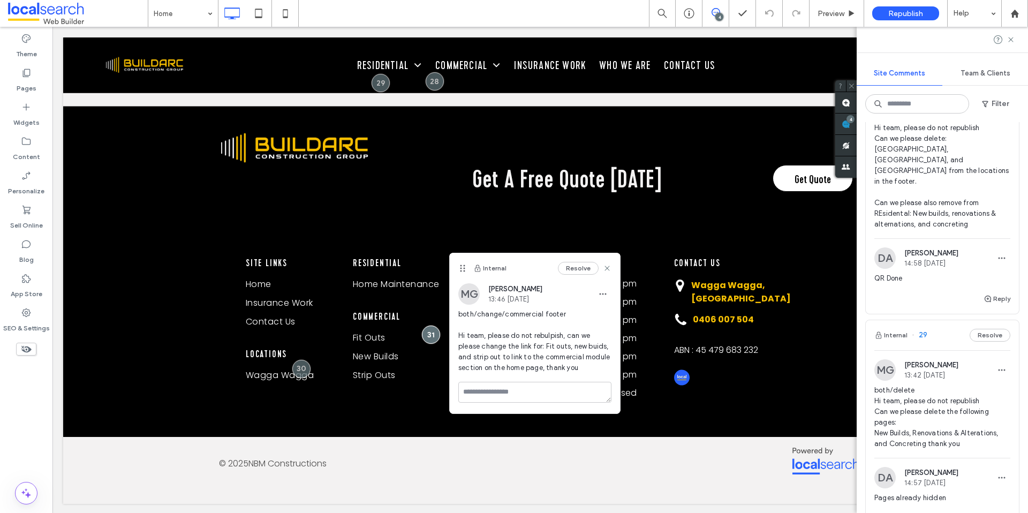
scroll to position [73, 0]
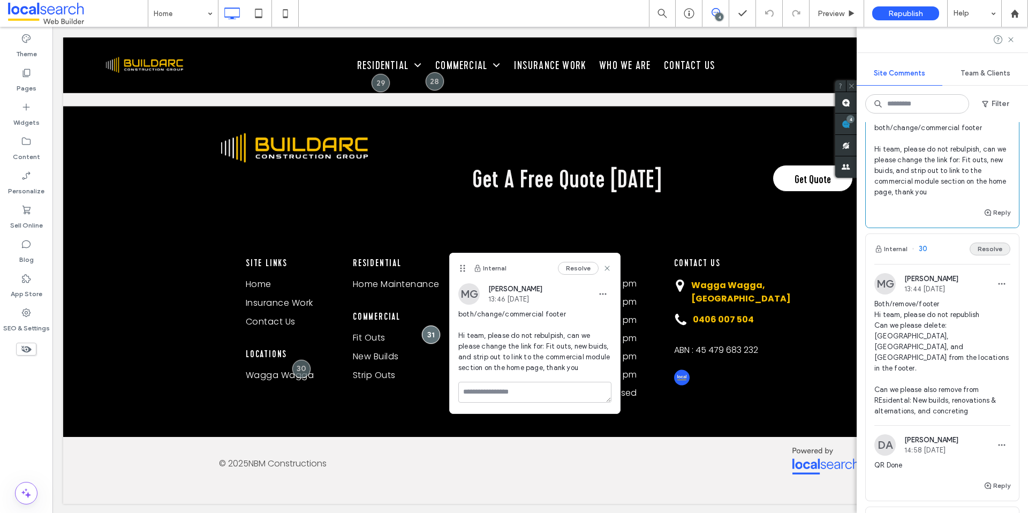
click at [976, 250] on button "Resolve" at bounding box center [989, 248] width 41 height 13
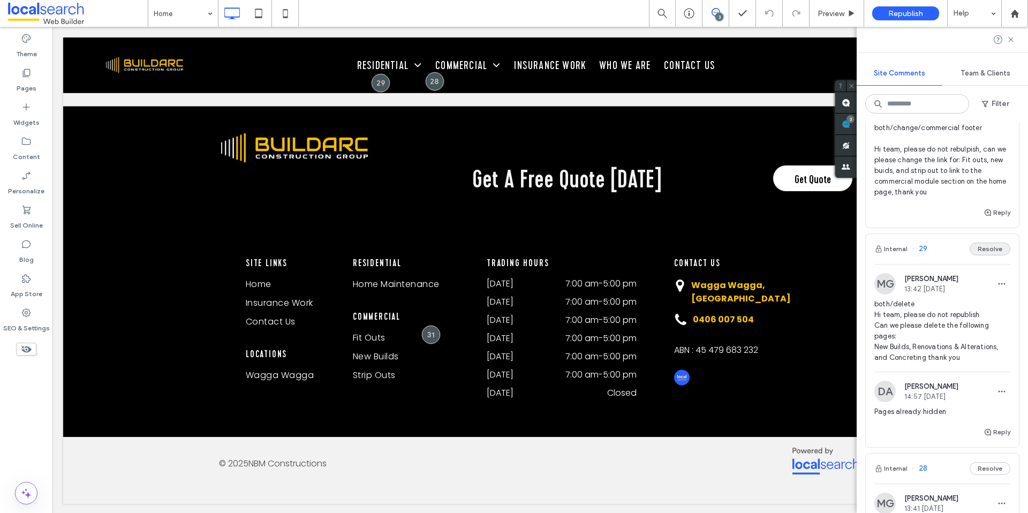
click at [986, 249] on button "Resolve" at bounding box center [989, 248] width 41 height 13
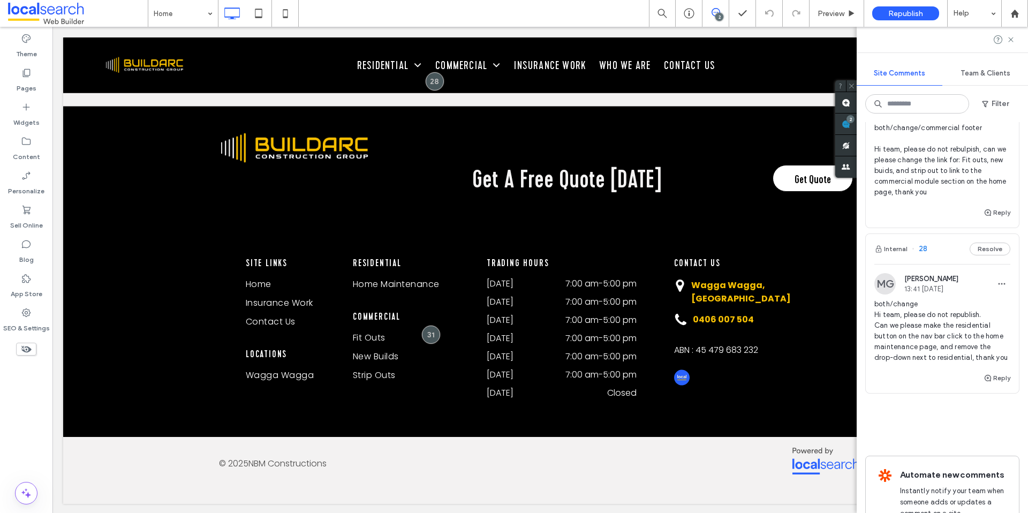
click at [972, 77] on span "Team & Clients" at bounding box center [985, 73] width 50 height 9
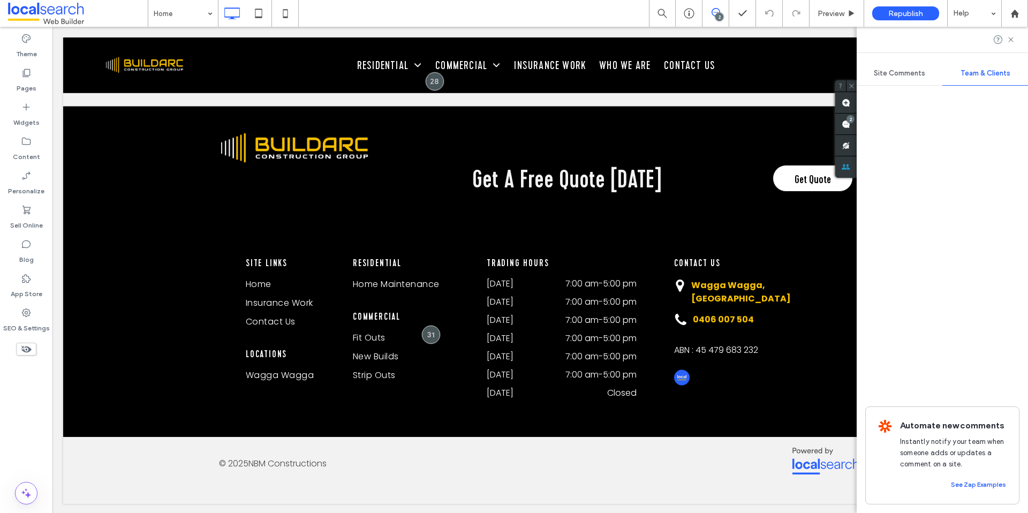
scroll to position [0, 0]
click at [910, 80] on div "Site Comments" at bounding box center [899, 74] width 86 height 24
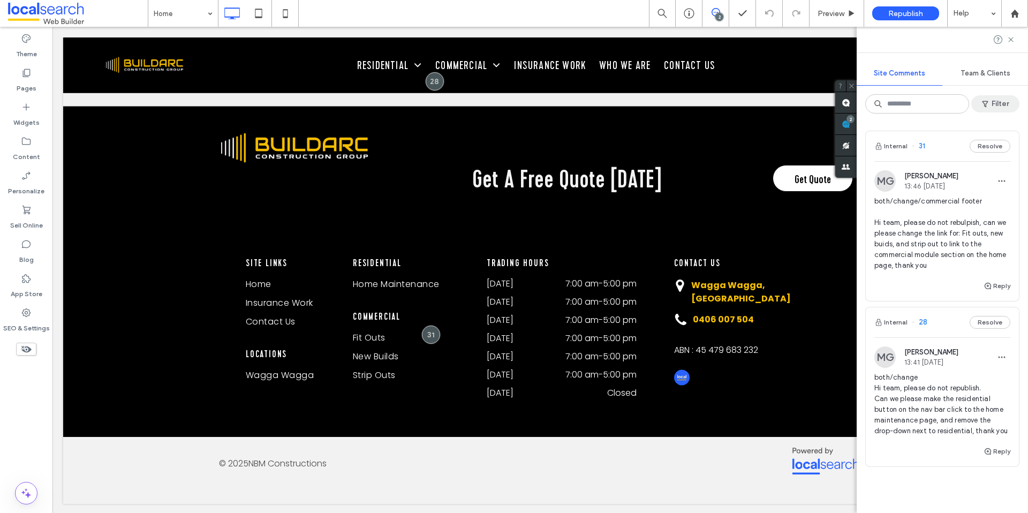
click at [989, 100] on icon "button" at bounding box center [985, 104] width 9 height 9
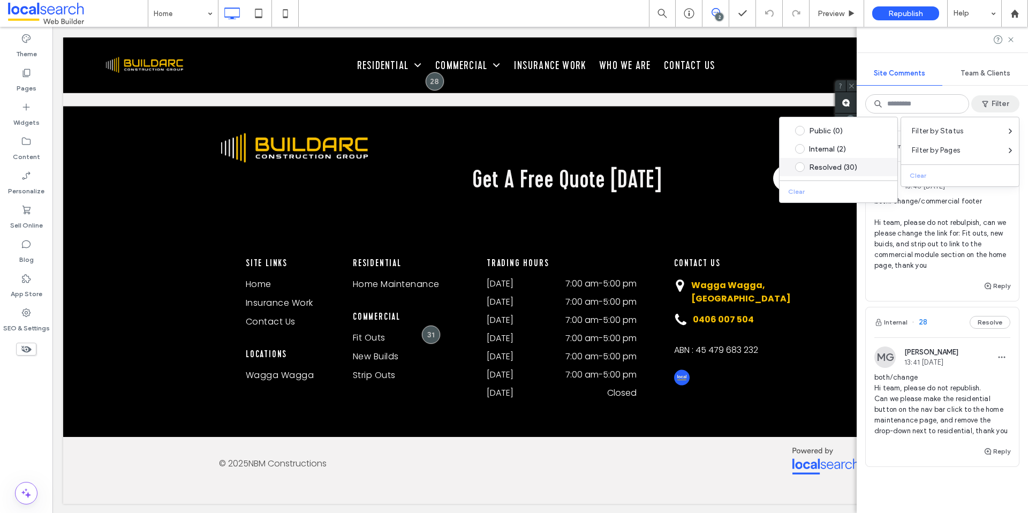
click at [826, 160] on div "Resolved (30)" at bounding box center [838, 167] width 118 height 18
click at [821, 171] on div "Resolved (30)" at bounding box center [846, 167] width 75 height 9
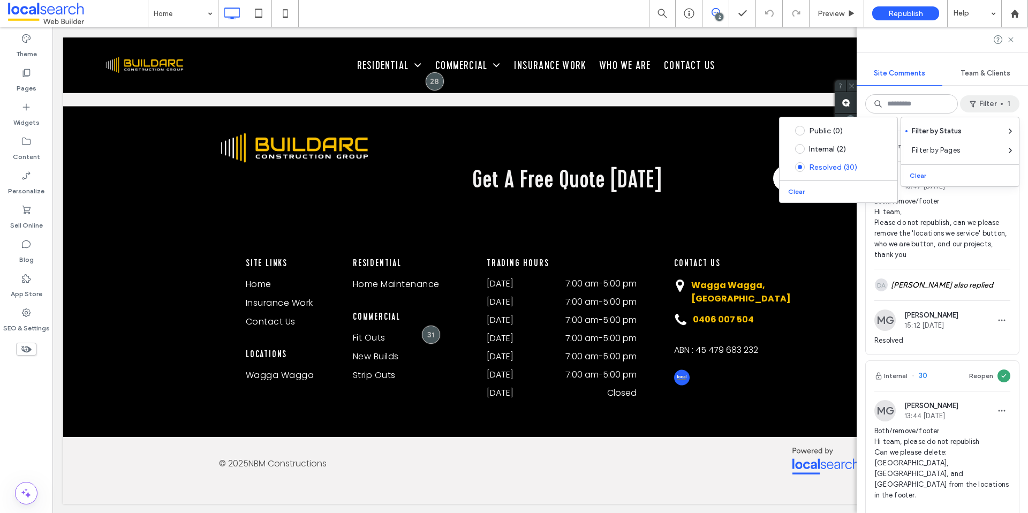
click at [938, 213] on span "Both/remove/footer Hi team, Please do not republish, can we please remove the '…" at bounding box center [942, 228] width 136 height 64
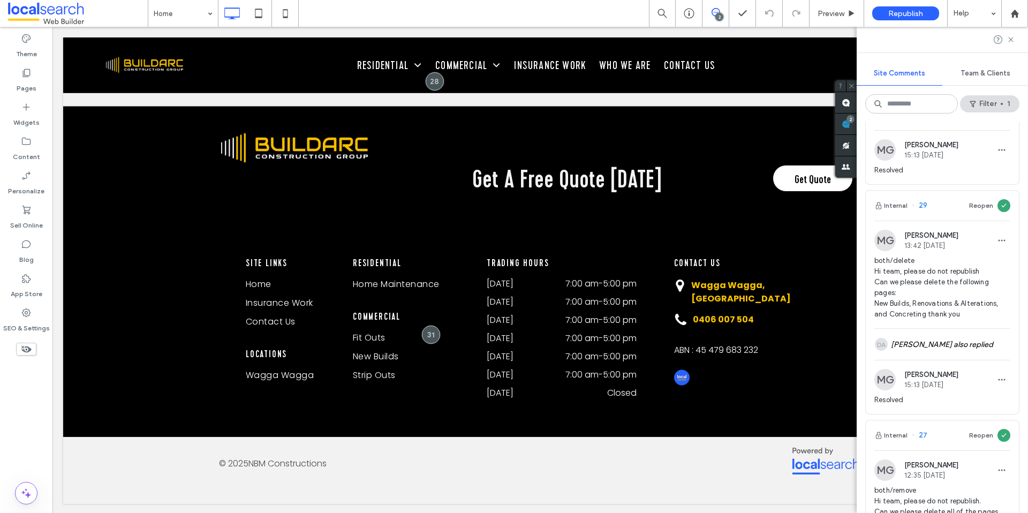
scroll to position [472, 0]
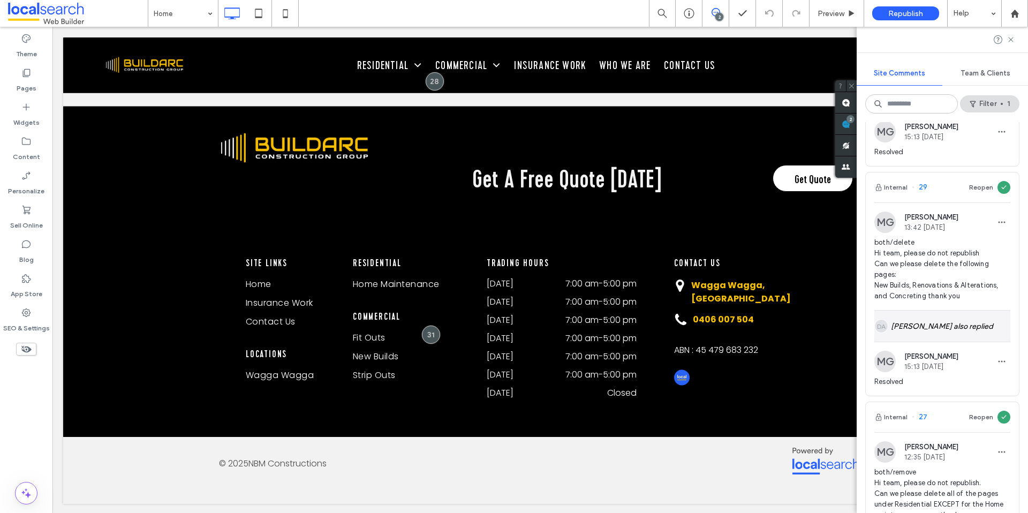
click at [933, 310] on div "DA Daniel Anders also replied" at bounding box center [942, 325] width 136 height 31
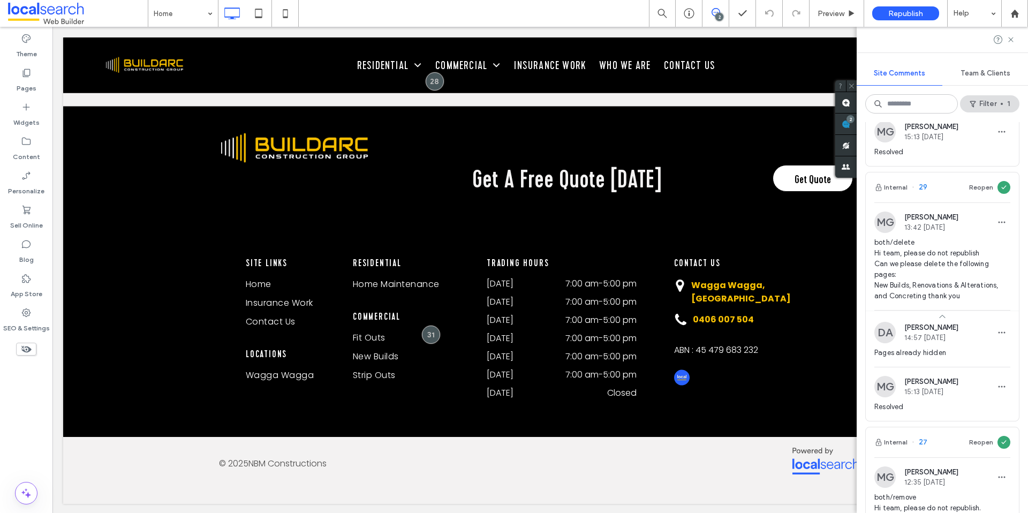
click at [924, 262] on span "both/delete Hi team, please do not republish Can we please delete the following…" at bounding box center [942, 269] width 136 height 64
click at [17, 83] on label "Pages" at bounding box center [27, 85] width 20 height 15
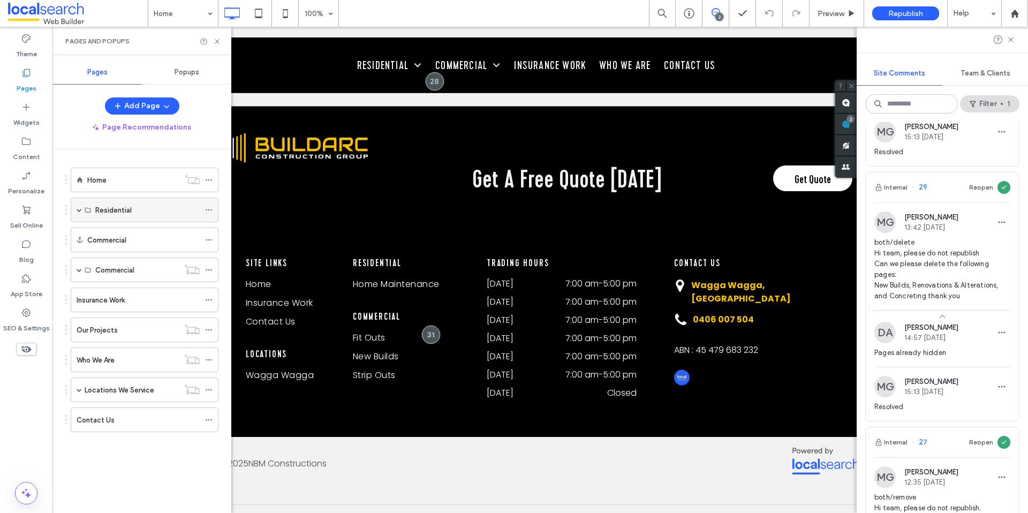
click at [77, 216] on span at bounding box center [79, 210] width 5 height 24
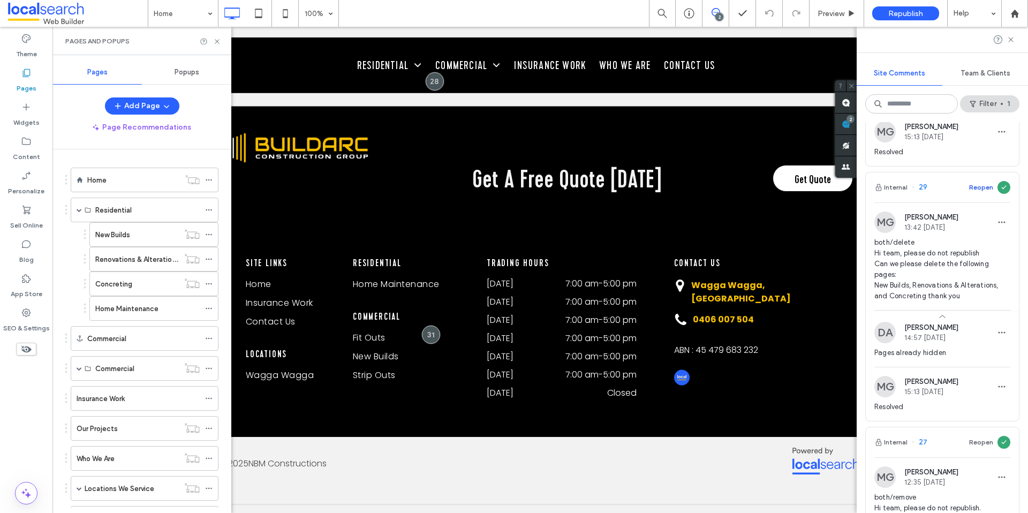
click at [978, 181] on button "Reopen" at bounding box center [981, 187] width 24 height 13
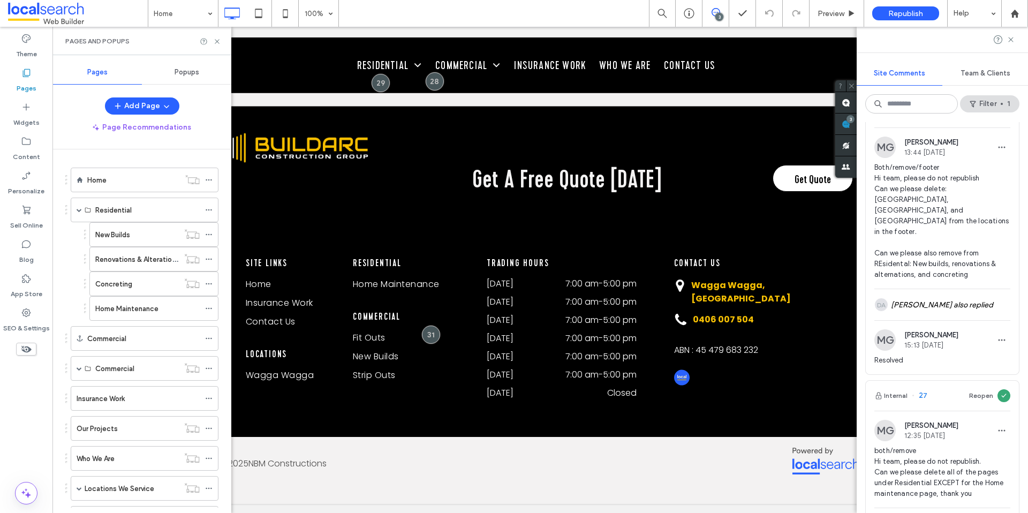
scroll to position [0, 0]
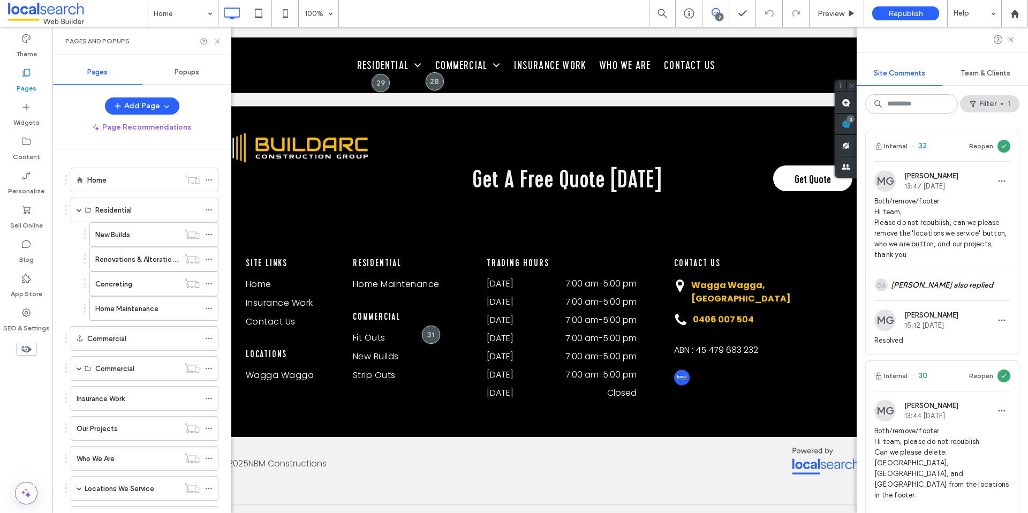
click at [905, 77] on span "Site Comments" at bounding box center [898, 73] width 51 height 9
click at [963, 101] on button "Filter 1" at bounding box center [989, 103] width 59 height 17
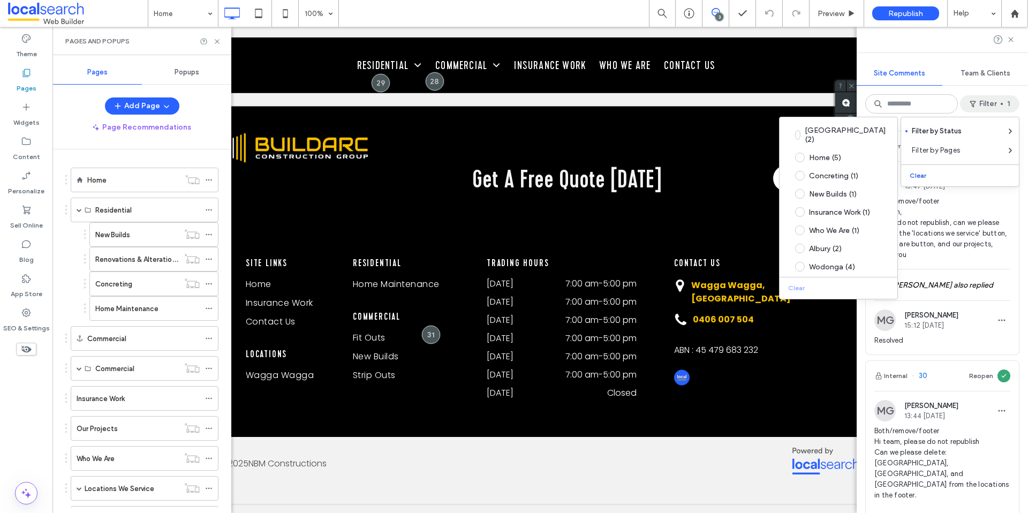
click at [928, 171] on button "Clear" at bounding box center [918, 175] width 27 height 13
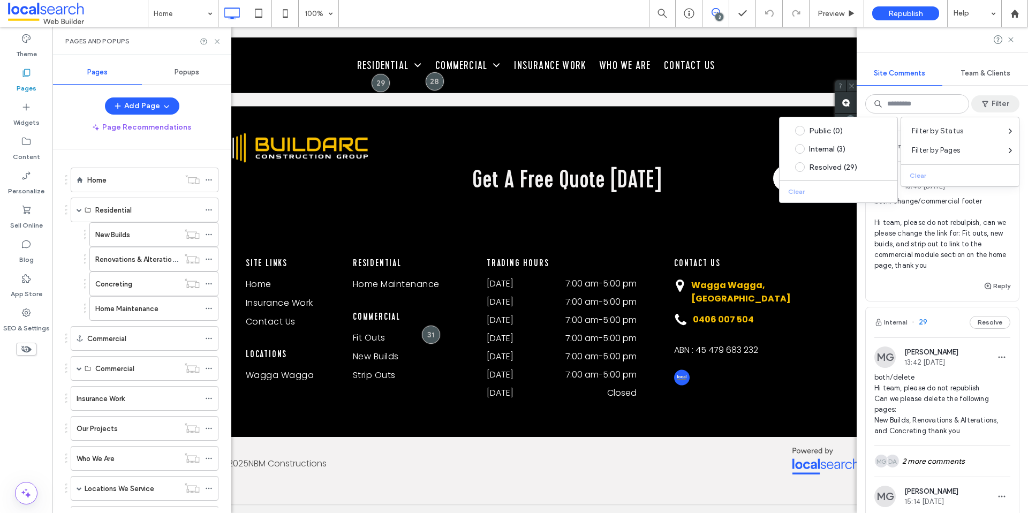
click at [939, 63] on div "Site Comments" at bounding box center [899, 74] width 86 height 24
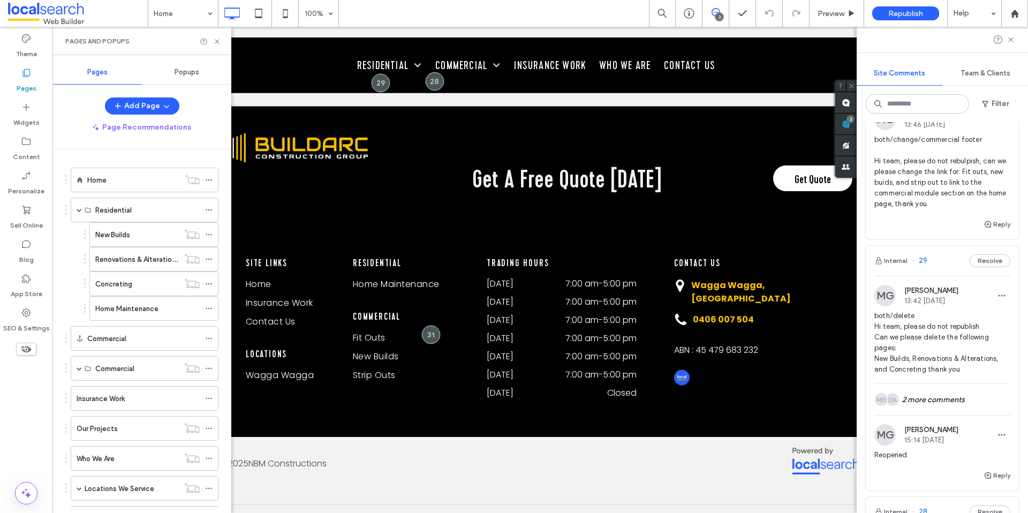
scroll to position [115, 0]
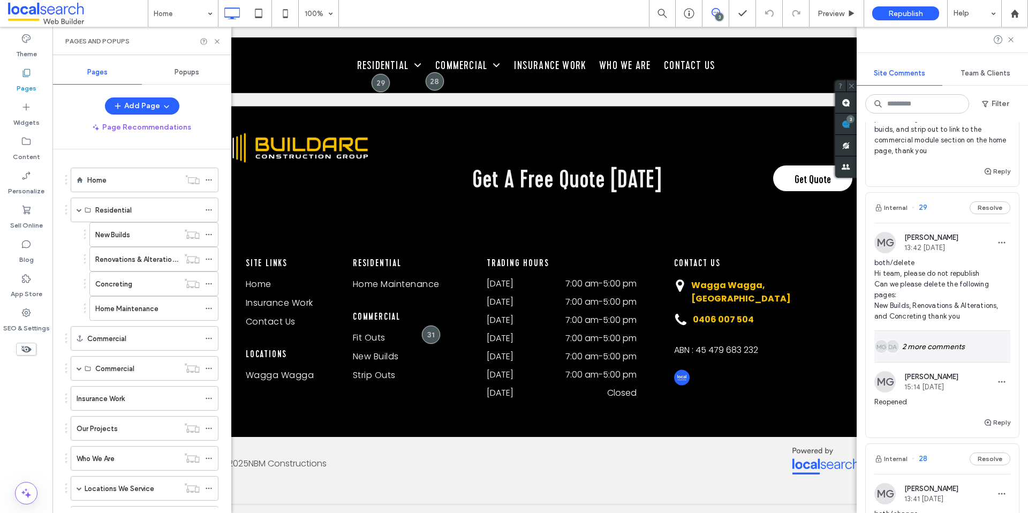
click at [932, 344] on div "DA MG 2 more comments" at bounding box center [942, 346] width 136 height 31
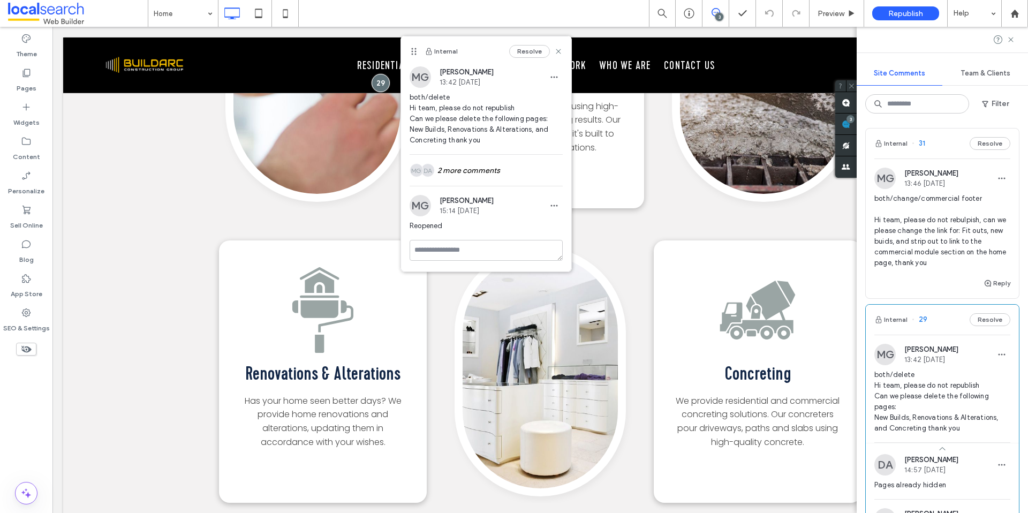
scroll to position [0, 0]
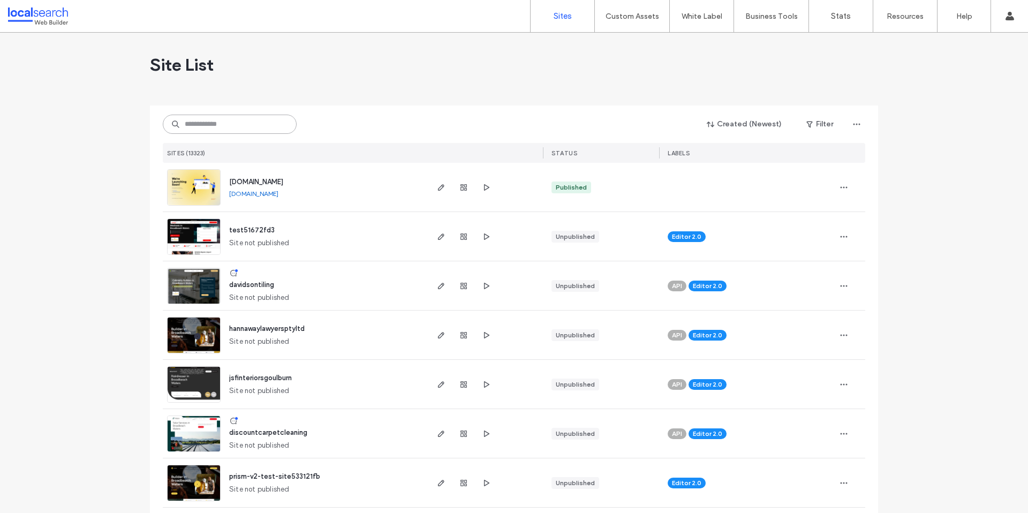
click at [217, 124] on input at bounding box center [230, 124] width 134 height 19
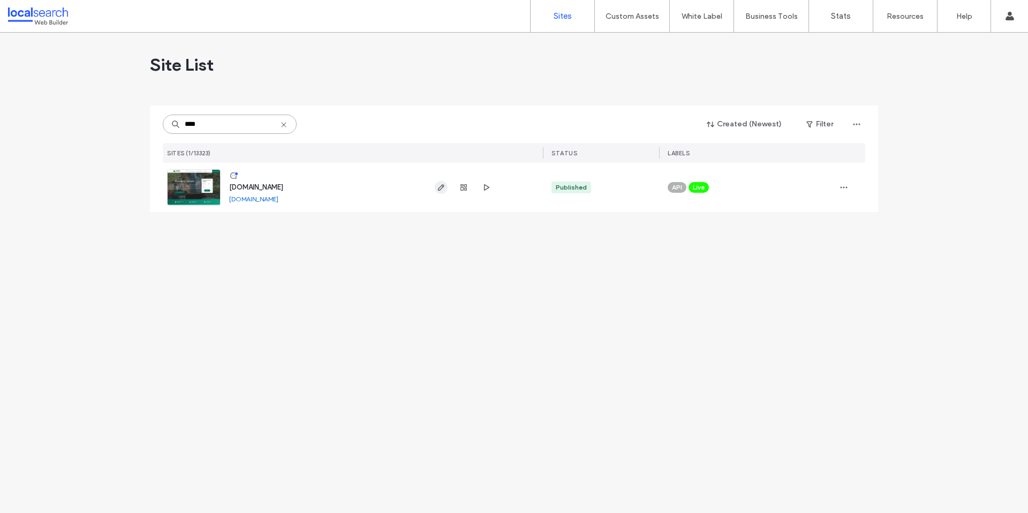
type input "****"
click at [435, 188] on span "button" at bounding box center [441, 187] width 13 height 13
type input "**********"
click at [460, 189] on icon "button" at bounding box center [463, 187] width 9 height 9
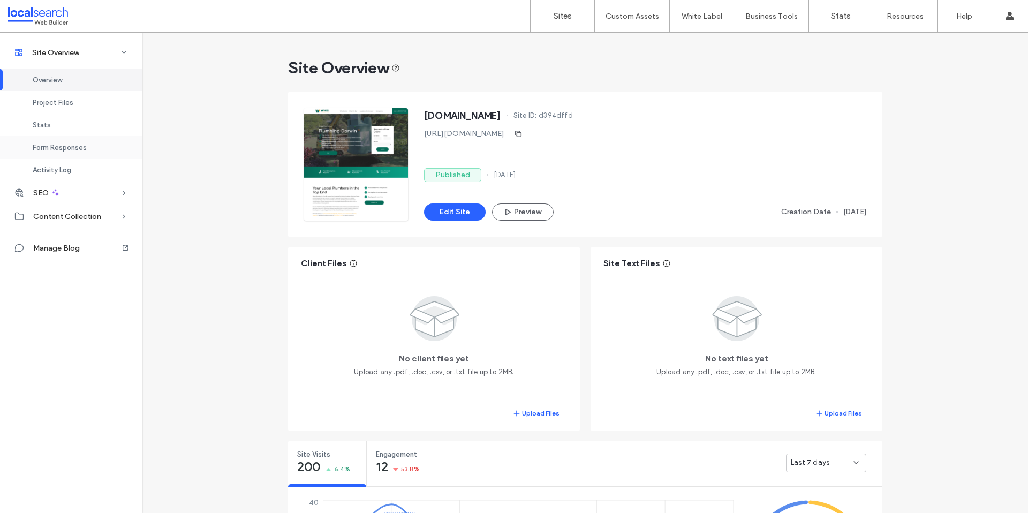
click at [66, 150] on span "Form Responses" at bounding box center [60, 147] width 54 height 8
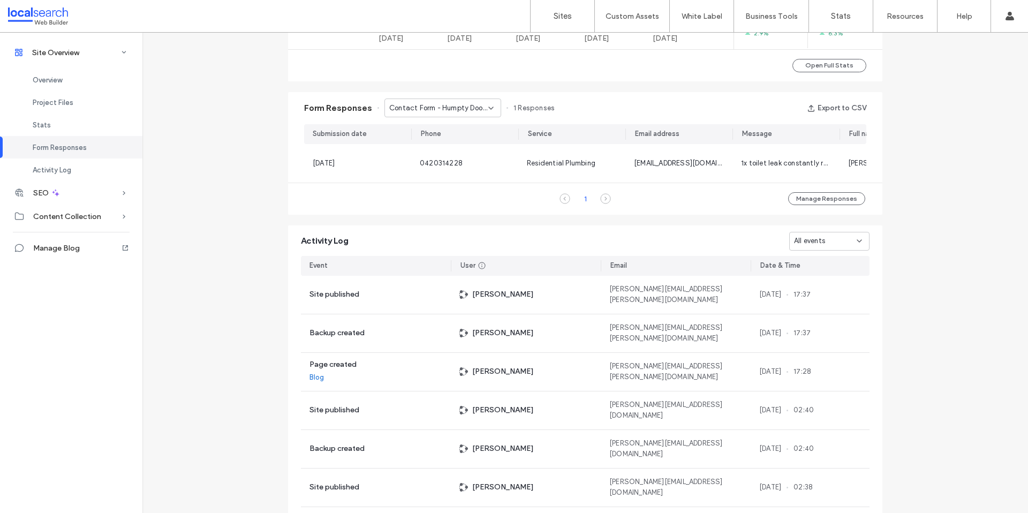
scroll to position [686, 0]
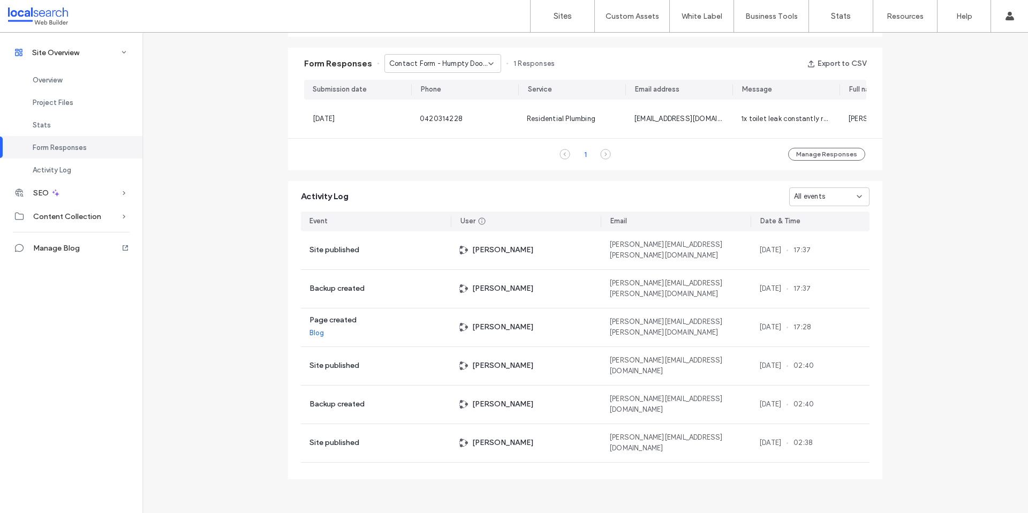
click at [421, 70] on div "Form Responses Contact Form - Humpty Doo page 1 Responses Export to CSV" at bounding box center [585, 64] width 594 height 32
click at [425, 62] on span "Contact Form - Humpty Doo page" at bounding box center [438, 63] width 99 height 11
drag, startPoint x: 440, startPoint y: 96, endPoint x: 437, endPoint y: 90, distance: 6.7
click at [440, 96] on span "Contact Form - [GEOGRAPHIC_DATA] page" at bounding box center [435, 95] width 103 height 11
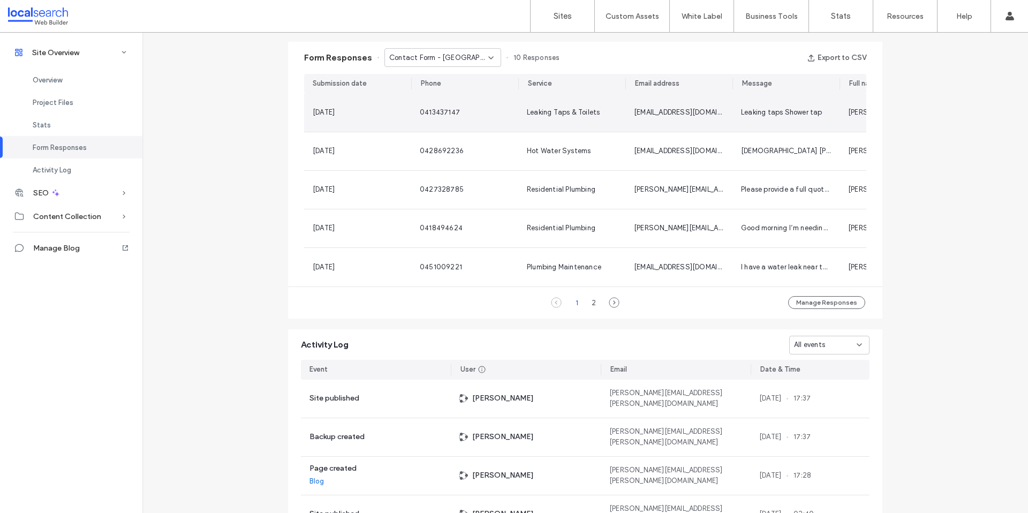
click at [440, 100] on div "0413437147" at bounding box center [464, 113] width 107 height 38
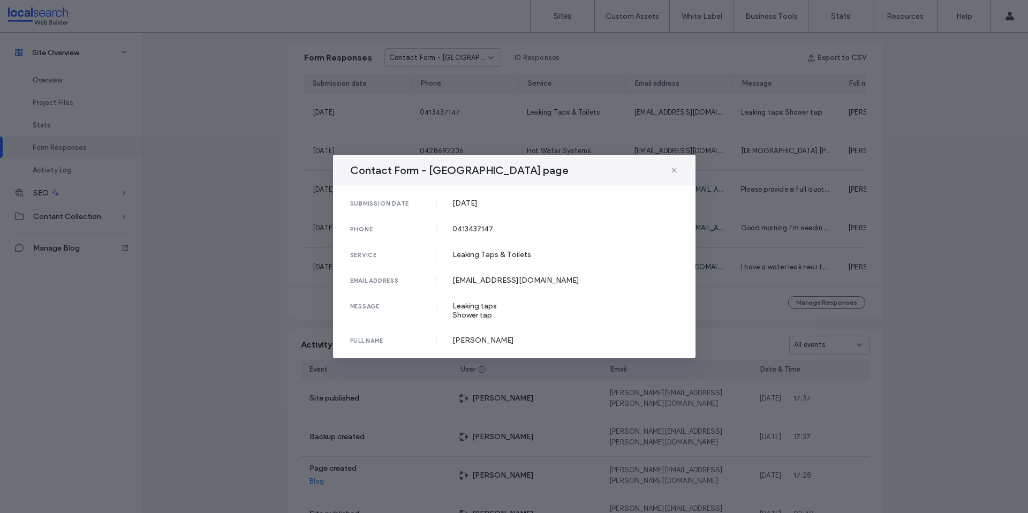
click at [404, 103] on div "Contact Form - Palmerston page submission date [DATE] phone [PHONE_NUMBER] serv…" at bounding box center [514, 256] width 1028 height 513
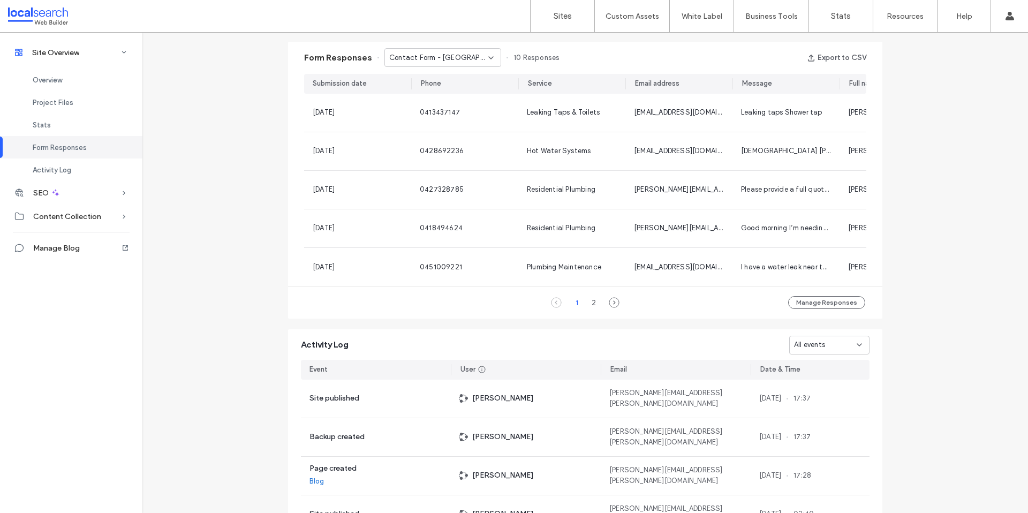
click at [412, 62] on span "Contact Form - [GEOGRAPHIC_DATA] page" at bounding box center [438, 57] width 99 height 11
click at [438, 111] on span "Contact Form - [PERSON_NAME][GEOGRAPHIC_DATA] page" at bounding box center [435, 114] width 103 height 11
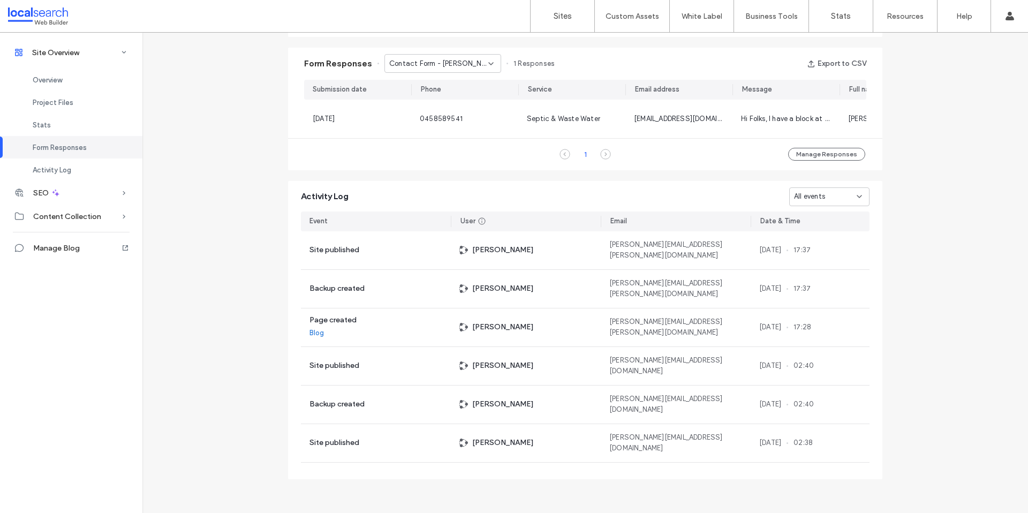
click at [397, 63] on span "Contact Form - [PERSON_NAME][GEOGRAPHIC_DATA] page" at bounding box center [438, 63] width 99 height 11
click at [408, 128] on span "Contact Form - Home page" at bounding box center [429, 132] width 90 height 11
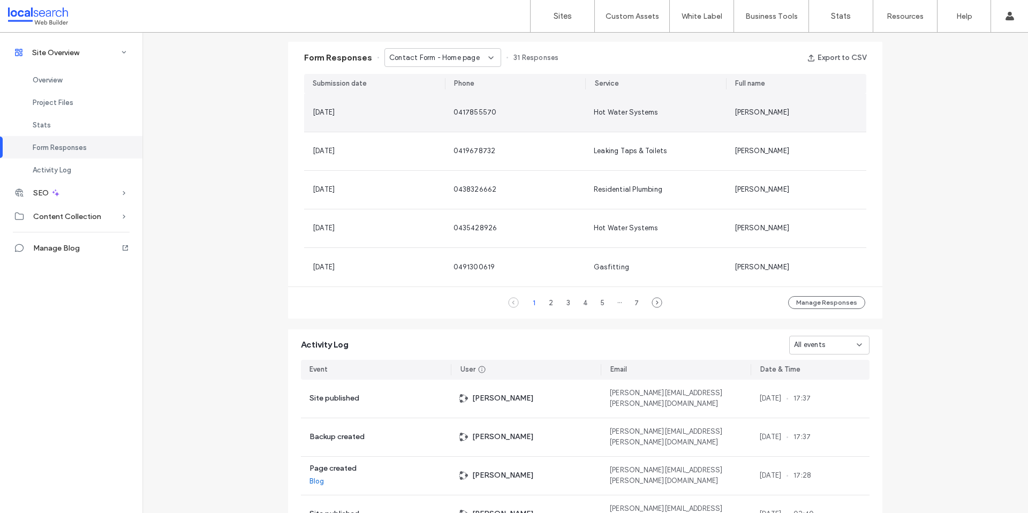
click at [400, 95] on div "[DATE]" at bounding box center [374, 113] width 141 height 38
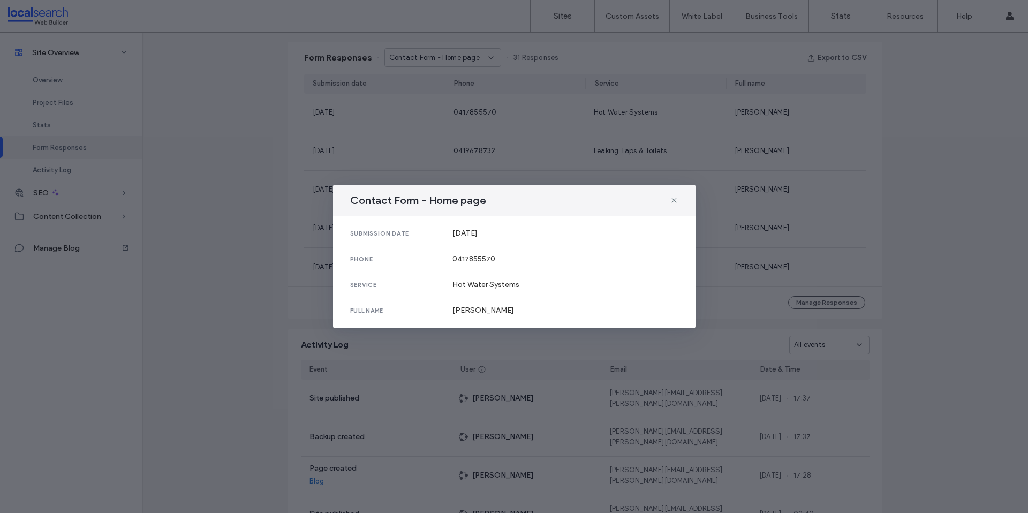
click at [402, 111] on div "Contact Form - Home page submission date [DATE] phone [PHONE_NUMBER] service Ho…" at bounding box center [514, 256] width 1028 height 513
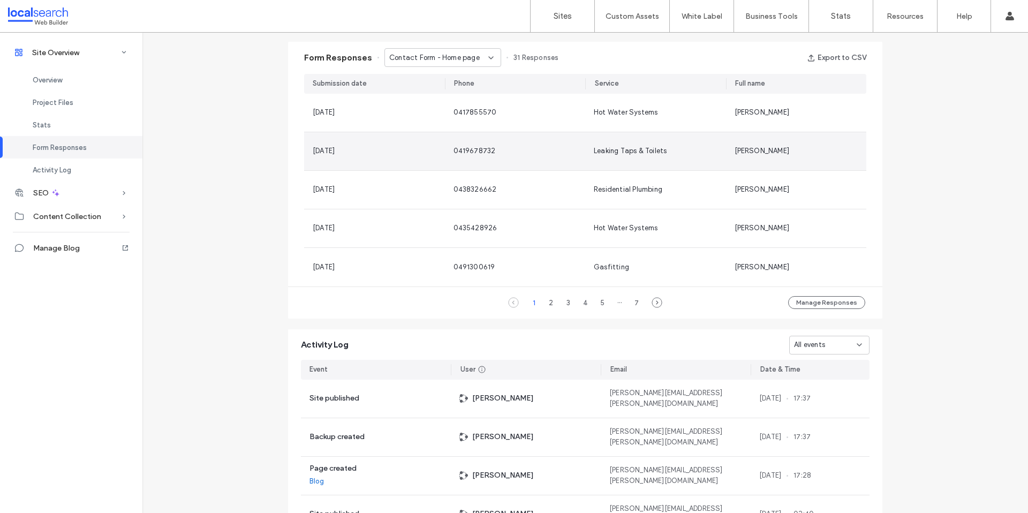
click at [414, 153] on div "[DATE]" at bounding box center [375, 151] width 124 height 11
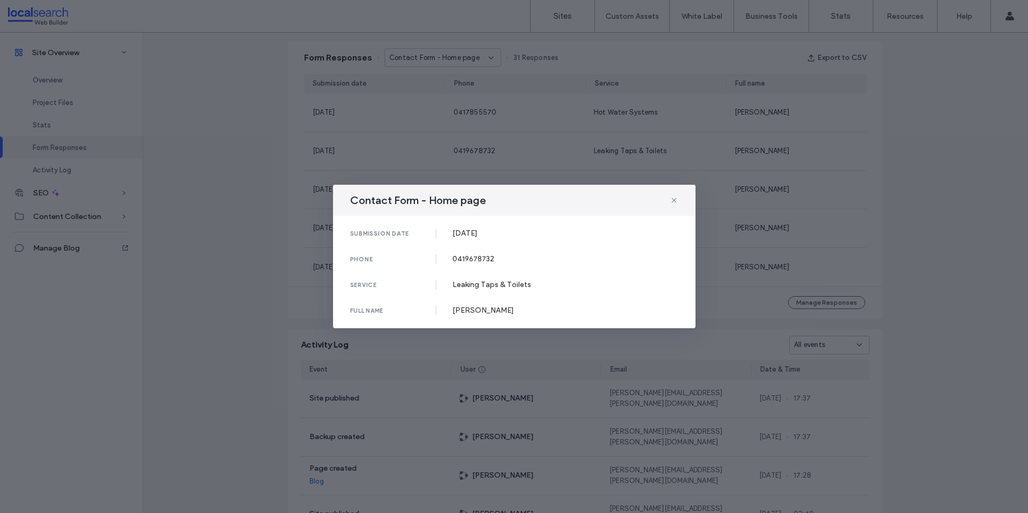
click at [414, 153] on div "Contact Form - Home page submission date [DATE] phone [PHONE_NUMBER] service Le…" at bounding box center [514, 256] width 1028 height 513
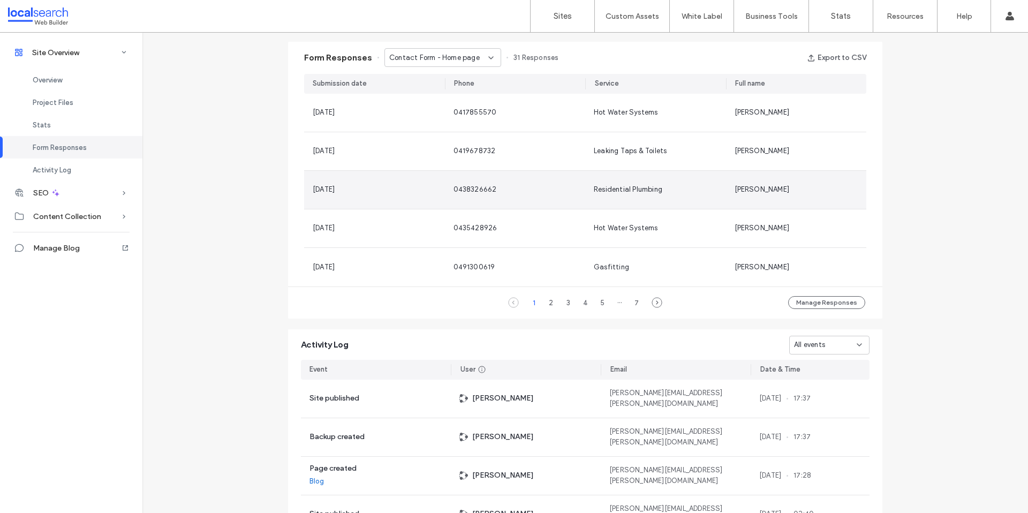
click at [427, 184] on div "[DATE]" at bounding box center [375, 189] width 124 height 11
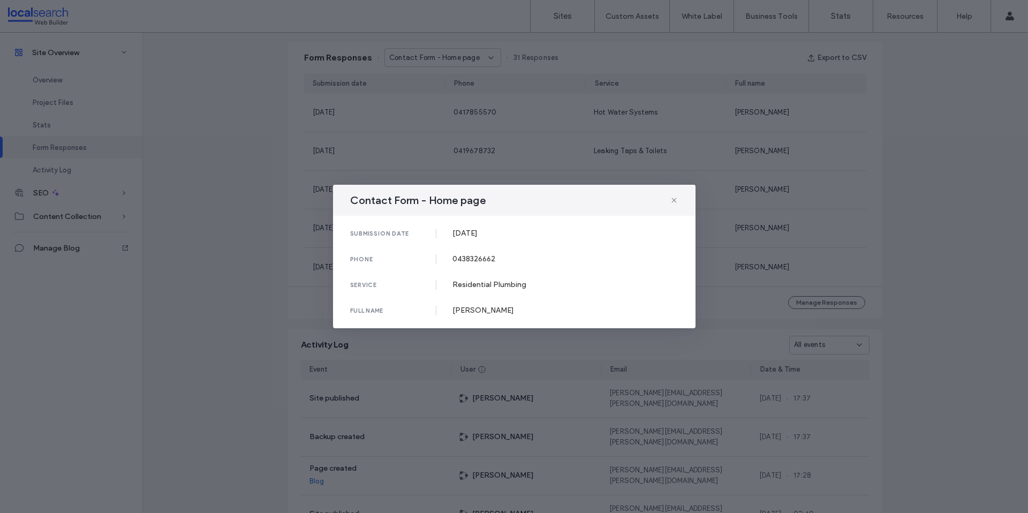
click at [428, 157] on div "Contact Form - Home page submission date [DATE] phone [PHONE_NUMBER] service Re…" at bounding box center [514, 256] width 1028 height 513
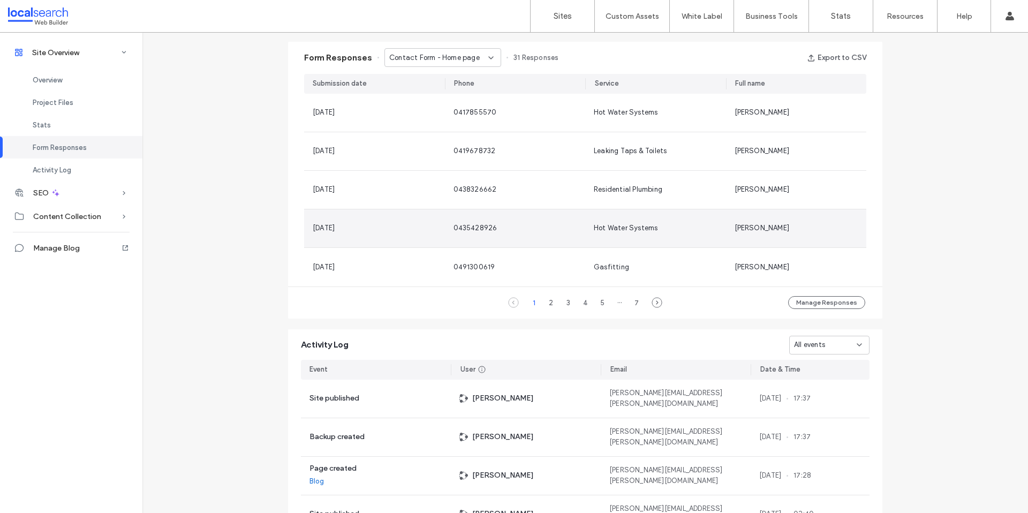
click at [419, 226] on div "[DATE]" at bounding box center [375, 228] width 124 height 11
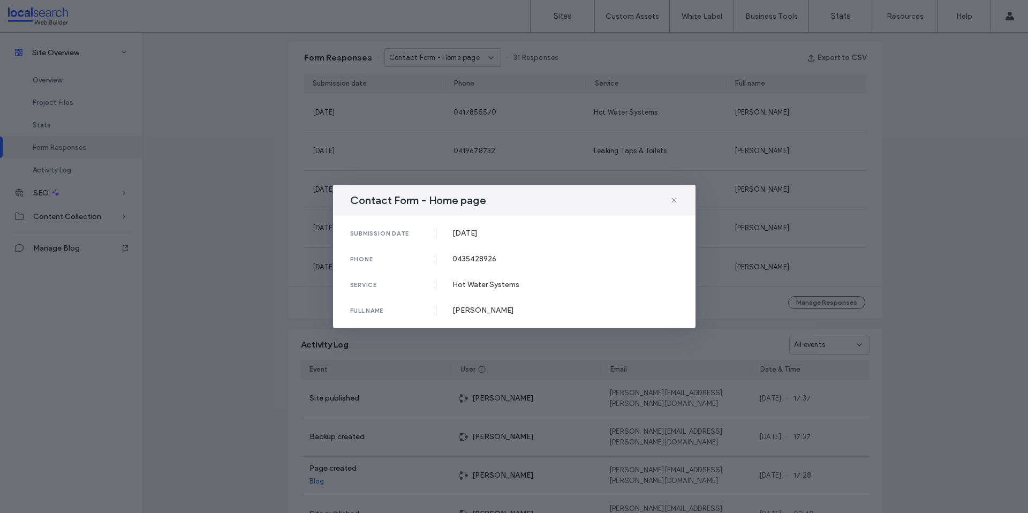
click at [438, 149] on div "Contact Form - Home page submission date [DATE] phone [PHONE_NUMBER] service Ho…" at bounding box center [514, 256] width 1028 height 513
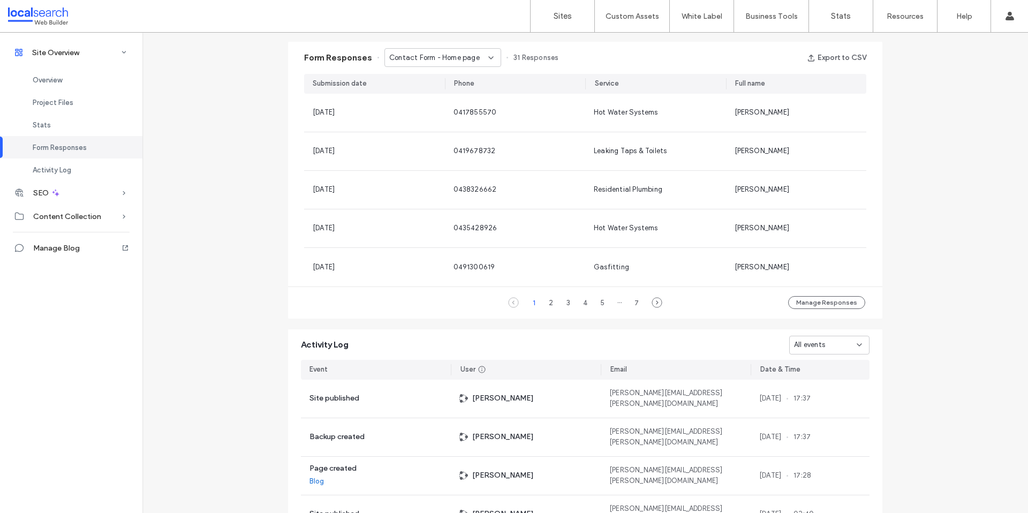
click at [439, 69] on div "Form Responses Contact Form - Home page 31 Responses Export to CSV" at bounding box center [585, 58] width 594 height 32
click at [438, 63] on div "Contact Form - Home page" at bounding box center [442, 57] width 117 height 19
click at [444, 157] on div "Contact Form - Darwin page" at bounding box center [437, 151] width 116 height 19
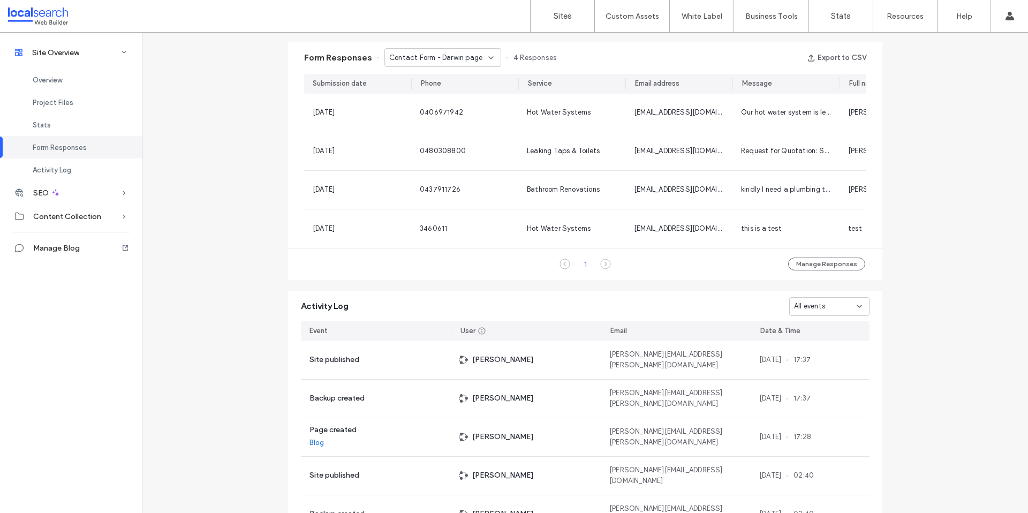
click at [446, 61] on span "Contact Form - Darwin page" at bounding box center [435, 57] width 93 height 11
click at [453, 166] on span "Contact Form - [GEOGRAPHIC_DATA] page" at bounding box center [435, 170] width 103 height 11
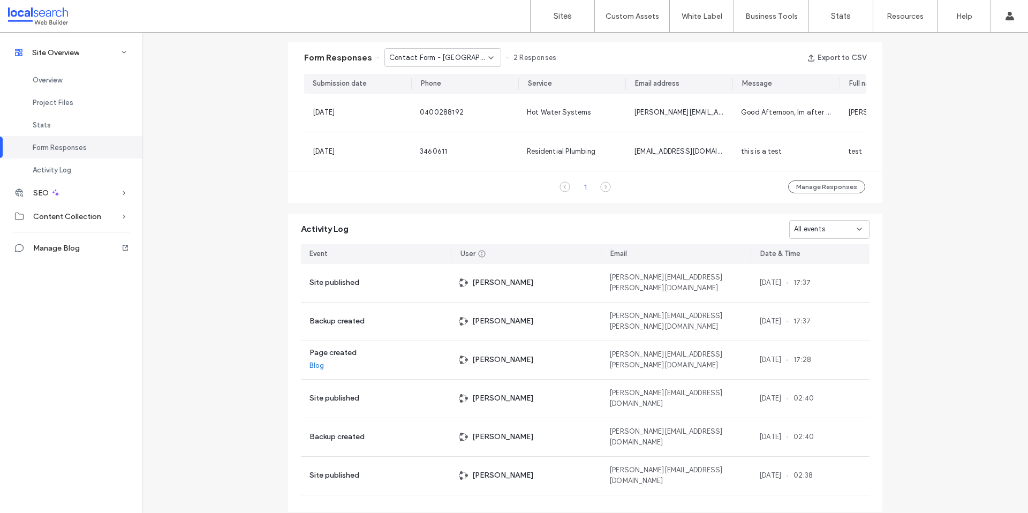
click at [416, 55] on span "Contact Form - [GEOGRAPHIC_DATA] page" at bounding box center [438, 57] width 99 height 11
click at [433, 127] on span "Contact Form - Contact Us page" at bounding box center [435, 132] width 103 height 11
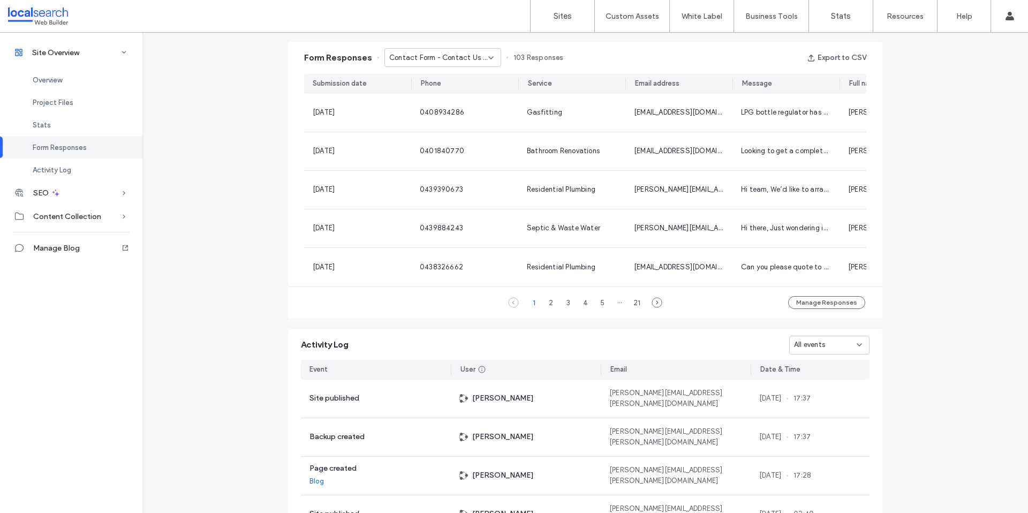
click at [415, 70] on div "Form Responses Contact Form - Contact Us page 103 Responses Export to CSV" at bounding box center [585, 58] width 594 height 32
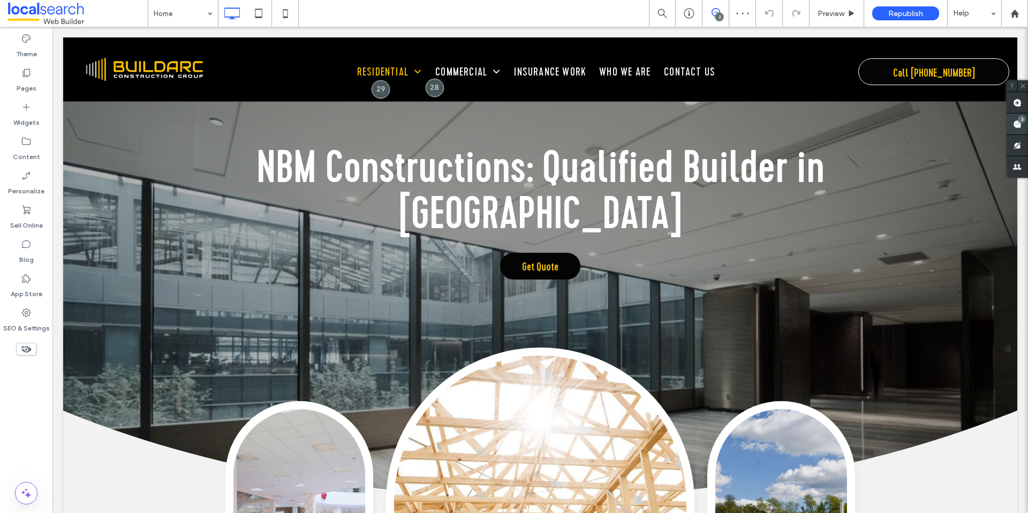
click at [1015, 127] on use at bounding box center [1017, 124] width 9 height 9
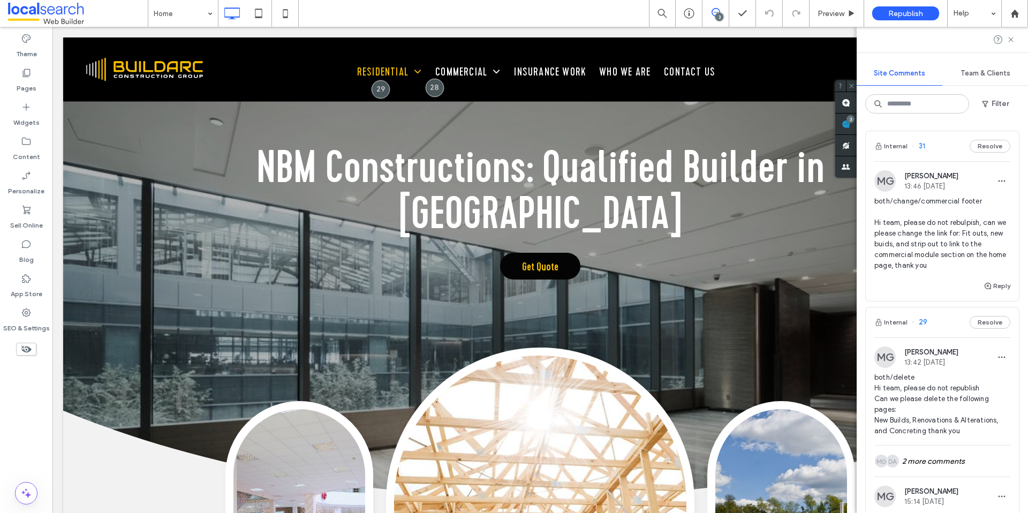
click at [936, 218] on span "both/change/commercial footer Hi team, please do not rebulpish, can we please c…" at bounding box center [942, 233] width 136 height 75
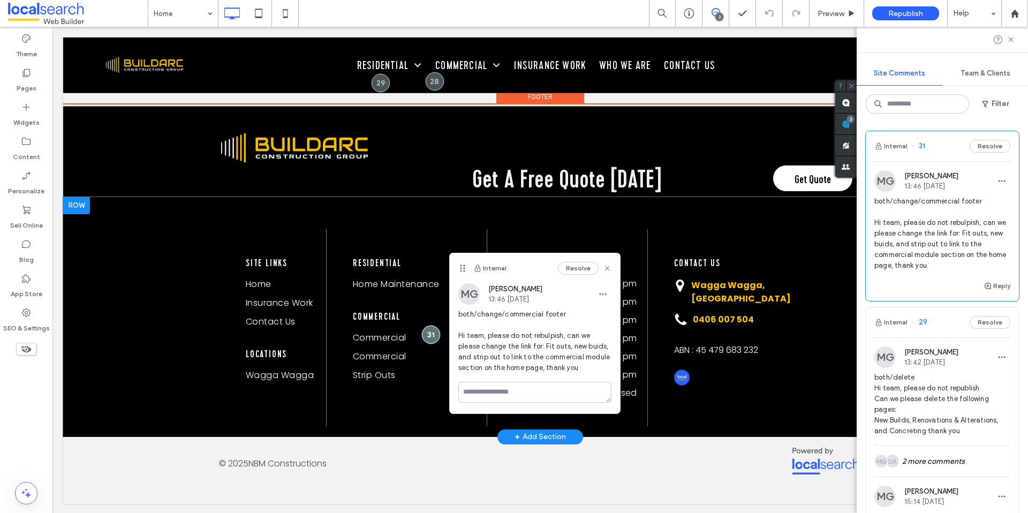
scroll to position [4031, 0]
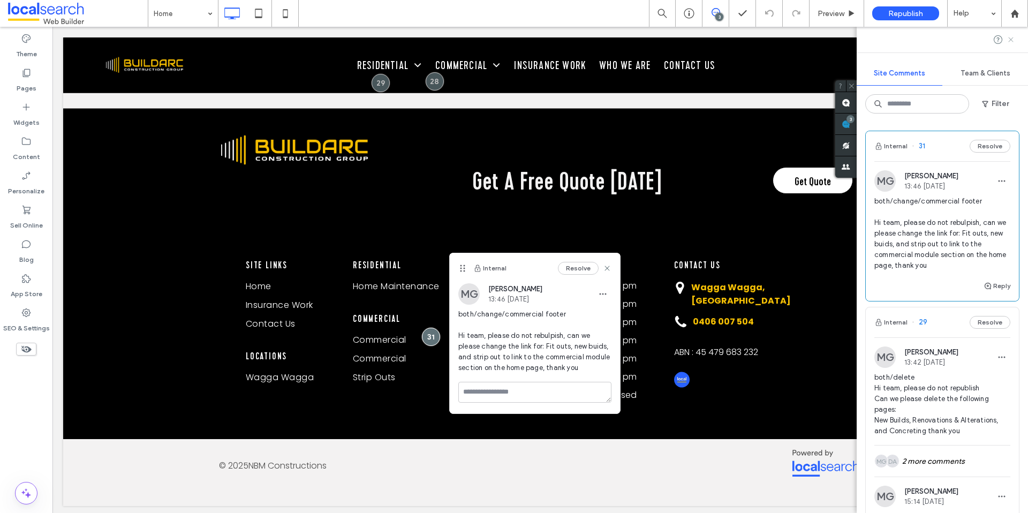
click at [1013, 41] on icon at bounding box center [1010, 39] width 9 height 9
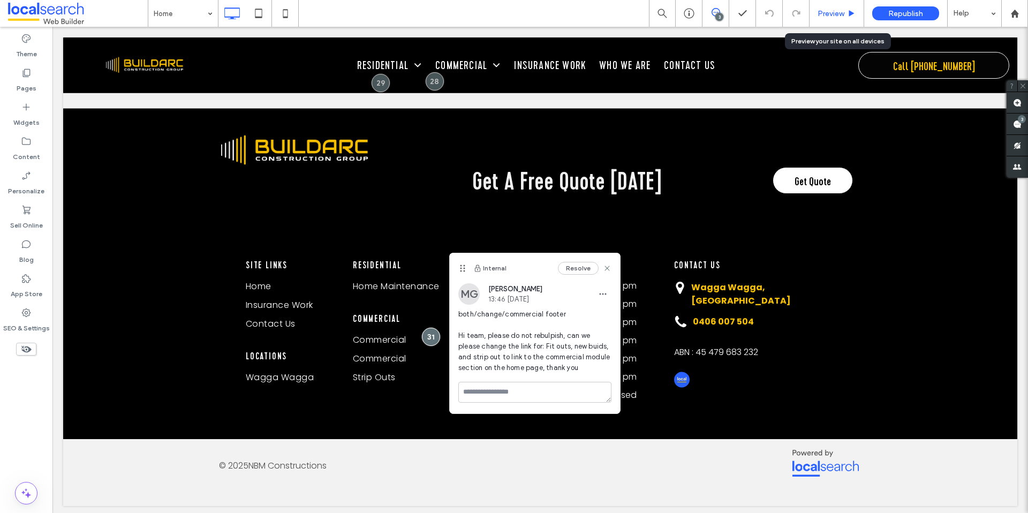
click at [819, 11] on span "Preview" at bounding box center [830, 13] width 27 height 9
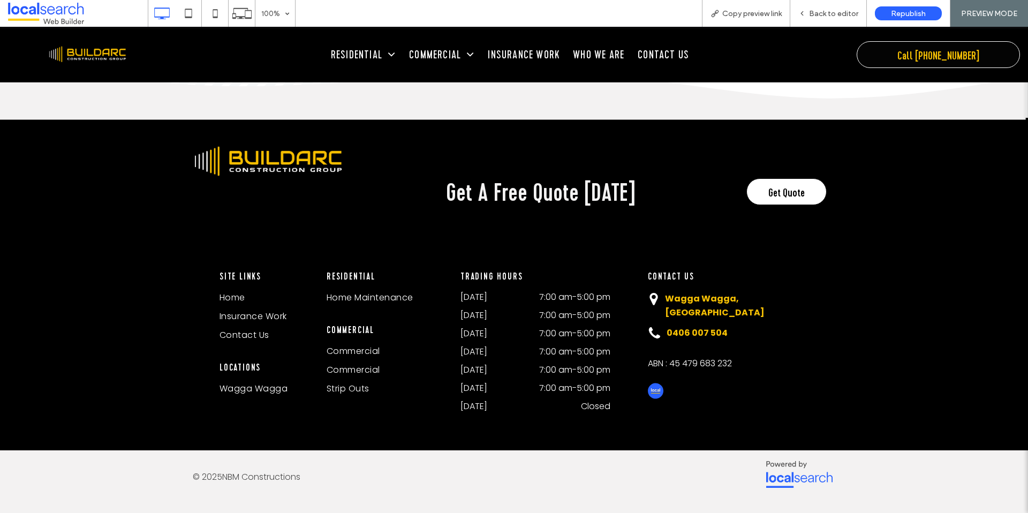
scroll to position [4028, 0]
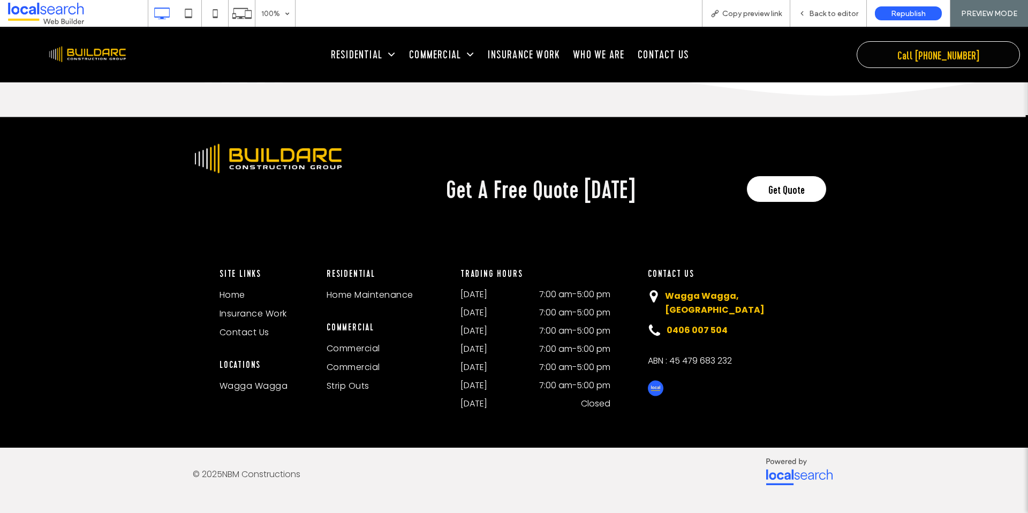
click at [255, 391] on link "Wagga Wagga" at bounding box center [255, 387] width 72 height 19
click at [256, 386] on div at bounding box center [514, 256] width 1028 height 513
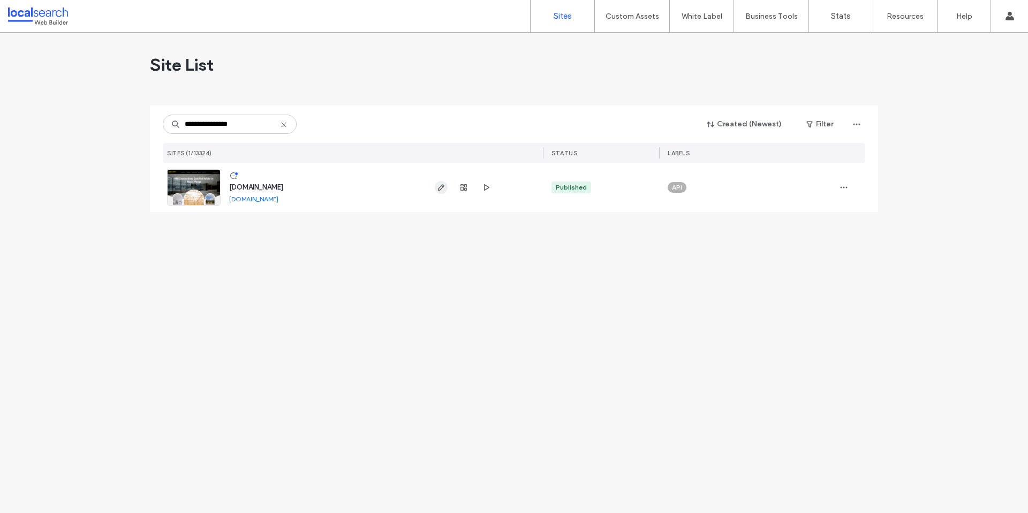
type input "**********"
click at [437, 185] on icon "button" at bounding box center [441, 187] width 9 height 9
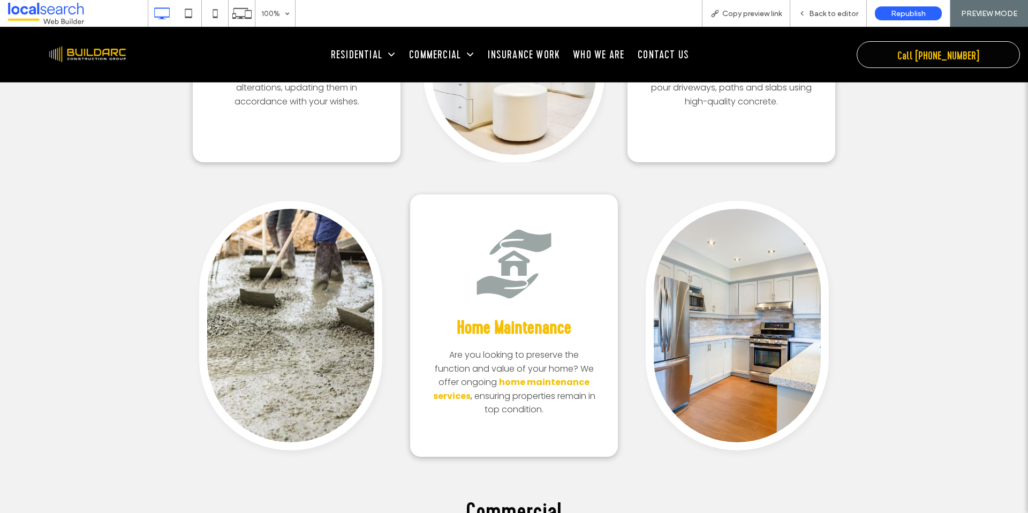
scroll to position [2012, 0]
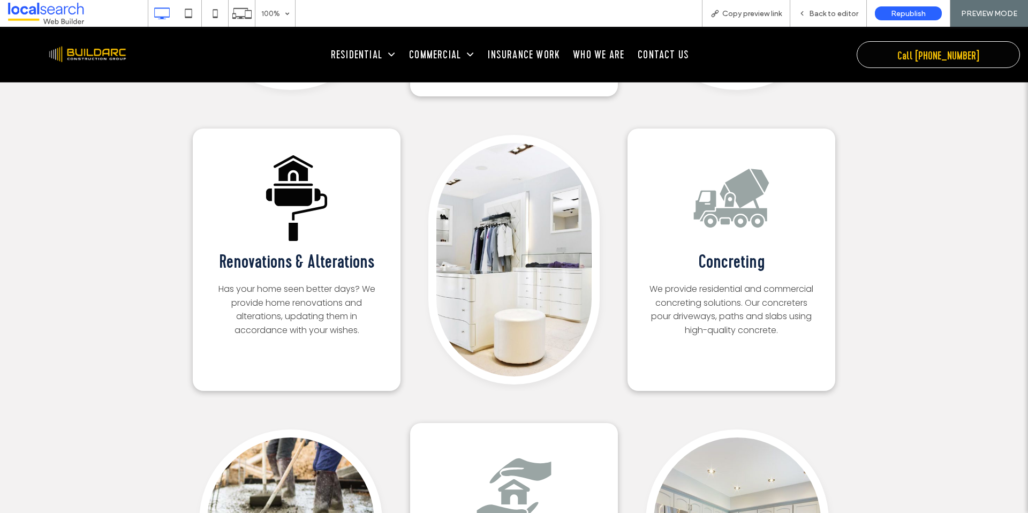
click at [307, 191] on icon at bounding box center [293, 197] width 37 height 18
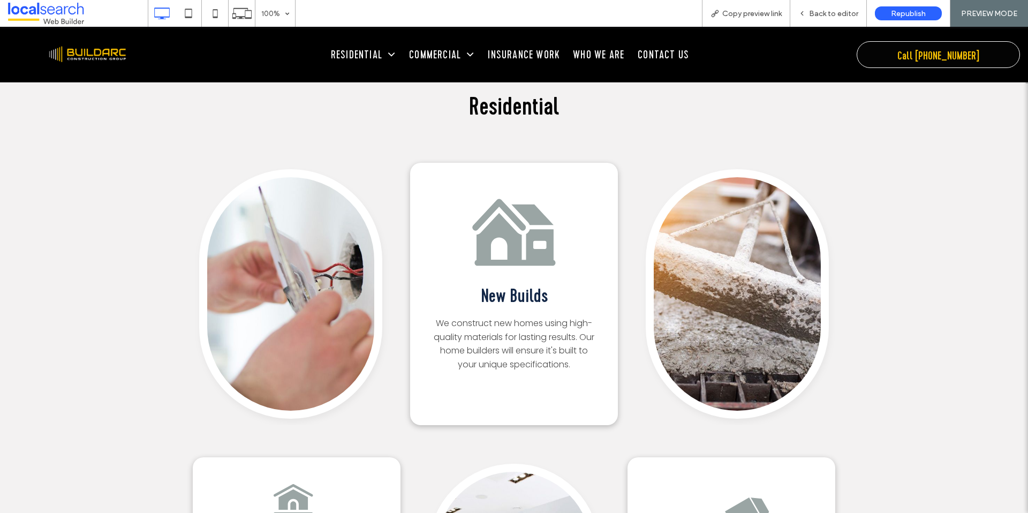
scroll to position [1686, 0]
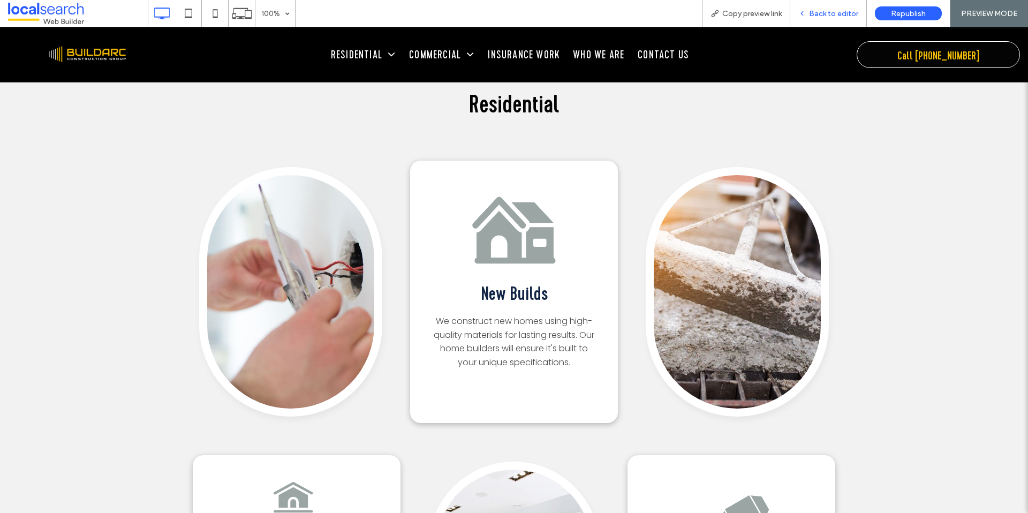
click at [829, 13] on span "Back to editor" at bounding box center [833, 13] width 49 height 9
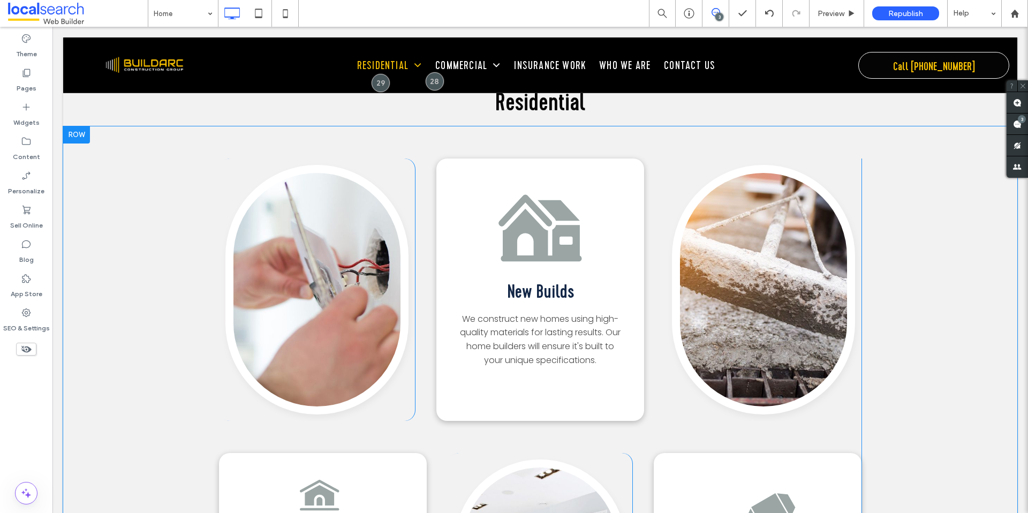
scroll to position [1681, 0]
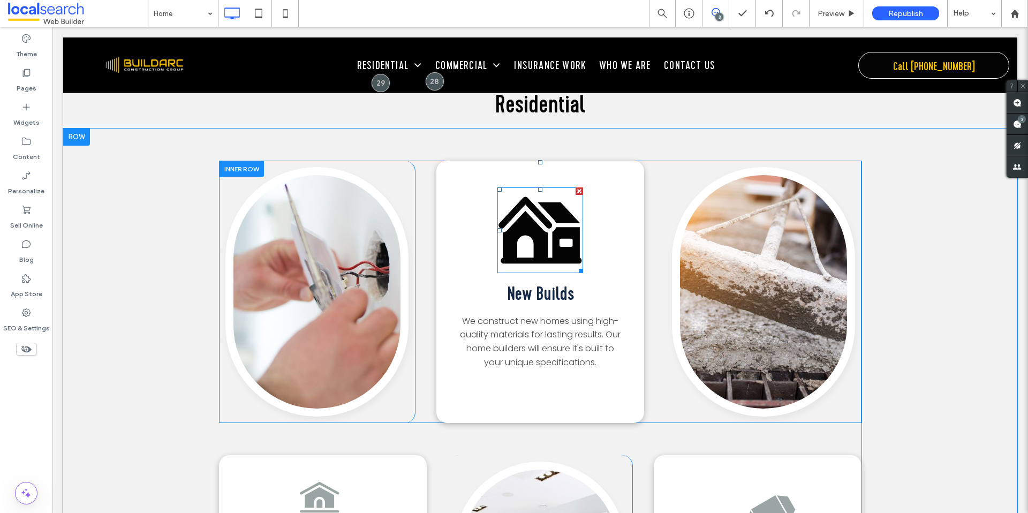
click at [545, 202] on icon at bounding box center [558, 212] width 42 height 21
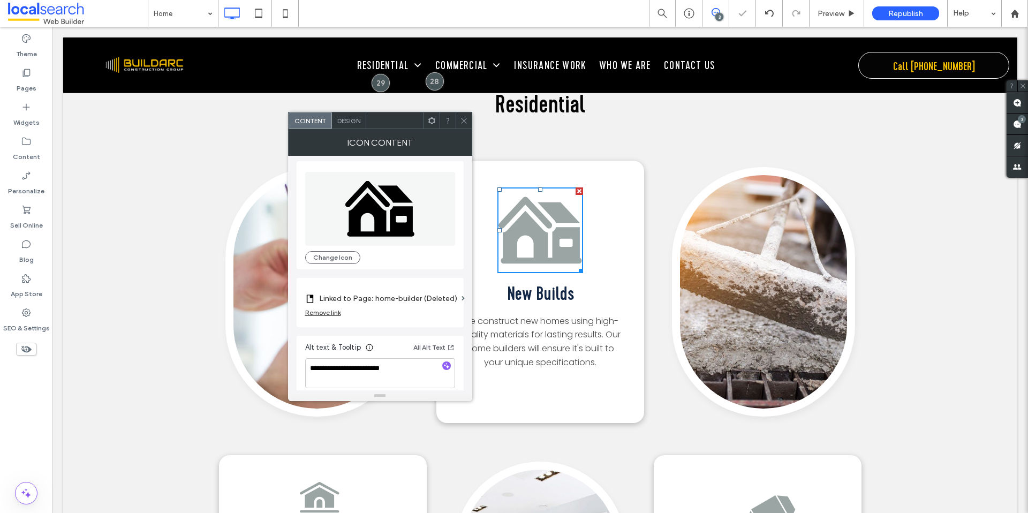
scroll to position [0, 0]
click at [465, 119] on icon at bounding box center [464, 121] width 8 height 8
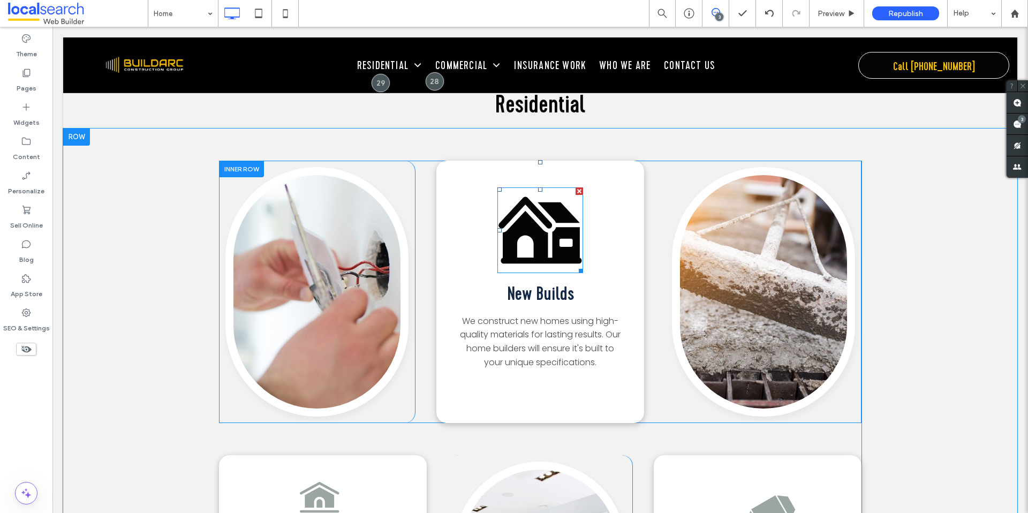
click at [531, 227] on icon at bounding box center [540, 236] width 81 height 53
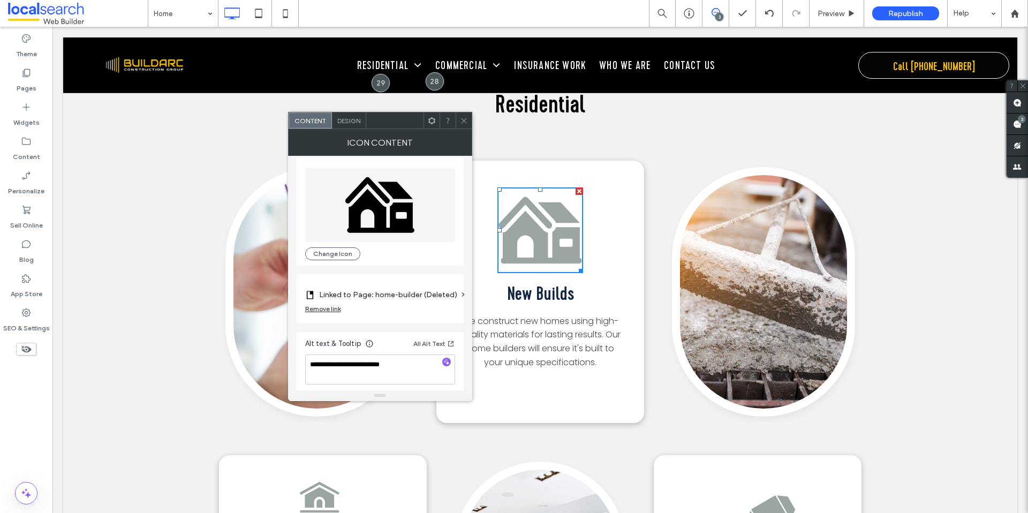
scroll to position [11, 0]
click at [321, 308] on div "Remove link" at bounding box center [323, 305] width 36 height 8
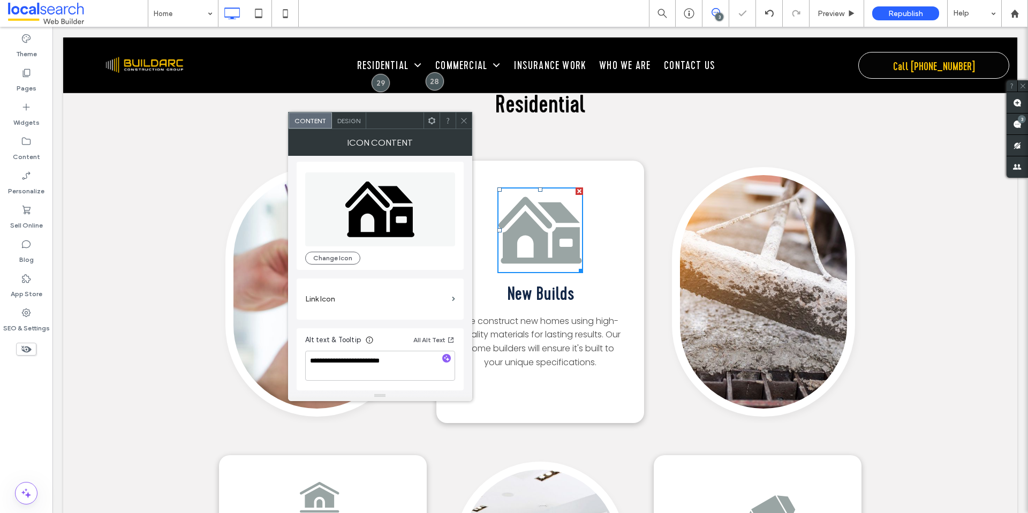
scroll to position [3, 0]
click at [464, 117] on icon at bounding box center [464, 121] width 8 height 8
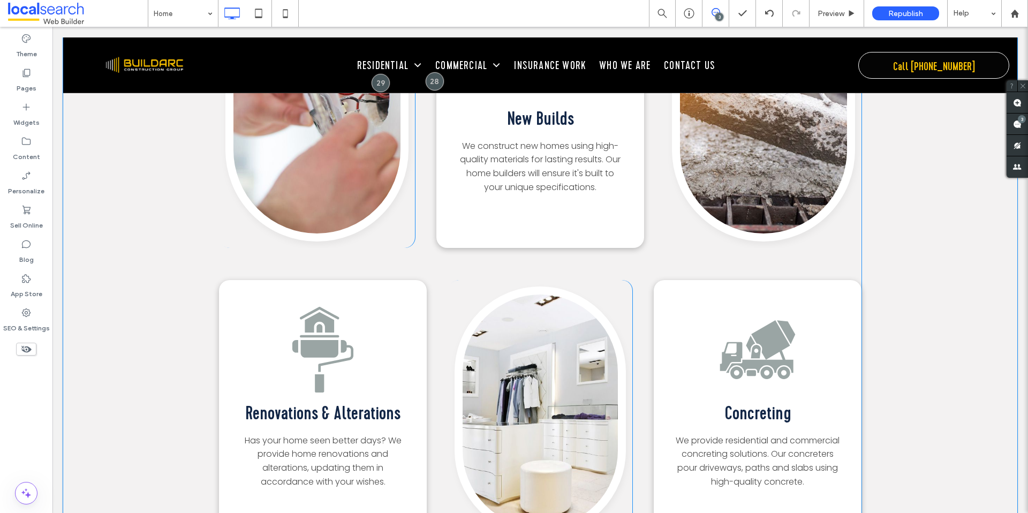
scroll to position [1861, 0]
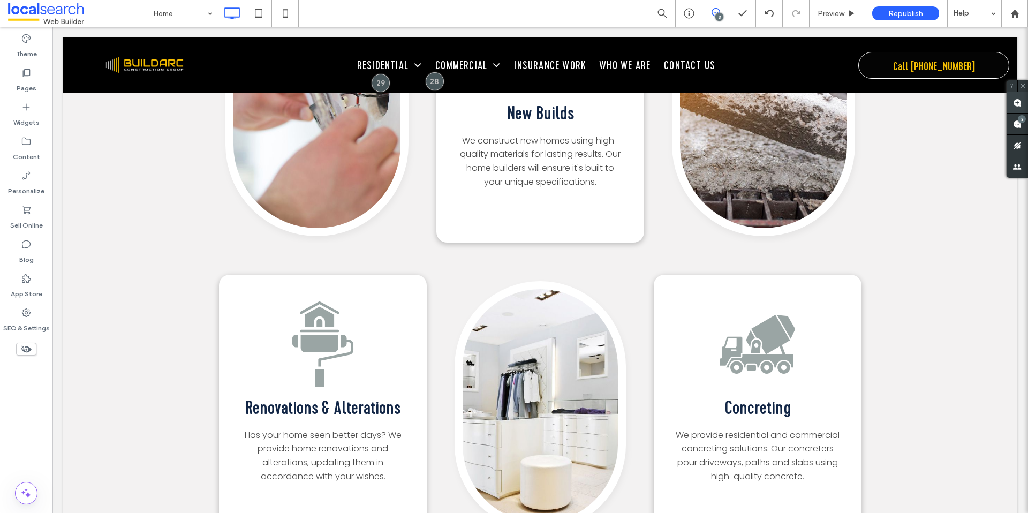
click at [1007, 103] on span at bounding box center [1016, 102] width 21 height 21
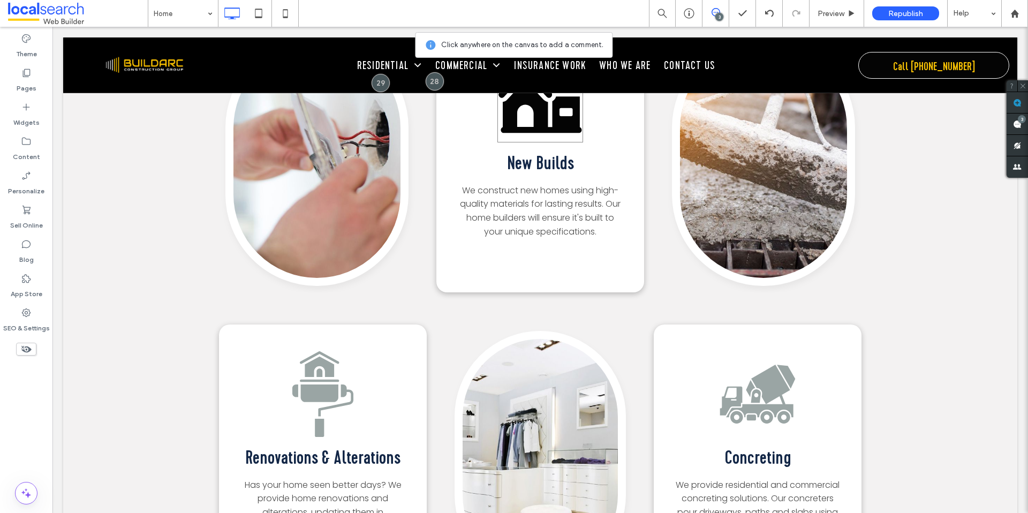
scroll to position [1797, 0]
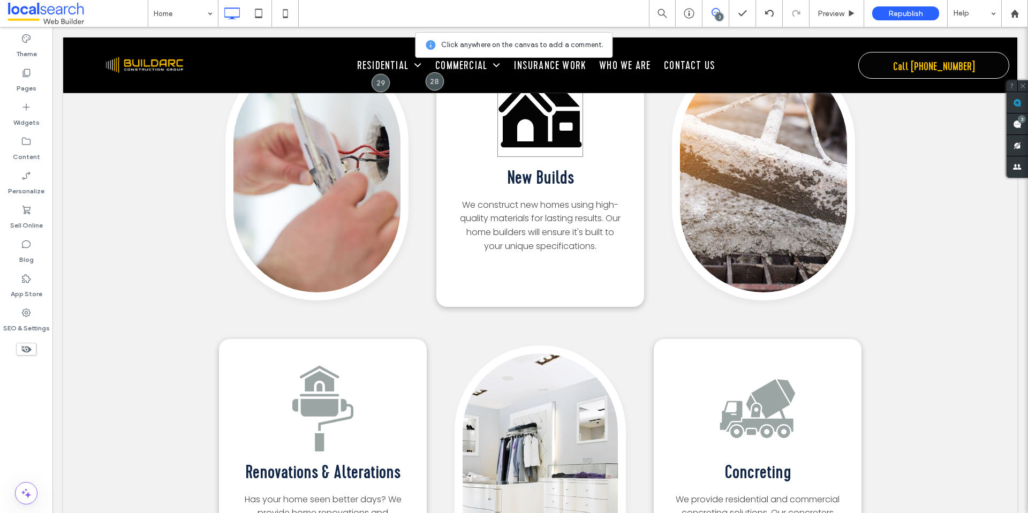
click at [521, 133] on icon "Residential New Build Icon" at bounding box center [540, 114] width 86 height 86
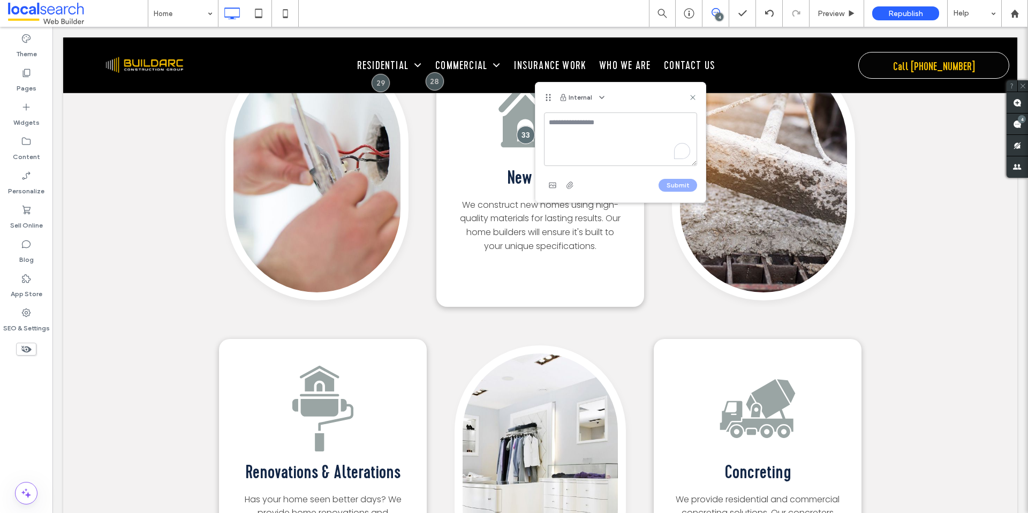
click at [572, 131] on textarea at bounding box center [620, 139] width 153 height 54
click at [627, 133] on textarea "**********" at bounding box center [620, 139] width 153 height 54
click at [682, 132] on textarea "**********" at bounding box center [620, 139] width 153 height 54
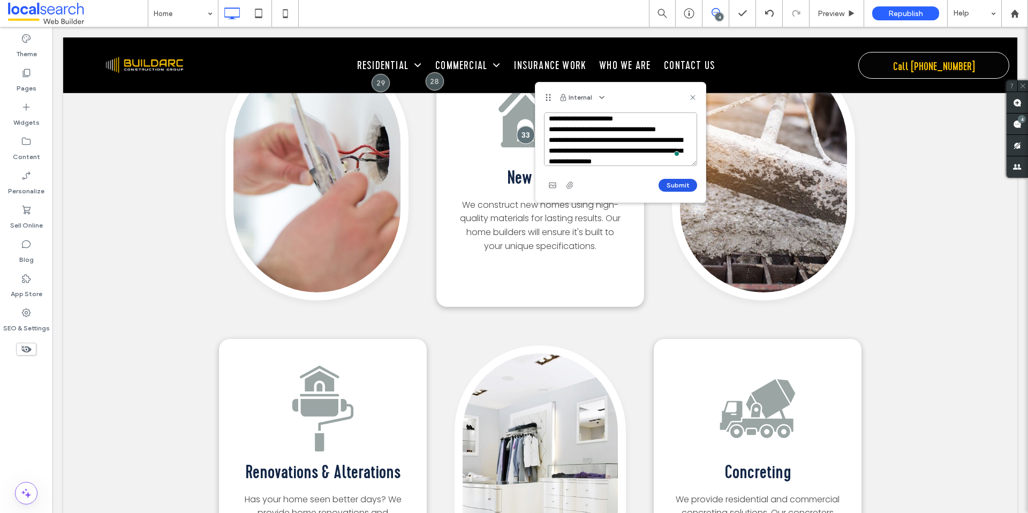
type textarea "**********"
click at [670, 179] on button "Submit" at bounding box center [677, 185] width 39 height 13
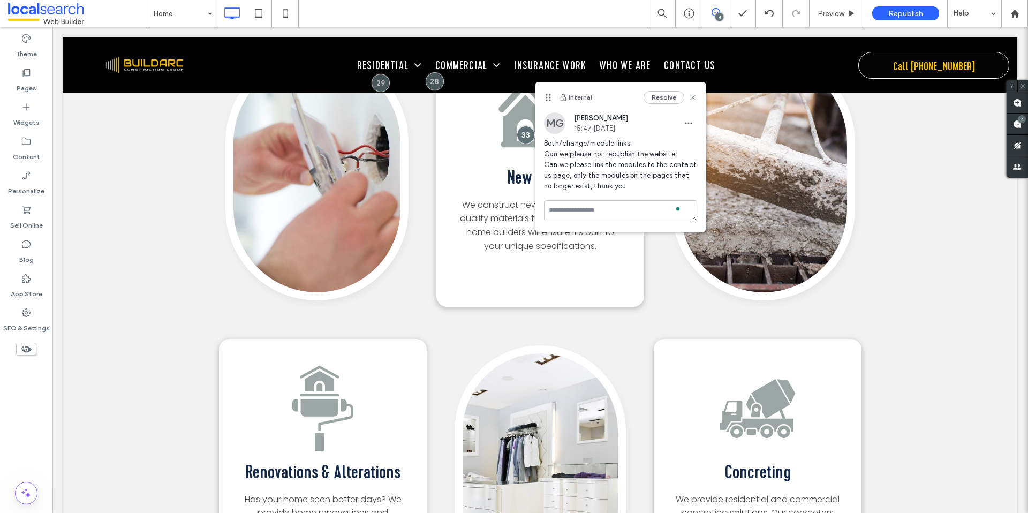
scroll to position [0, 0]
click at [1019, 108] on span at bounding box center [1016, 102] width 21 height 21
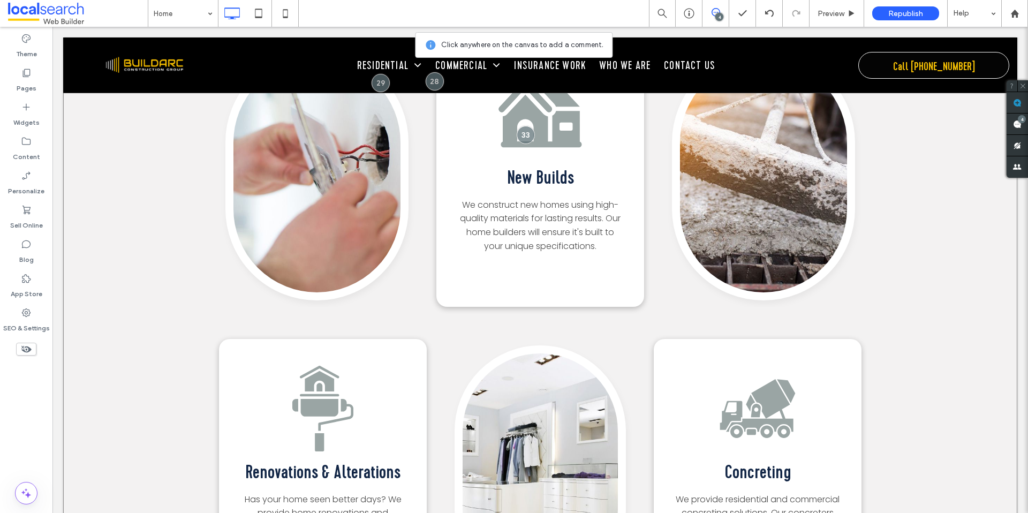
click at [943, 133] on div "Click To Paste Residential New Build Icon New Builds We construct new homes usi…" at bounding box center [540, 469] width 954 height 915
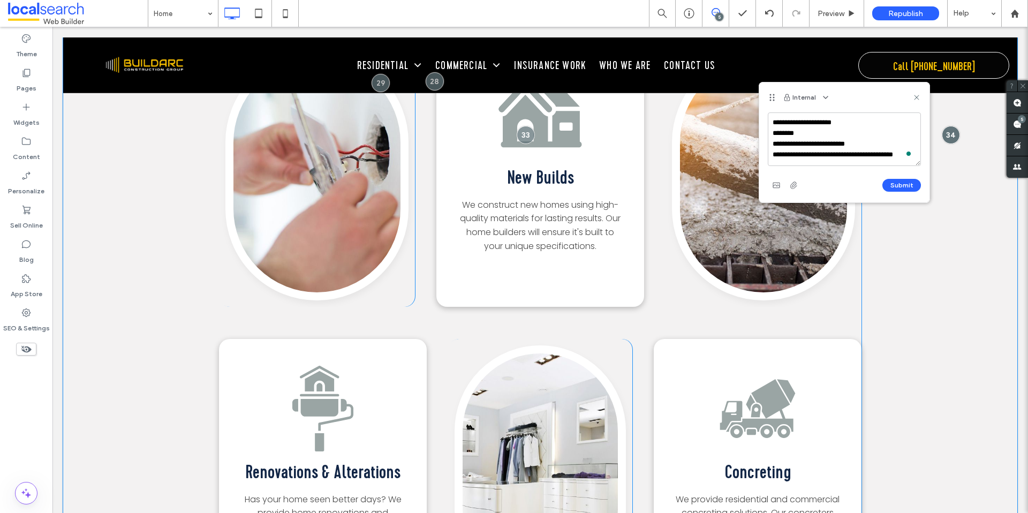
scroll to position [4, 0]
type textarea "**********"
click at [768, 184] on span "button" at bounding box center [776, 185] width 17 height 17
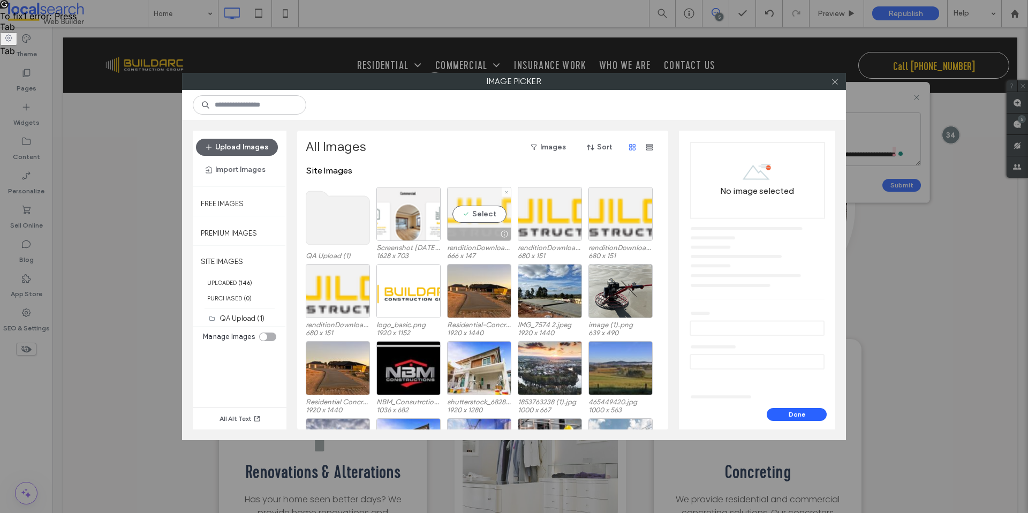
click at [488, 207] on div "Select" at bounding box center [479, 214] width 64 height 54
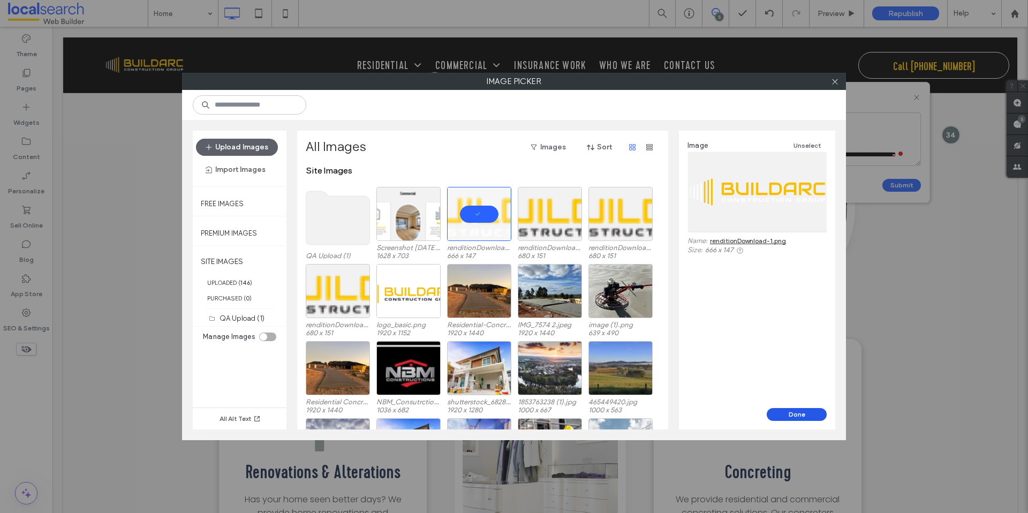
click at [790, 411] on button "Done" at bounding box center [796, 414] width 60 height 13
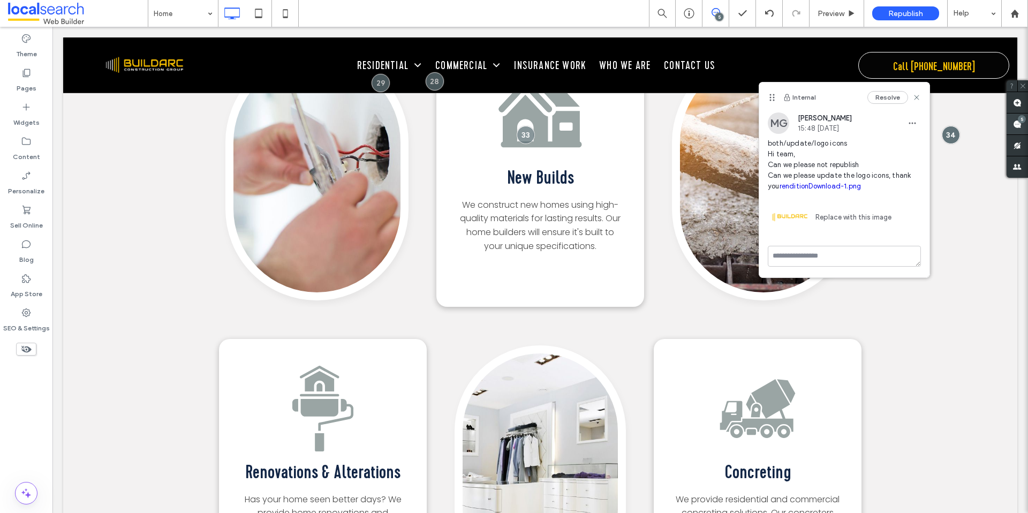
click at [1009, 123] on span at bounding box center [1016, 123] width 21 height 21
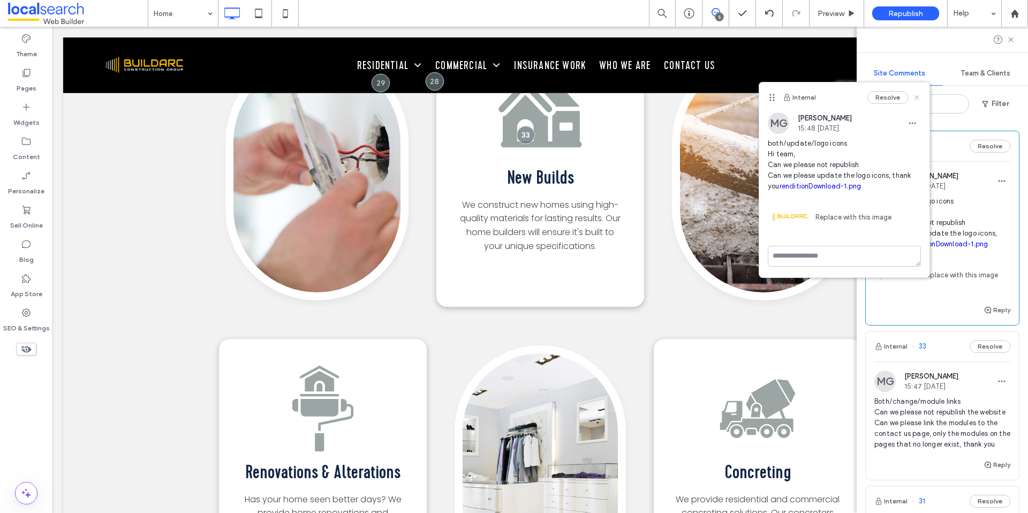
click at [918, 95] on use at bounding box center [916, 97] width 5 height 5
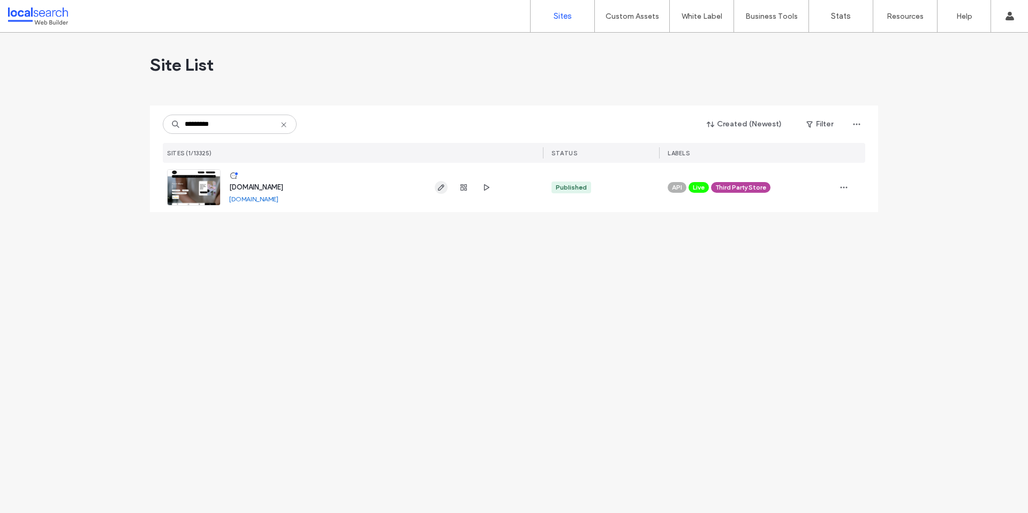
type input "*********"
click at [437, 184] on icon "button" at bounding box center [441, 187] width 9 height 9
